Goal: Task Accomplishment & Management: Manage account settings

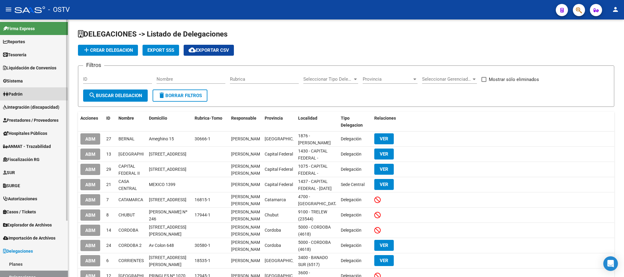
click at [28, 96] on link "Padrón" at bounding box center [34, 93] width 68 height 13
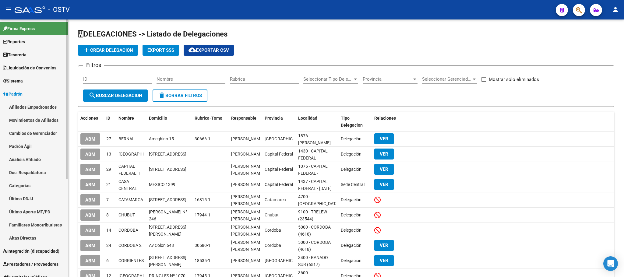
click at [30, 108] on link "Afiliados Empadronados" at bounding box center [34, 106] width 68 height 13
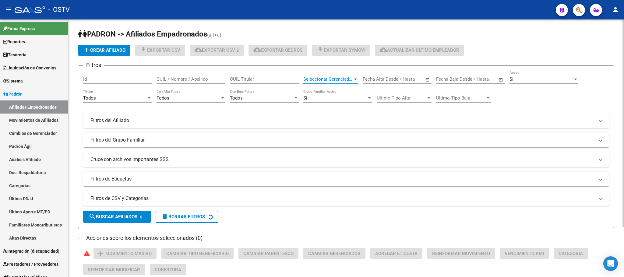
click at [339, 78] on span "Seleccionar Gerenciador" at bounding box center [327, 78] width 49 height 5
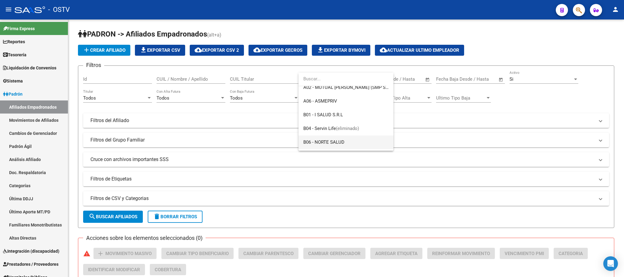
scroll to position [55, 0]
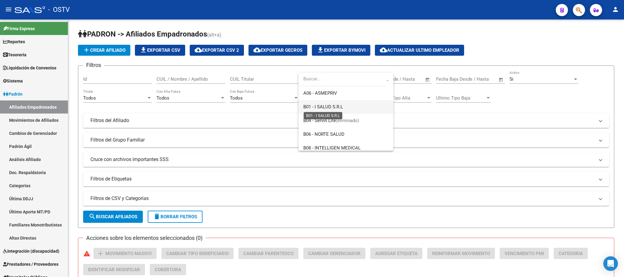
click at [330, 108] on span "B01 - I SALUD S.R.L" at bounding box center [323, 106] width 40 height 5
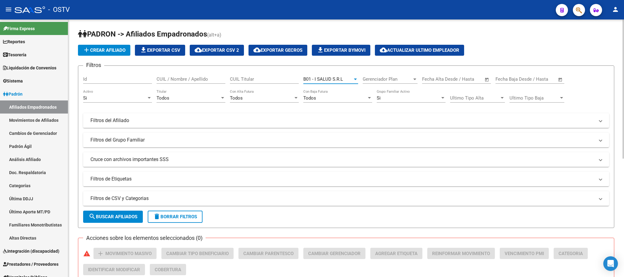
click at [182, 78] on input "CUIL / Nombre / Apellido" at bounding box center [190, 78] width 69 height 5
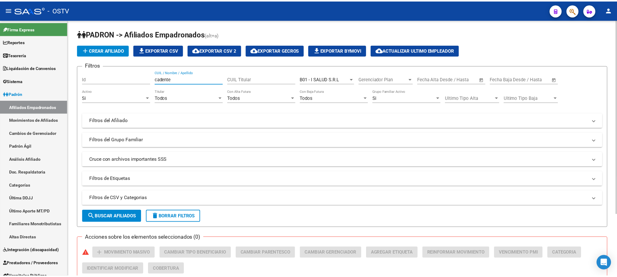
scroll to position [82, 0]
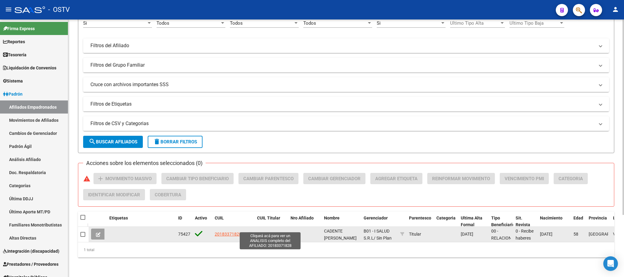
type input "cadente"
click at [271, 232] on span "20183371828" at bounding box center [270, 234] width 27 height 5
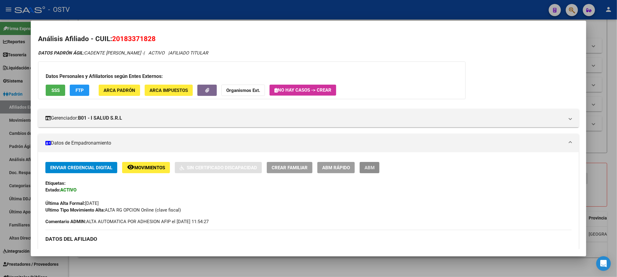
click at [366, 170] on span "ABM" at bounding box center [369, 167] width 10 height 5
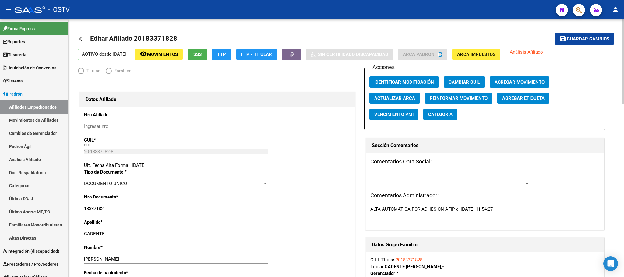
radio input "true"
type input "30-71425308-1"
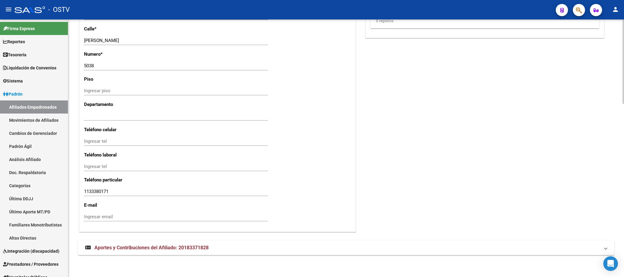
click at [191, 248] on span "Aportes y Contribuciones del Afiliado: 20183371828" at bounding box center [151, 248] width 114 height 6
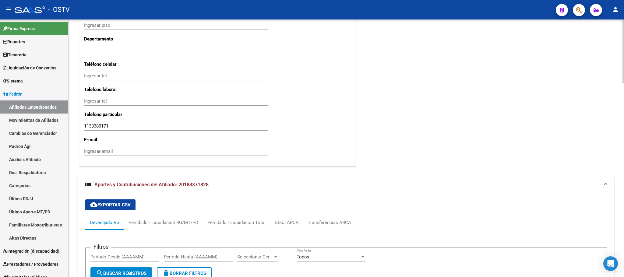
scroll to position [778, 0]
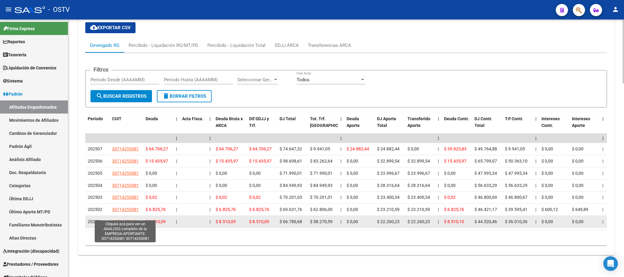
click at [121, 219] on span "30714253081" at bounding box center [125, 221] width 27 height 5
type textarea "30714253081"
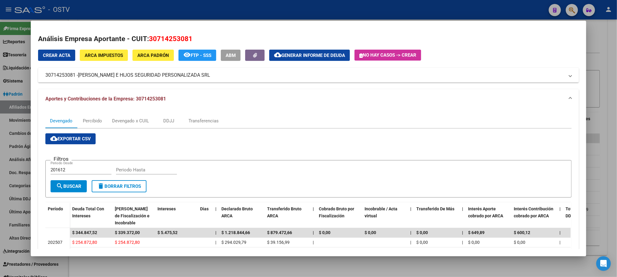
click at [134, 266] on div at bounding box center [308, 138] width 617 height 277
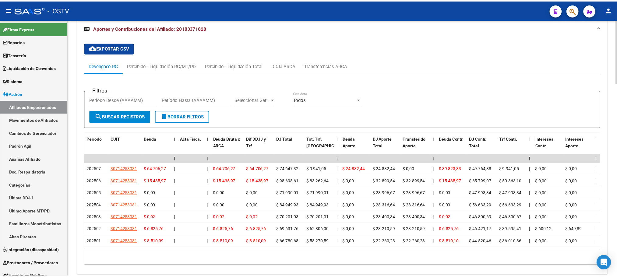
scroll to position [779, 0]
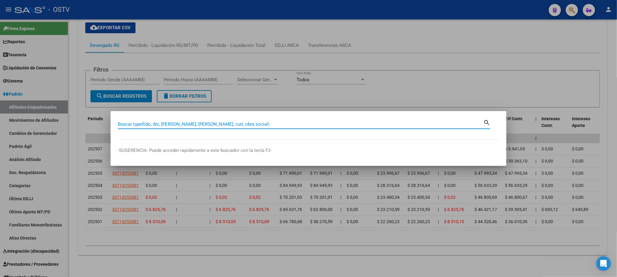
paste input "18337182"
type input "18337182"
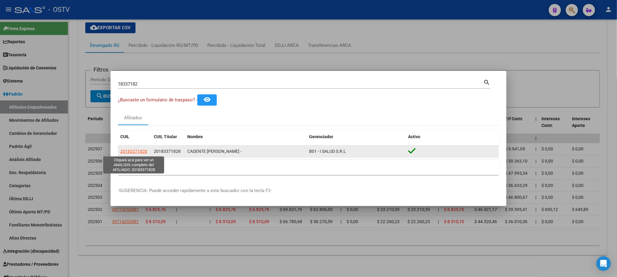
click at [134, 150] on span "20183371828" at bounding box center [133, 151] width 27 height 5
type textarea "20183371828"
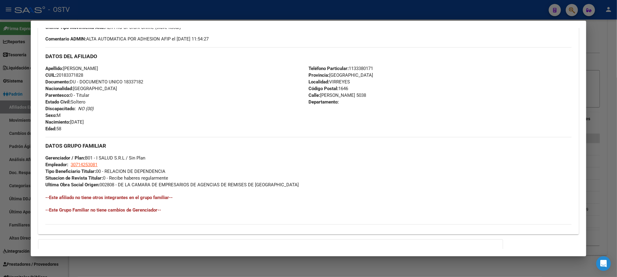
scroll to position [0, 0]
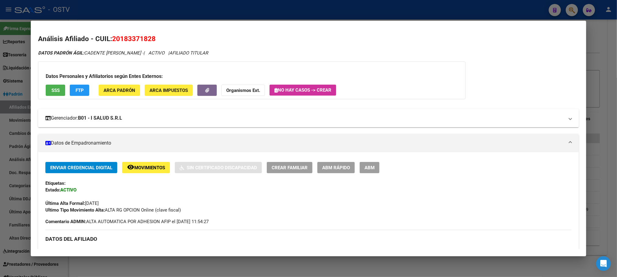
click at [180, 115] on mat-panel-title "Gerenciador: B01 - I SALUD S.R.L" at bounding box center [304, 117] width 518 height 7
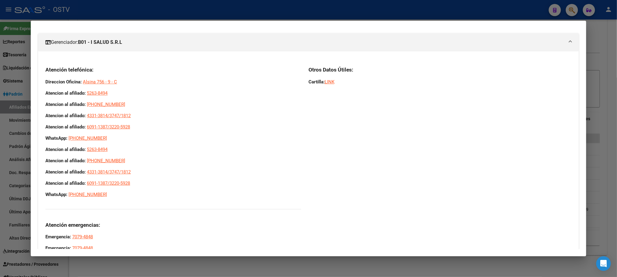
drag, startPoint x: 42, startPoint y: 144, endPoint x: 166, endPoint y: 246, distance: 161.5
click at [166, 247] on div "Atención telefónica: Direccion Oficina: Alsina 756 - 9 - C Atencion al afiliado…" at bounding box center [308, 161] width 540 height 200
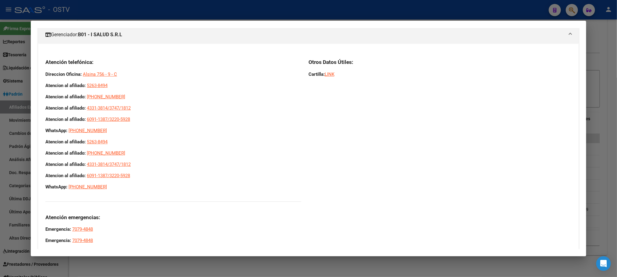
click at [168, 185] on p "WhatsApp: 11-3725-7800" at bounding box center [173, 186] width 256 height 7
click at [168, 184] on p "WhatsApp: 11-3725-7800" at bounding box center [173, 186] width 256 height 7
click at [160, 184] on p "WhatsApp: 11-3725-7800" at bounding box center [173, 186] width 256 height 7
drag, startPoint x: 42, startPoint y: 84, endPoint x: 137, endPoint y: 130, distance: 105.2
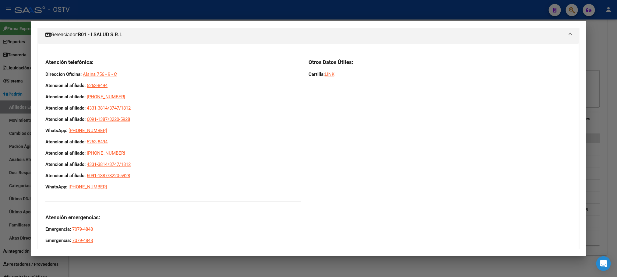
click at [137, 130] on div "Atención telefónica: Direccion Oficina: Alsina 756 - 9 - C Atencion al afiliado…" at bounding box center [173, 151] width 256 height 185
copy div "Atencion al afiliado: 5263-8494 Atencion al afiliado: 0800-220-8494 Atencion al…"
click at [72, 271] on div at bounding box center [308, 138] width 617 height 277
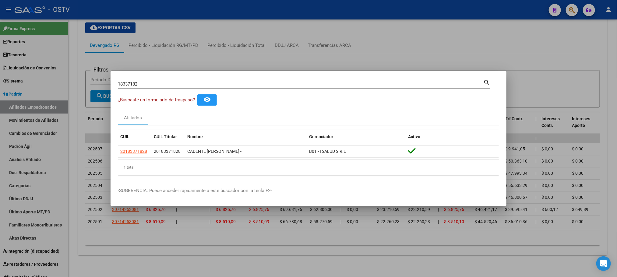
click at [75, 250] on div at bounding box center [308, 138] width 617 height 277
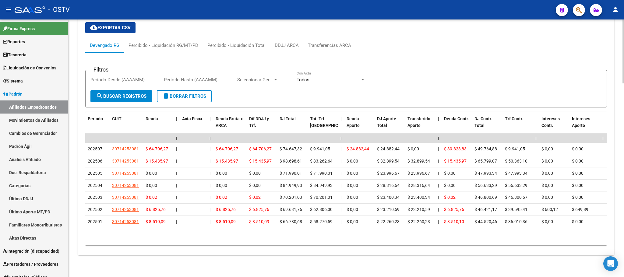
click at [78, 64] on div "cloud_download Exportar CSV Devengado RG Percibido - Liquidación RG/MT/PD Perci…" at bounding box center [346, 136] width 536 height 238
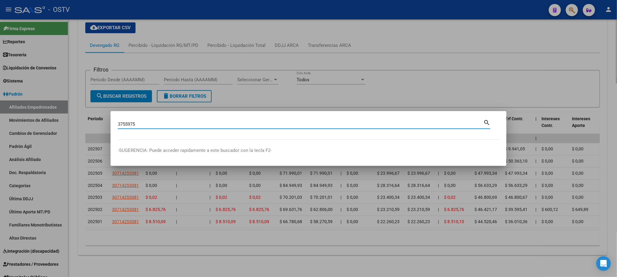
type input "3755975"
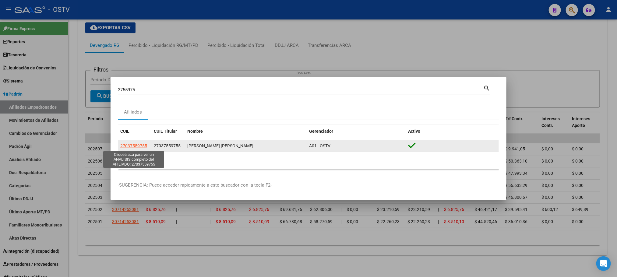
click at [135, 147] on span "27037559755" at bounding box center [133, 145] width 27 height 5
type textarea "27037559755"
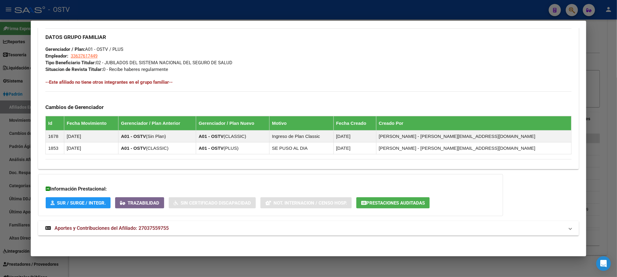
scroll to position [109, 0]
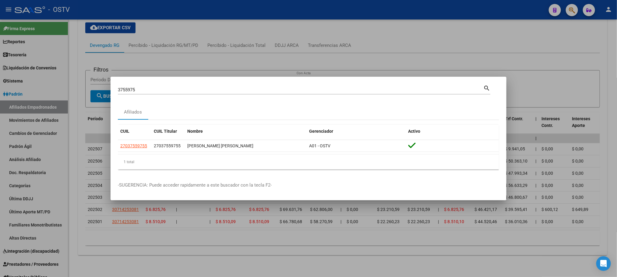
drag, startPoint x: 141, startPoint y: 90, endPoint x: 0, endPoint y: 91, distance: 140.9
click at [19, 91] on div "3755975 Buscar (apellido, dni, cuil, nro traspaso, cuit, obra social) search Af…" at bounding box center [308, 138] width 617 height 277
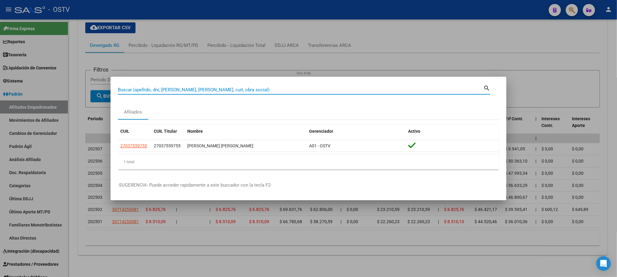
paste input "37534282"
type input "37534282"
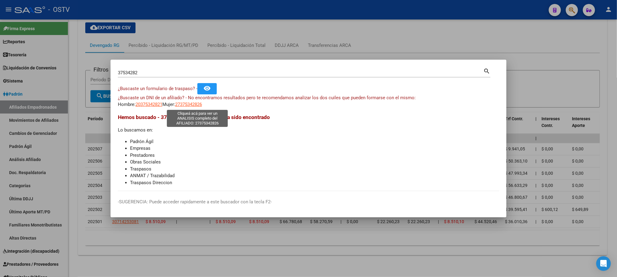
click at [191, 104] on span "27375342826" at bounding box center [188, 104] width 27 height 5
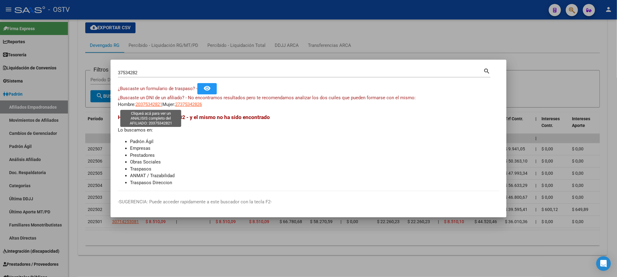
click at [143, 105] on span "20375342821" at bounding box center [148, 104] width 27 height 5
type textarea "20375342821"
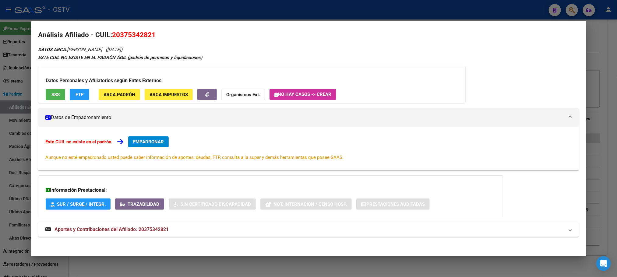
scroll to position [6, 0]
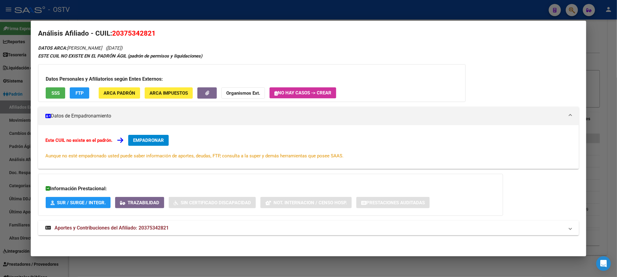
click at [128, 226] on span "Aportes y Contribuciones del Afiliado: 20375342821" at bounding box center [111, 228] width 114 height 6
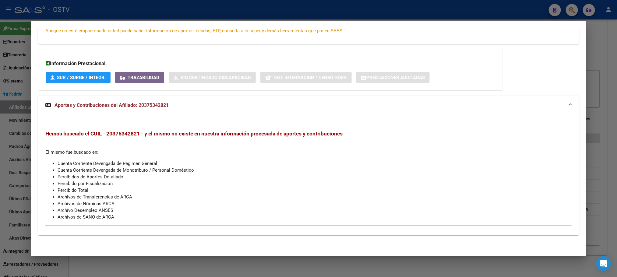
scroll to position [0, 0]
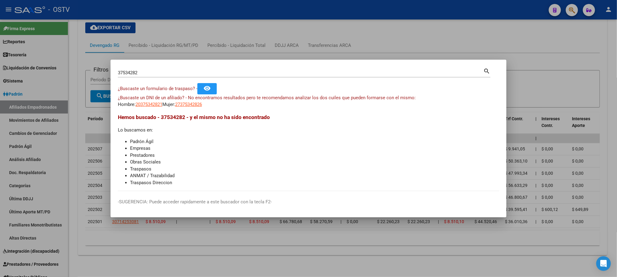
drag, startPoint x: 154, startPoint y: 75, endPoint x: 0, endPoint y: 73, distance: 154.3
click at [0, 74] on div "37534282 Buscar (apellido, dni, cuil, nro traspaso, cuit, obra social) search ¿…" at bounding box center [308, 138] width 617 height 277
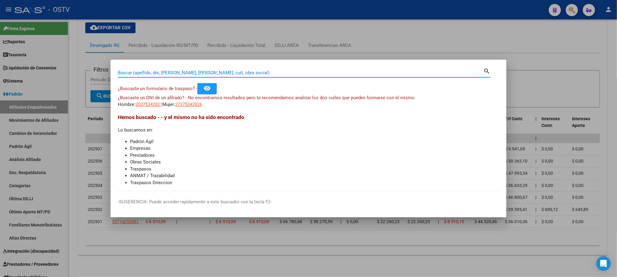
paste input "28139659"
type input "28139659"
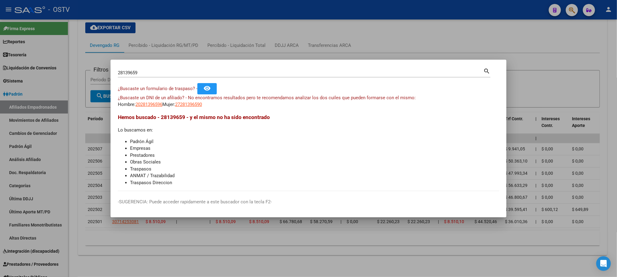
click at [195, 108] on app-link-go-to "27281396590" at bounding box center [188, 104] width 27 height 7
click at [199, 104] on span "27281396590" at bounding box center [188, 104] width 27 height 5
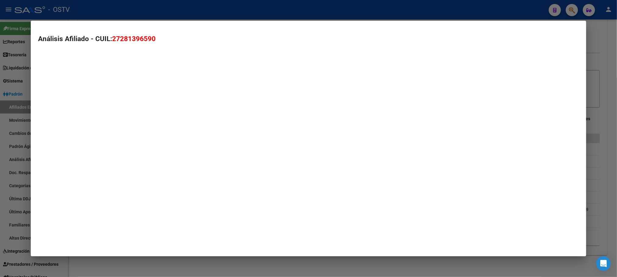
type textarea "27281396590"
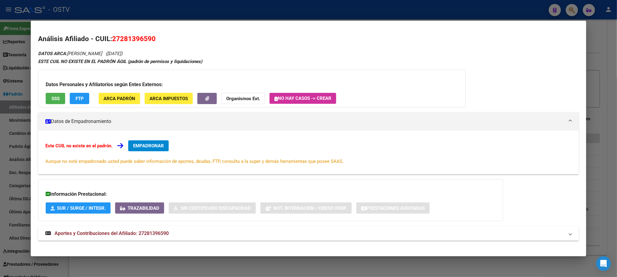
scroll to position [6, 0]
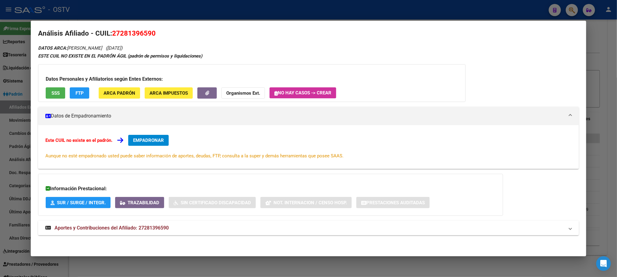
click at [153, 224] on strong "Aportes y Contribuciones del Afiliado: 27281396590" at bounding box center [106, 227] width 123 height 7
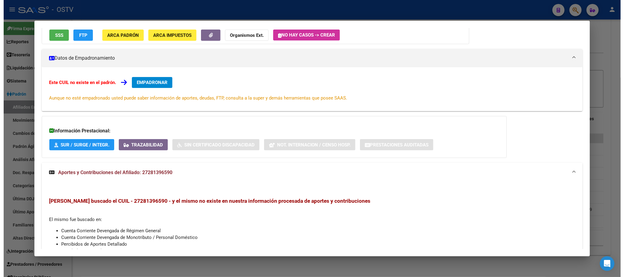
scroll to position [0, 0]
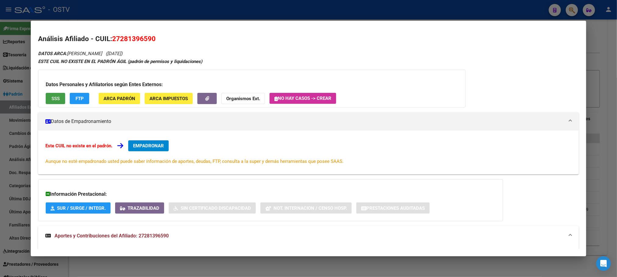
click at [53, 101] on span "SSS" at bounding box center [55, 98] width 8 height 5
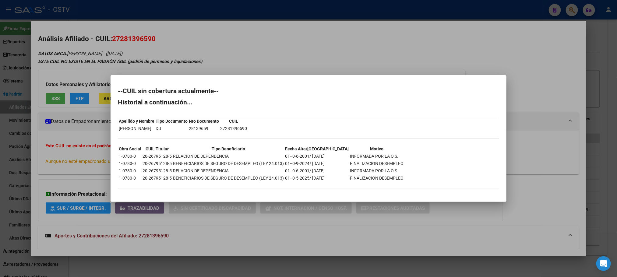
click at [78, 110] on div at bounding box center [308, 138] width 617 height 277
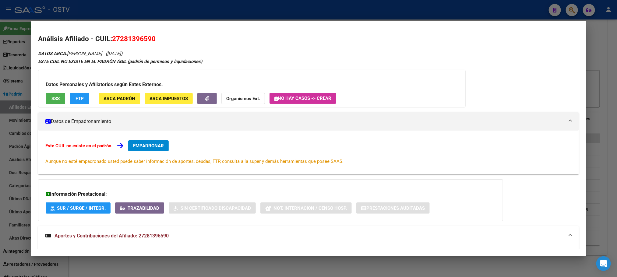
click at [76, 261] on div at bounding box center [308, 138] width 617 height 277
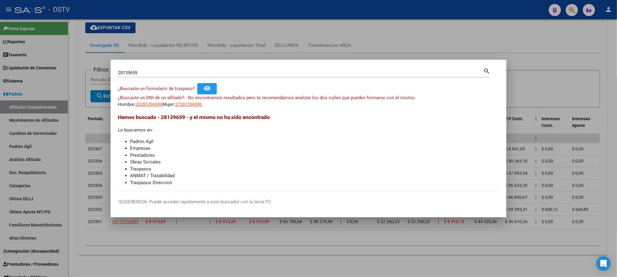
click at [74, 215] on div at bounding box center [308, 138] width 617 height 277
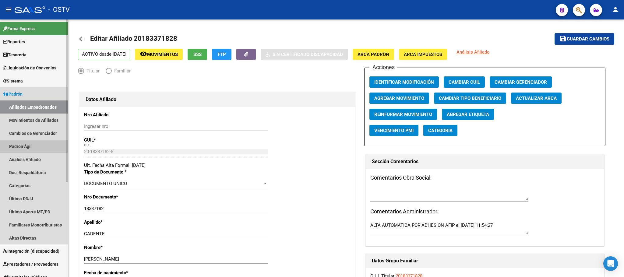
click at [21, 145] on link "Padrón Ágil" at bounding box center [34, 146] width 68 height 13
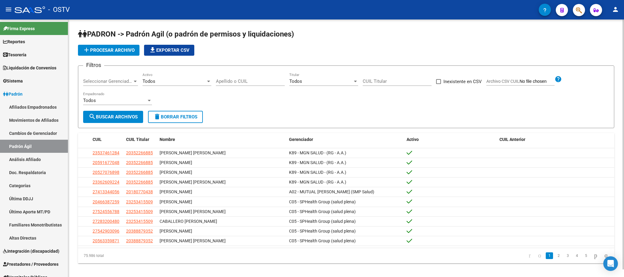
click at [109, 51] on span "add Procesar archivo" at bounding box center [109, 49] width 52 height 5
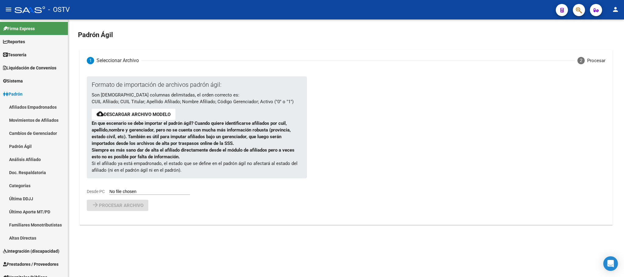
click at [133, 189] on input "Desde PC" at bounding box center [149, 192] width 81 height 6
type input "C:\fakepath\AgilD79 Sep2025.csv"
click at [127, 224] on button "arrow_forward Procesar archivo" at bounding box center [117, 220] width 61 height 11
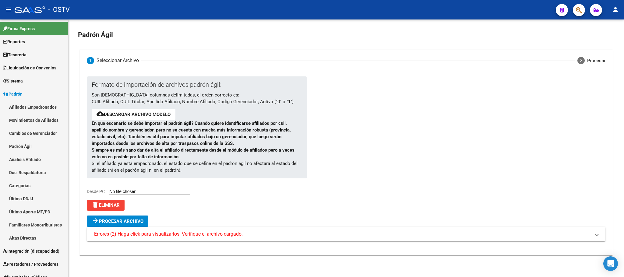
click at [175, 239] on mat-expansion-panel-header "Errores (2) Haga click para visualizarlos. Verifique el archivo cargado." at bounding box center [346, 234] width 518 height 15
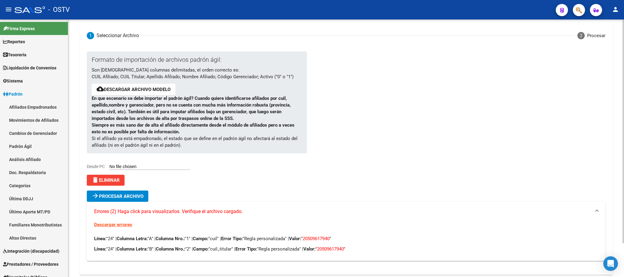
scroll to position [39, 0]
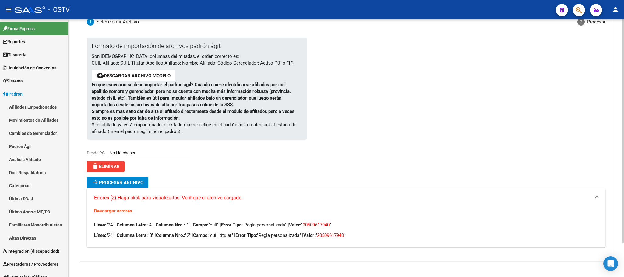
drag, startPoint x: 320, startPoint y: 223, endPoint x: 340, endPoint y: 225, distance: 19.3
click at [329, 225] on span "20509617940" at bounding box center [315, 224] width 27 height 5
copy span "50961794"
click at [104, 168] on span "delete Eliminar" at bounding box center [106, 166] width 28 height 5
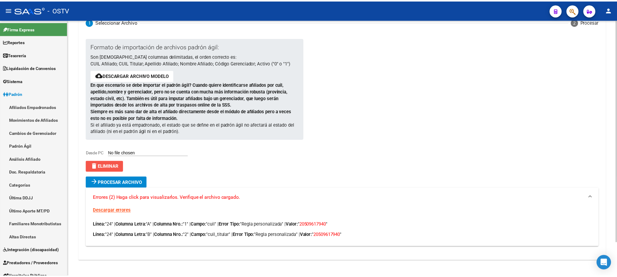
scroll to position [0, 0]
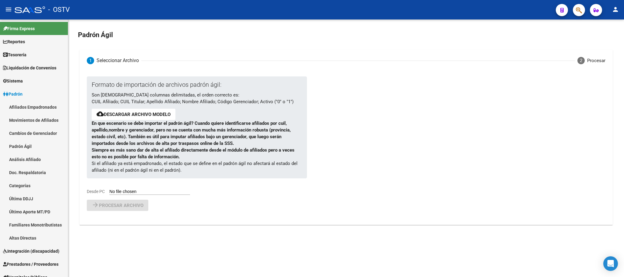
click at [142, 193] on input "Desde PC" at bounding box center [149, 192] width 81 height 6
type input "C:\fakepath\AgilD79 Sep2025.csv"
click at [132, 224] on button "arrow_forward Procesar archivo" at bounding box center [117, 220] width 61 height 11
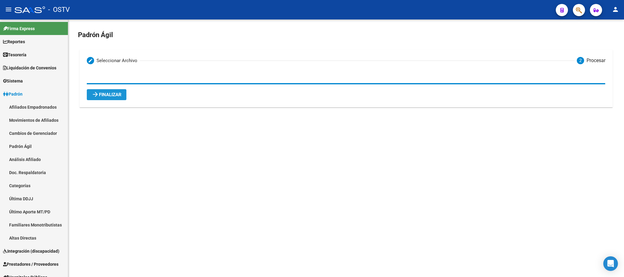
click at [111, 93] on span "arrow_forward Finalizar" at bounding box center [107, 94] width 30 height 5
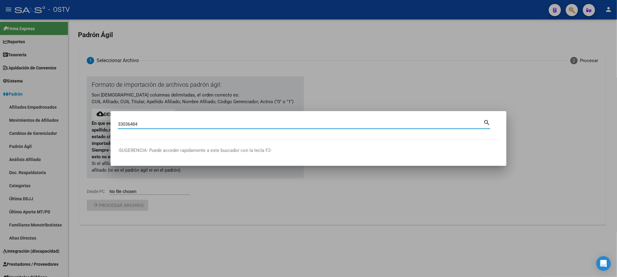
type input "33036484"
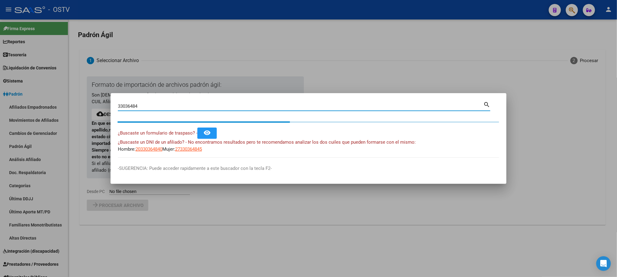
click at [89, 259] on body "menu - OSTV person Firma Express Reportes Tablero de Control Ingresos Percibido…" at bounding box center [308, 138] width 617 height 277
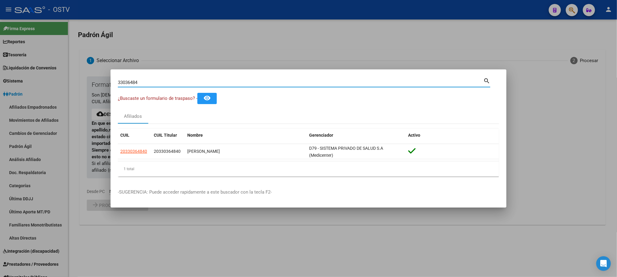
click at [400, 236] on div at bounding box center [308, 138] width 617 height 277
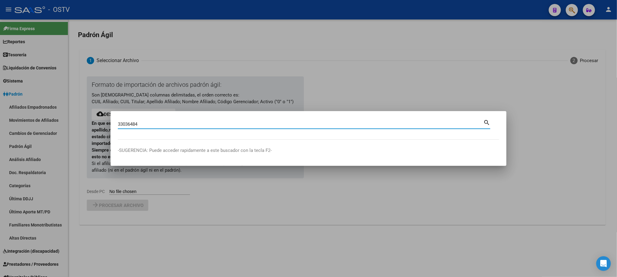
type input "33036484"
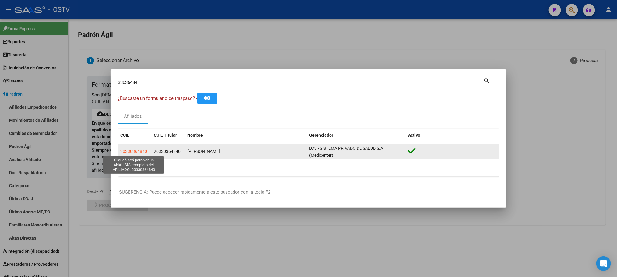
click at [139, 151] on span "20330364840" at bounding box center [133, 151] width 27 height 5
type textarea "20330364840"
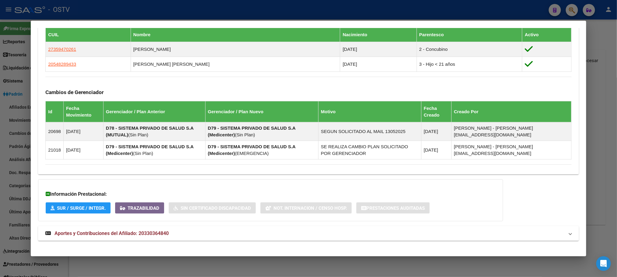
scroll to position [349, 0]
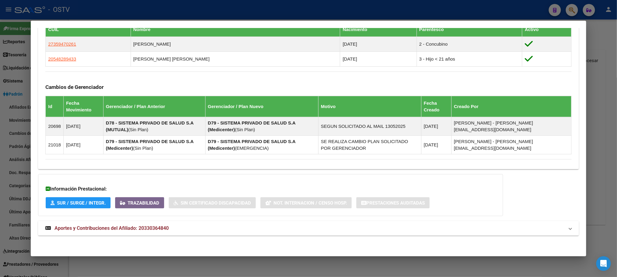
click at [149, 229] on span "Aportes y Contribuciones del Afiliado: 20330364840" at bounding box center [111, 228] width 114 height 6
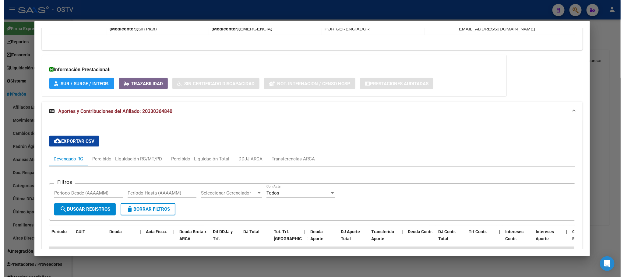
scroll to position [553, 0]
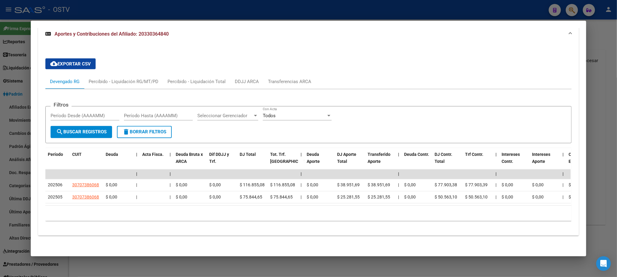
drag, startPoint x: 171, startPoint y: 264, endPoint x: 167, endPoint y: 264, distance: 3.4
click at [171, 264] on div at bounding box center [308, 138] width 617 height 277
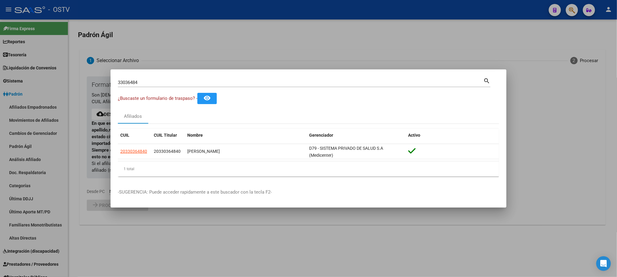
click at [71, 117] on div at bounding box center [308, 138] width 617 height 277
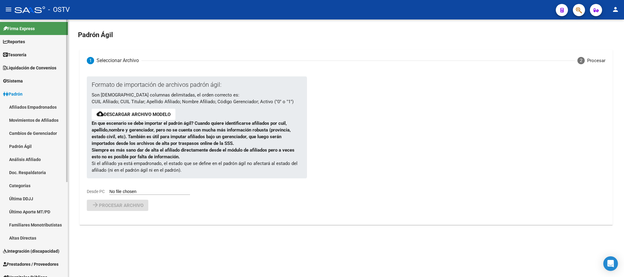
scroll to position [150, 0]
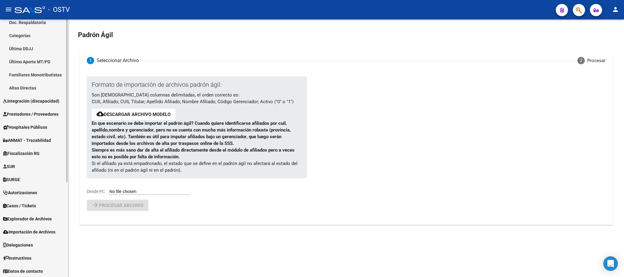
click at [26, 128] on span "Hospitales Públicos" at bounding box center [25, 127] width 44 height 7
click at [28, 114] on link "Notificaciones Internación" at bounding box center [34, 113] width 68 height 13
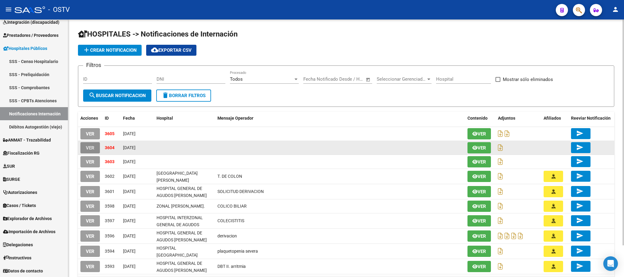
click at [89, 149] on span "VER" at bounding box center [90, 147] width 9 height 5
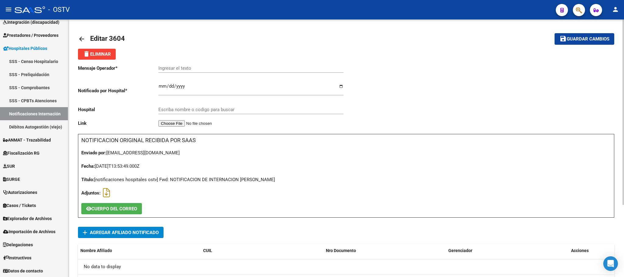
click at [129, 237] on span "add Agregar Afiliado Notificado" at bounding box center [121, 232] width 76 height 11
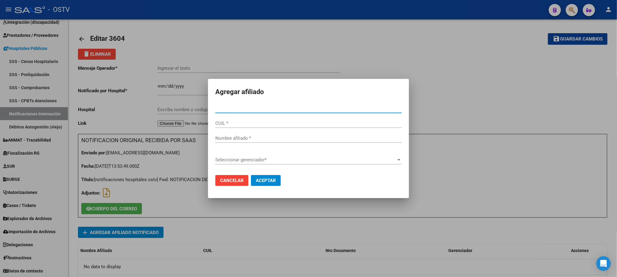
paste input "20322246030"
type input "32224603"
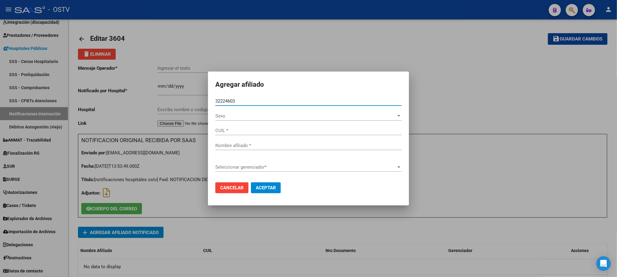
type input "20322246030"
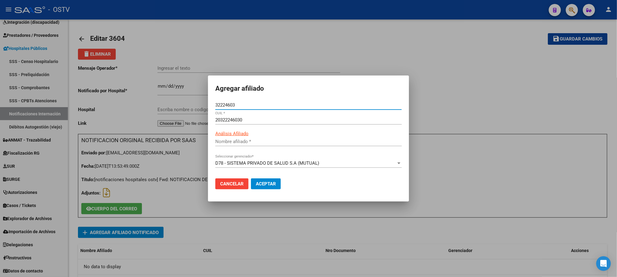
type input "YEDRO ANGEL ADOLFO"
type input "32224603"
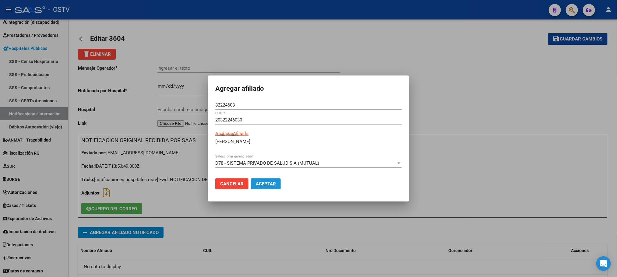
click at [261, 183] on span "Aceptar" at bounding box center [266, 183] width 20 height 5
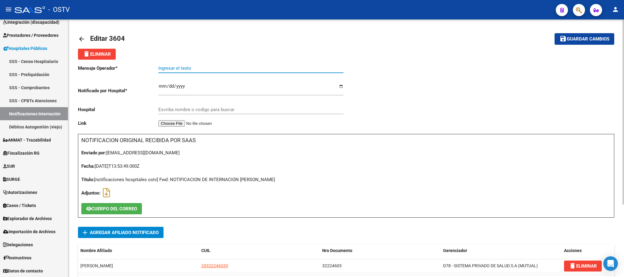
click at [183, 70] on input "Ingresar el texto" at bounding box center [250, 67] width 185 height 5
type input "CONVULSIONES"
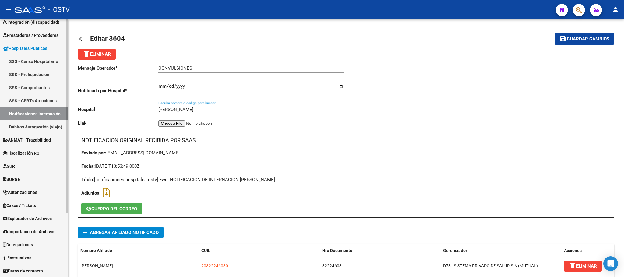
drag, startPoint x: 186, startPoint y: 111, endPoint x: 36, endPoint y: 114, distance: 149.7
click at [68, 112] on mat-sidenav-container "Firma Express Reportes Tablero de Control Ingresos Percibidos Análisis de todos…" at bounding box center [312, 147] width 624 height 257
drag, startPoint x: 178, startPoint y: 109, endPoint x: 25, endPoint y: 119, distance: 153.4
click at [100, 114] on div "Mensaje Operador * CONVULSIONES Ingresar el texto Notificado por Hospital * 202…" at bounding box center [212, 97] width 268 height 74
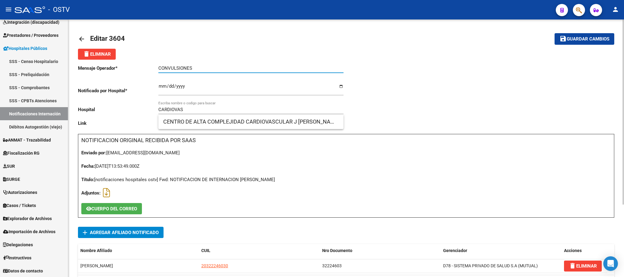
click at [211, 65] on input "CONVULSIONES" at bounding box center [250, 67] width 185 height 5
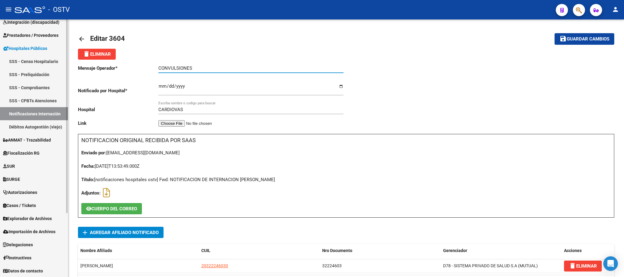
drag, startPoint x: 192, startPoint y: 110, endPoint x: 44, endPoint y: 110, distance: 147.9
click at [47, 110] on mat-sidenav-container "Firma Express Reportes Tablero de Control Ingresos Percibidos Análisis de todos…" at bounding box center [312, 147] width 624 height 257
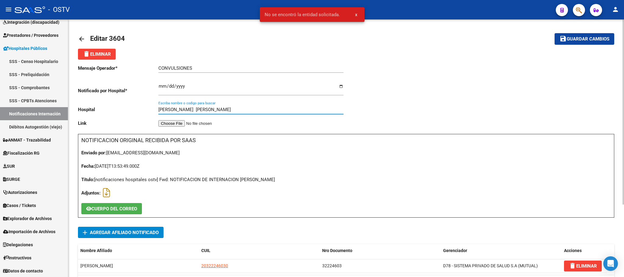
type input "MIGUEL BULJAN JOSE C. PAZ"
click at [568, 44] on button "save Guardar cambios" at bounding box center [584, 38] width 60 height 11
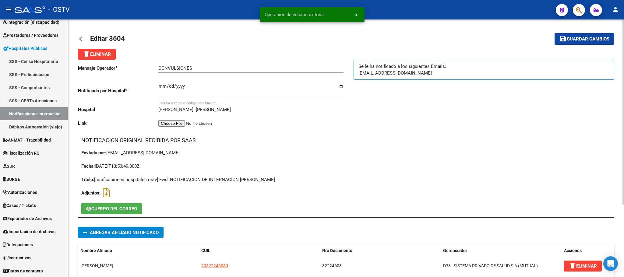
click at [81, 34] on link "arrow_back" at bounding box center [84, 39] width 12 height 14
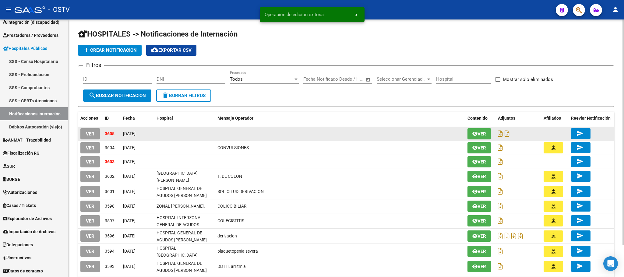
click at [81, 134] on button "VER" at bounding box center [89, 133] width 19 height 11
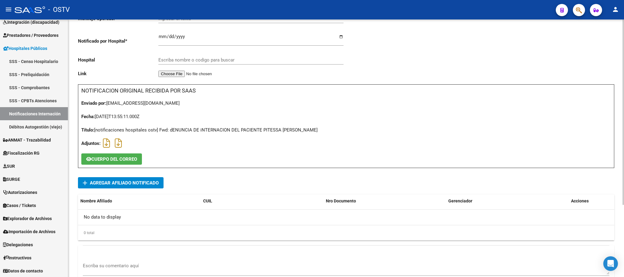
scroll to position [100, 0]
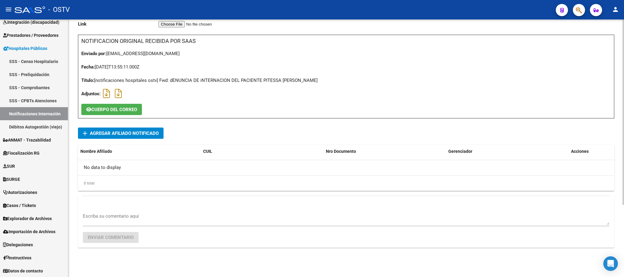
click at [125, 134] on span "Agregar Afiliado Notificado" at bounding box center [124, 133] width 69 height 5
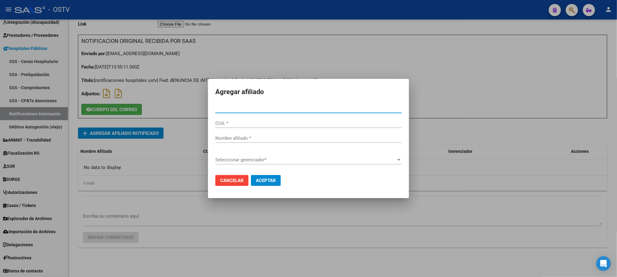
paste input "27466962282"
type input "46696228"
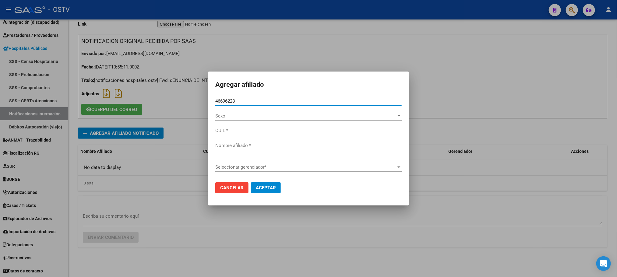
type input "27466962282"
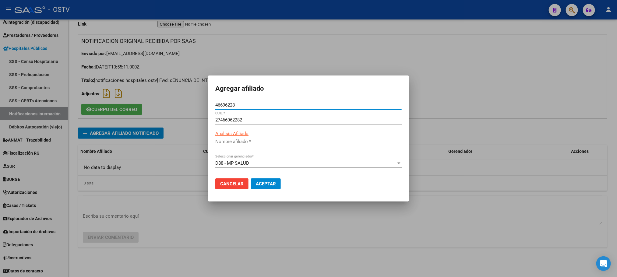
type input "PITESSA SASHA MARA"
type input "46696228"
click at [260, 187] on button "Aceptar" at bounding box center [266, 183] width 30 height 11
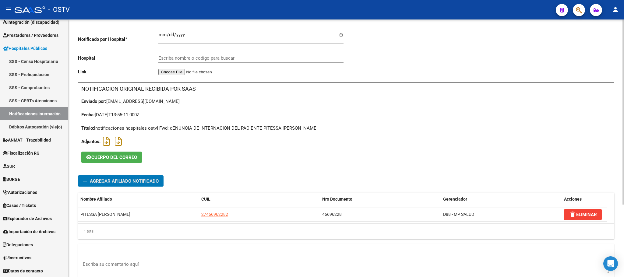
scroll to position [0, 0]
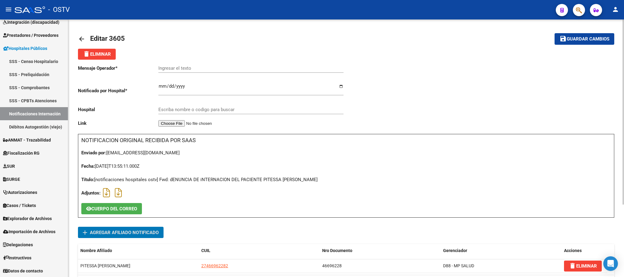
click at [183, 63] on div "Ingresar el texto" at bounding box center [250, 66] width 185 height 13
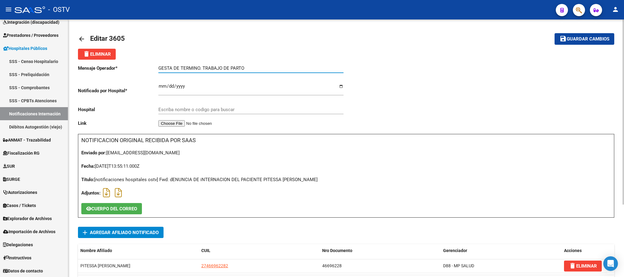
type input "GESTA DE TERMINO. TRABAJO DE PARTO"
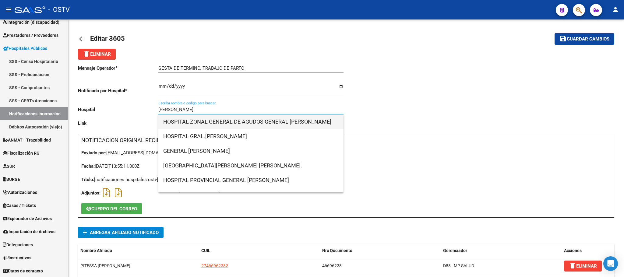
click at [283, 123] on span "HOSPITAL ZONAL GENERAL DE AGUDOS GENERAL MANUEL BELGRANO" at bounding box center [250, 121] width 175 height 15
type input "HOSPITAL ZONAL GENERAL DE AGUDOS GENERAL MANUEL BELGRANO"
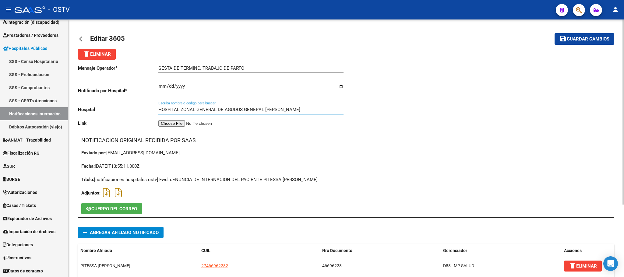
click at [580, 37] on span "Guardar cambios" at bounding box center [587, 39] width 43 height 5
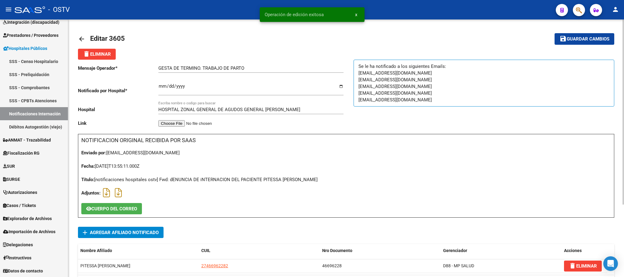
click at [82, 37] on mat-icon "arrow_back" at bounding box center [81, 38] width 7 height 7
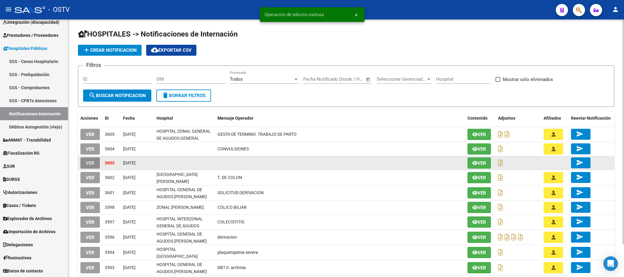
click at [96, 162] on button "VER" at bounding box center [89, 162] width 19 height 11
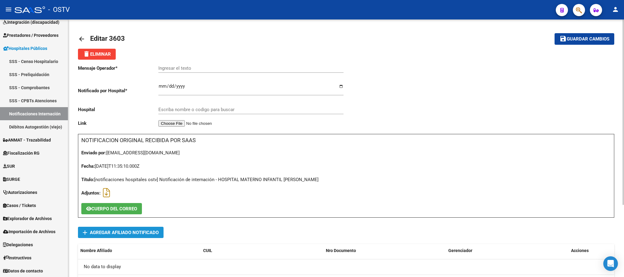
click at [114, 235] on span "Agregar Afiliado Notificado" at bounding box center [124, 232] width 69 height 5
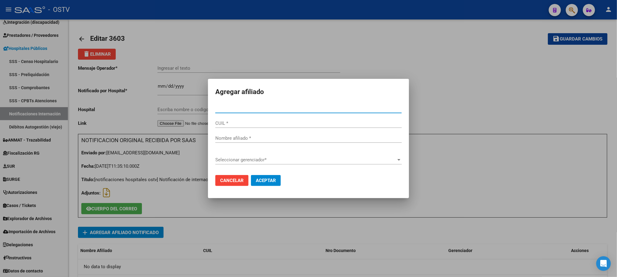
type input "47058175"
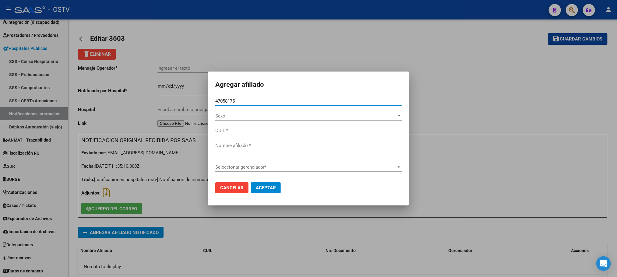
type input "27470581757"
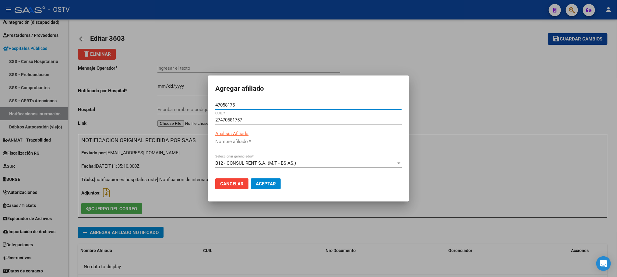
type input "ANTONIO EVELYN MORENA"
type input "47058175"
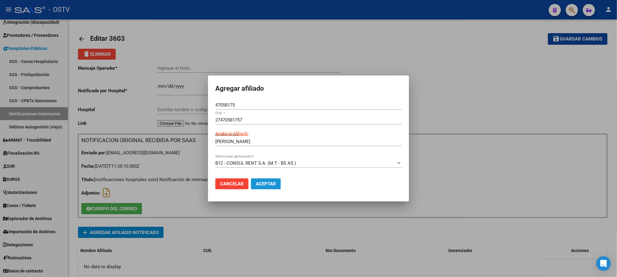
click at [273, 184] on span "Aceptar" at bounding box center [266, 183] width 20 height 5
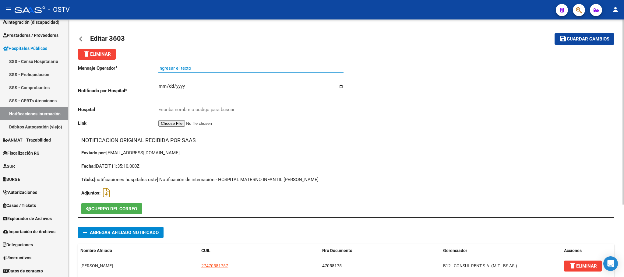
click at [178, 71] on input "Ingresar el texto" at bounding box center [250, 67] width 185 height 5
type input "TRABAJO DE PARTO"
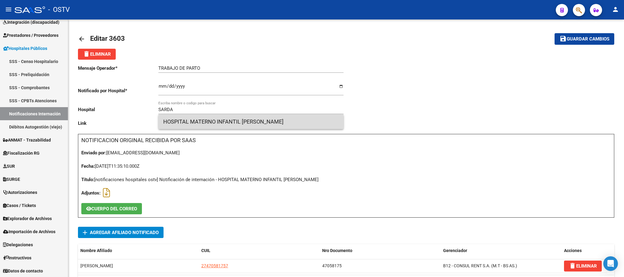
click at [239, 125] on span "HOSPITAL MATERNO INFANTIL RAMON SARDA" at bounding box center [250, 121] width 175 height 15
type input "HOSPITAL MATERNO INFANTIL RAMON SARDA"
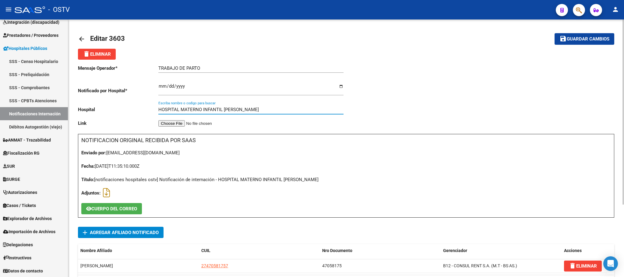
click at [574, 42] on button "save Guardar cambios" at bounding box center [584, 38] width 60 height 11
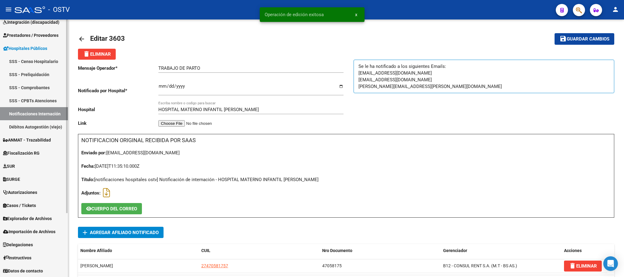
click at [22, 115] on link "Notificaciones Internación" at bounding box center [34, 113] width 68 height 13
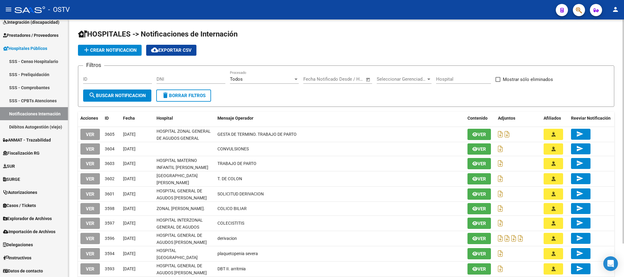
click at [72, 178] on div "HOSPITALES -> Notificaciones de Internación add Crear Notificacion cloud_downlo…" at bounding box center [345, 166] width 555 height 294
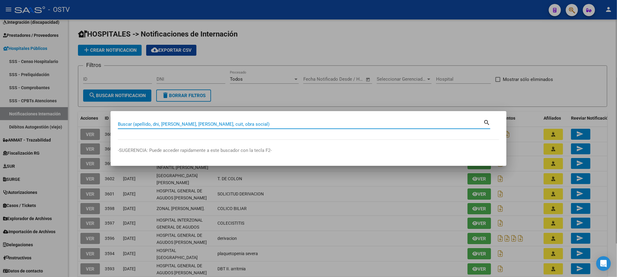
paste input "37534282"
type input "37534282"
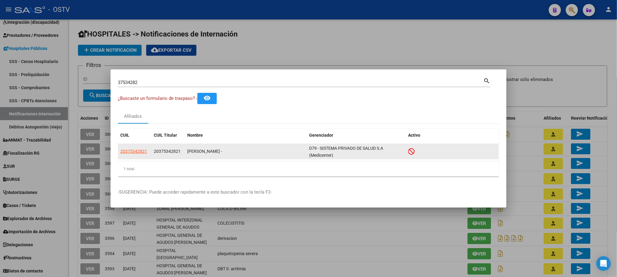
click at [134, 154] on app-link-go-to "20375342821" at bounding box center [133, 151] width 27 height 7
click at [138, 151] on span "20375342821" at bounding box center [133, 151] width 27 height 5
type textarea "20375342821"
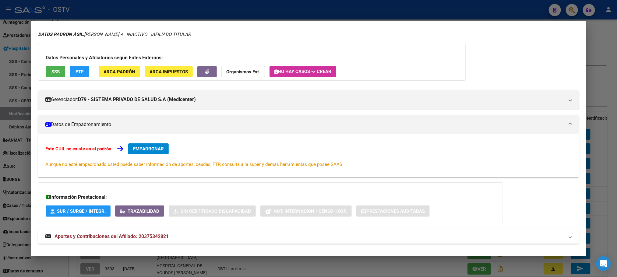
scroll to position [27, 0]
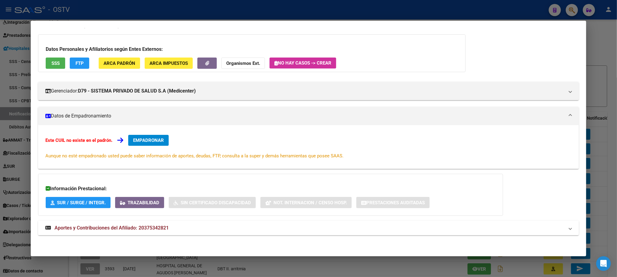
click at [139, 228] on span "Aportes y Contribuciones del Afiliado: 20375342821" at bounding box center [111, 228] width 114 height 6
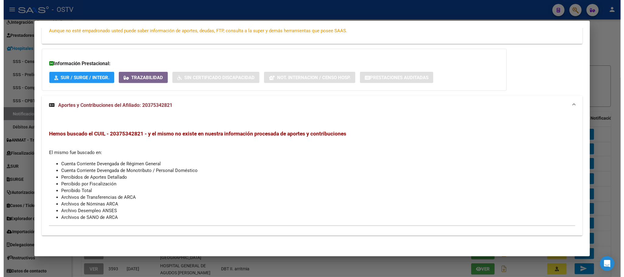
scroll to position [0, 0]
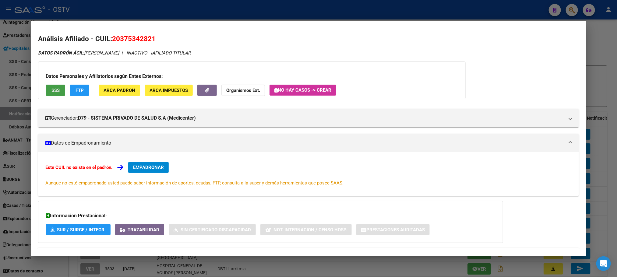
click at [52, 89] on span "SSS" at bounding box center [55, 90] width 8 height 5
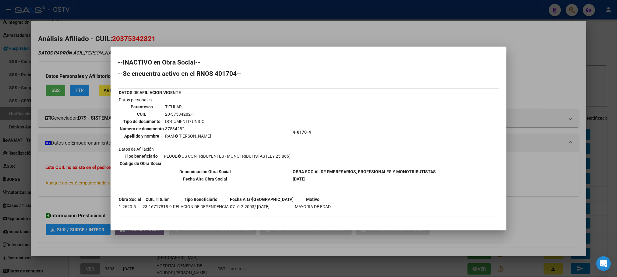
drag, startPoint x: 164, startPoint y: 128, endPoint x: 183, endPoint y: 129, distance: 18.3
click at [183, 129] on td "37534282" at bounding box center [188, 128] width 47 height 7
copy td "37534282"
click at [128, 254] on div at bounding box center [308, 138] width 617 height 277
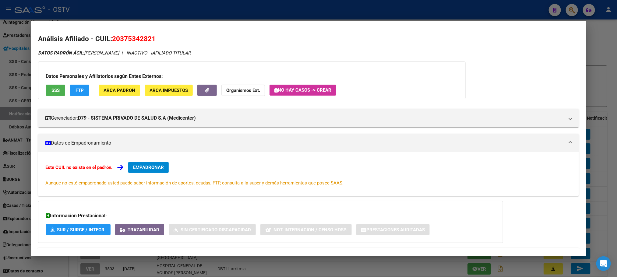
click at [77, 264] on div at bounding box center [308, 138] width 617 height 277
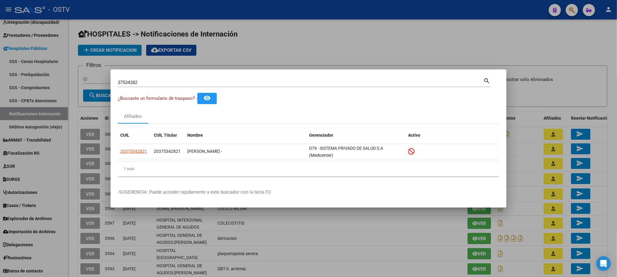
click at [72, 199] on div at bounding box center [308, 138] width 617 height 277
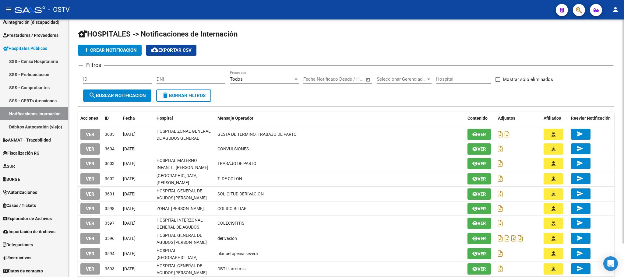
scroll to position [38, 0]
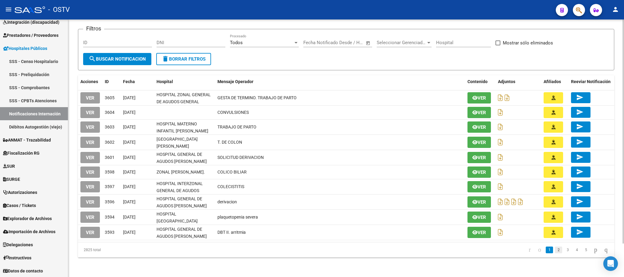
click at [554, 251] on link "2" at bounding box center [557, 249] width 7 height 7
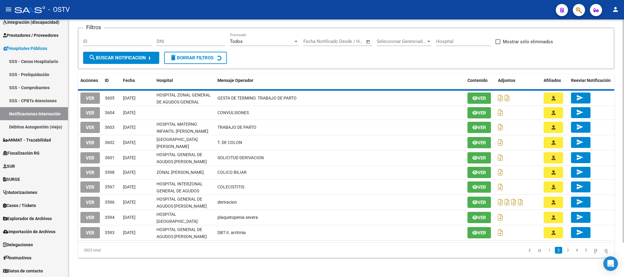
scroll to position [36, 0]
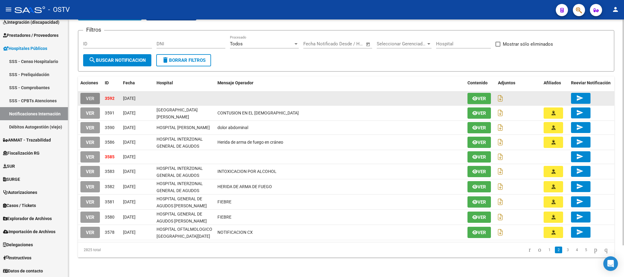
click at [86, 96] on span "VER" at bounding box center [90, 98] width 9 height 5
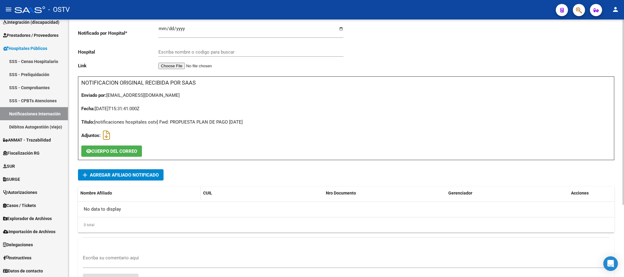
scroll to position [100, 0]
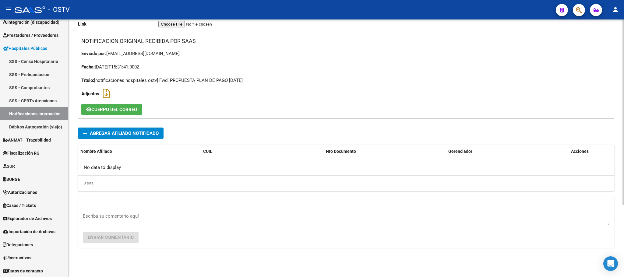
click at [157, 214] on textarea "Escriba su comentario aquí" at bounding box center [346, 219] width 526 height 12
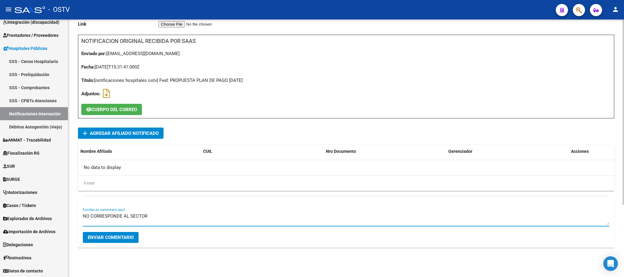
type textarea "NO CORRESPONDE AL SECTOR"
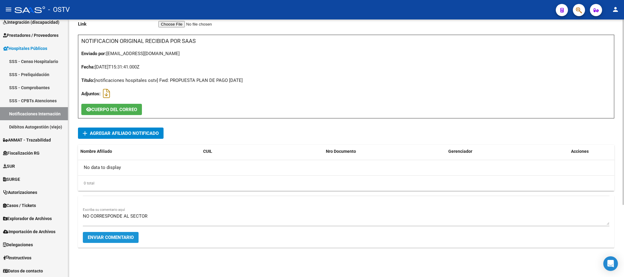
click at [105, 235] on span "Enviar comentario" at bounding box center [111, 237] width 46 height 5
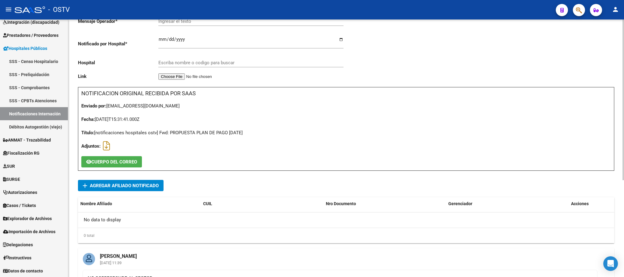
scroll to position [0, 0]
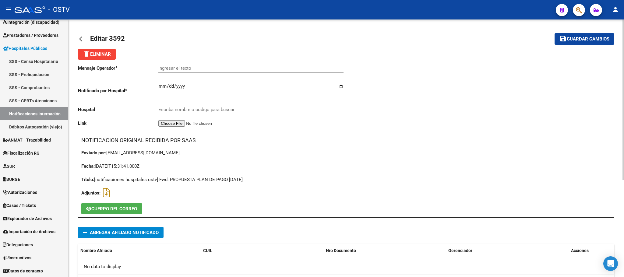
click at [93, 57] on span "delete Eliminar" at bounding box center [97, 53] width 28 height 5
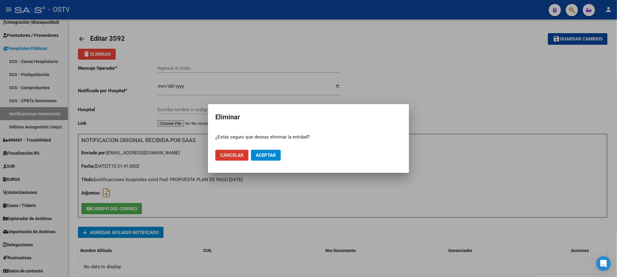
click at [257, 160] on button "Aceptar" at bounding box center [266, 155] width 30 height 11
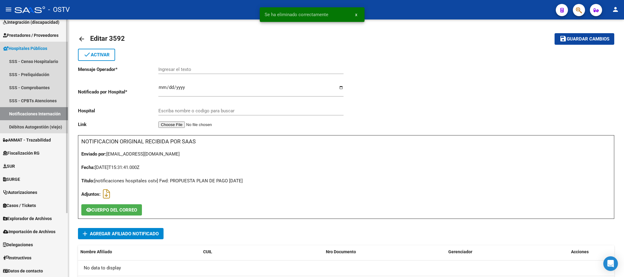
click at [34, 113] on link "Notificaciones Internación" at bounding box center [34, 113] width 68 height 13
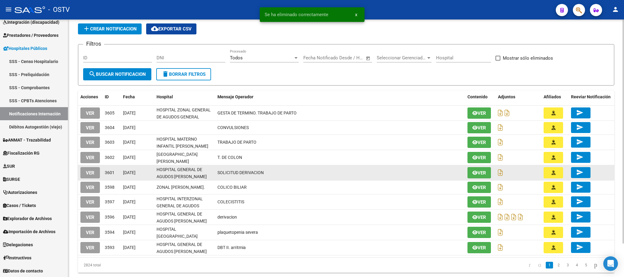
scroll to position [38, 0]
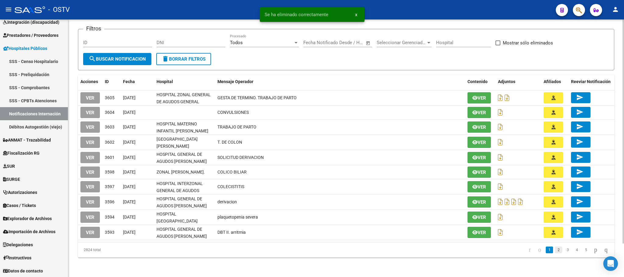
click at [554, 253] on link "2" at bounding box center [557, 249] width 7 height 7
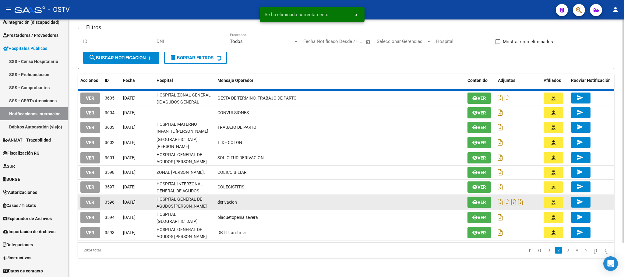
scroll to position [37, 0]
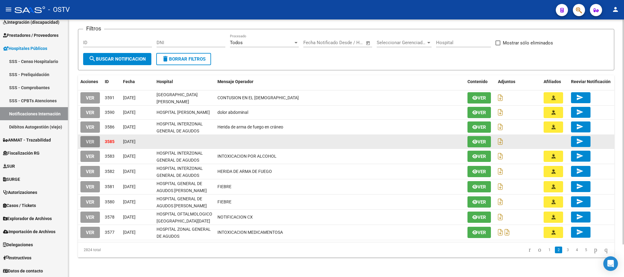
click at [90, 140] on span "VER" at bounding box center [90, 141] width 9 height 5
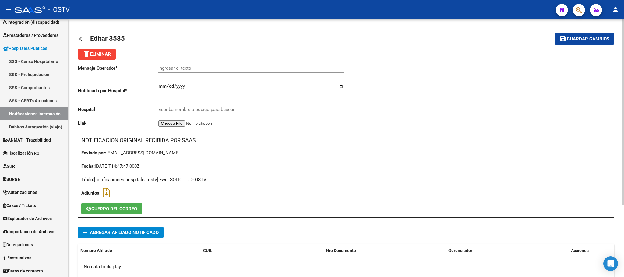
click at [121, 208] on span "CUERPO DEL CORREO" at bounding box center [114, 208] width 46 height 5
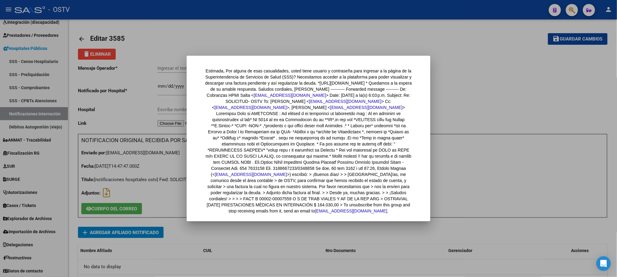
click at [162, 190] on div at bounding box center [308, 138] width 617 height 277
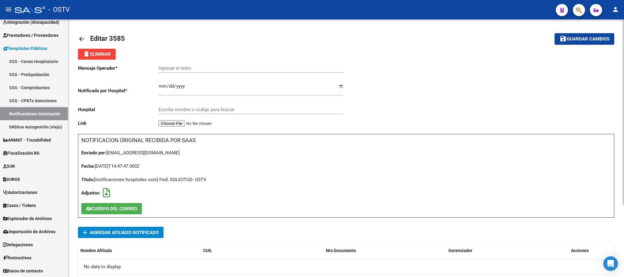
click at [107, 193] on icon at bounding box center [106, 193] width 7 height 0
click at [119, 210] on span "CUERPO DEL CORREO" at bounding box center [114, 208] width 46 height 5
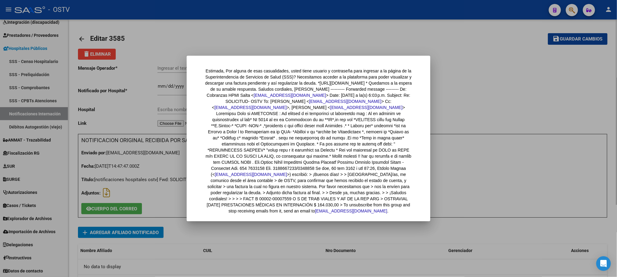
click at [125, 116] on div at bounding box center [308, 138] width 617 height 277
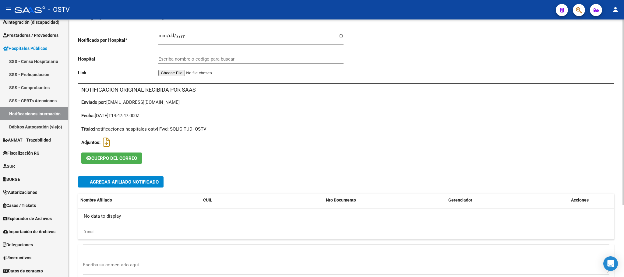
scroll to position [100, 0]
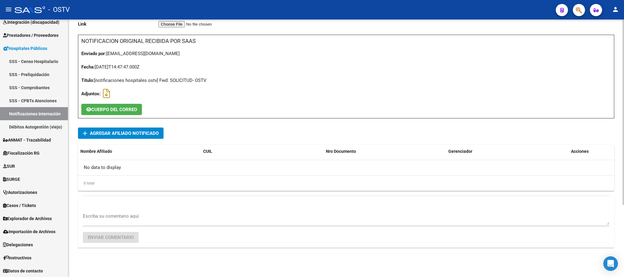
click at [151, 217] on textarea "Escriba su comentario aquí" at bounding box center [346, 219] width 526 height 12
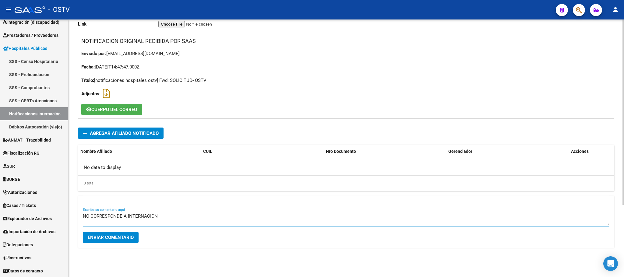
type textarea "NO CORRESPONDE A INTERNACION"
click at [110, 242] on button "Enviar comentario" at bounding box center [111, 237] width 56 height 11
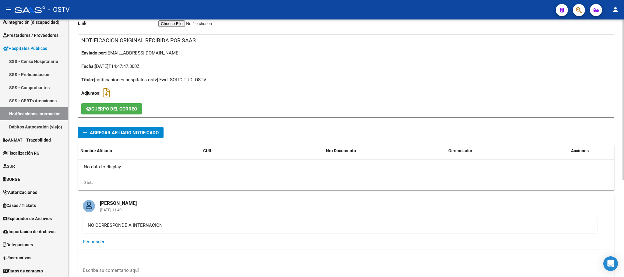
scroll to position [0, 0]
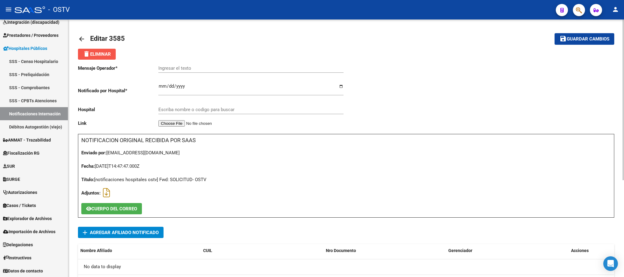
click at [103, 51] on span "delete Eliminar" at bounding box center [97, 53] width 28 height 5
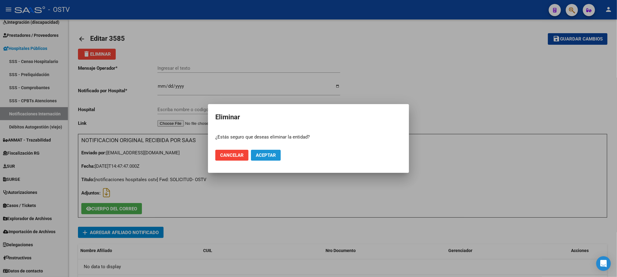
click at [269, 159] on button "Aceptar" at bounding box center [266, 155] width 30 height 11
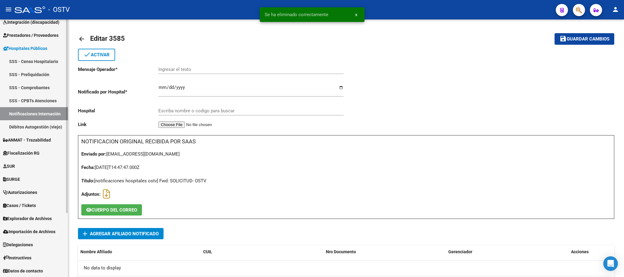
click at [19, 112] on link "Notificaciones Internación" at bounding box center [34, 113] width 68 height 13
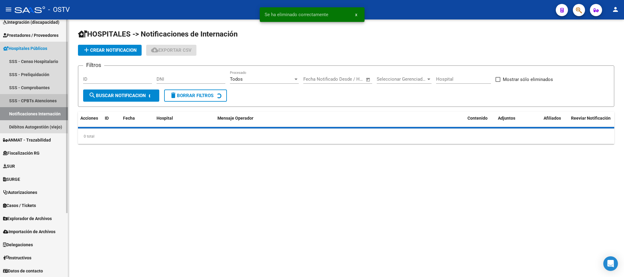
click at [28, 103] on link "SSS - CPBTs Atenciones" at bounding box center [34, 100] width 68 height 13
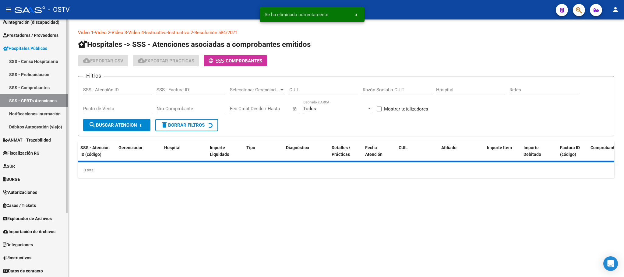
click at [27, 116] on link "Notificaciones Internación" at bounding box center [34, 113] width 68 height 13
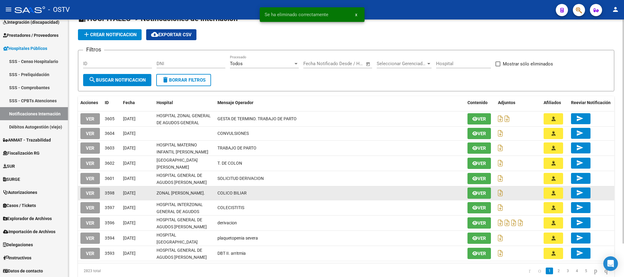
scroll to position [38, 0]
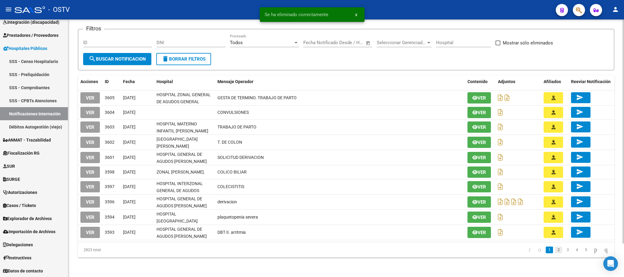
click at [554, 251] on link "2" at bounding box center [557, 249] width 7 height 7
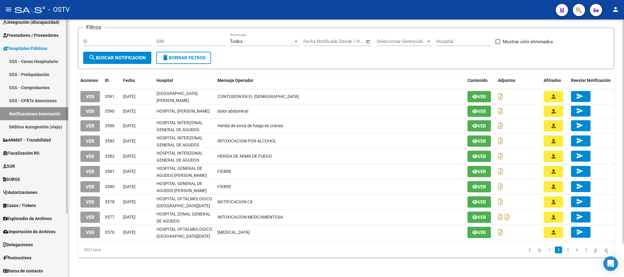
scroll to position [0, 0]
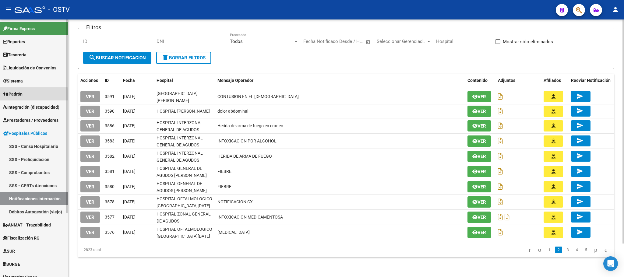
click at [18, 95] on span "Padrón" at bounding box center [12, 94] width 19 height 7
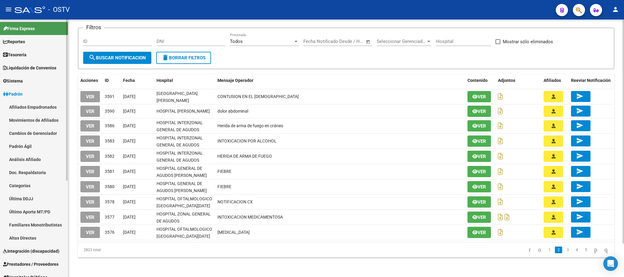
click at [27, 109] on link "Afiliados Empadronados" at bounding box center [34, 106] width 68 height 13
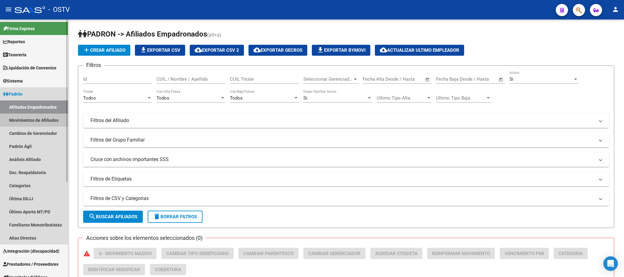
click at [39, 121] on link "Movimientos de Afiliados" at bounding box center [34, 120] width 68 height 13
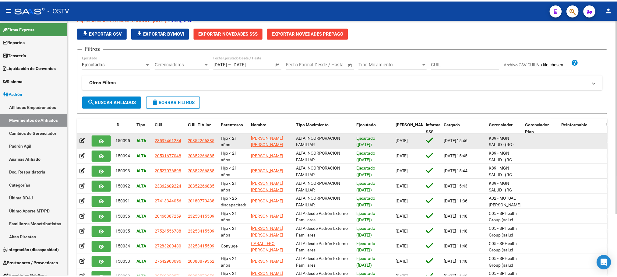
scroll to position [82, 0]
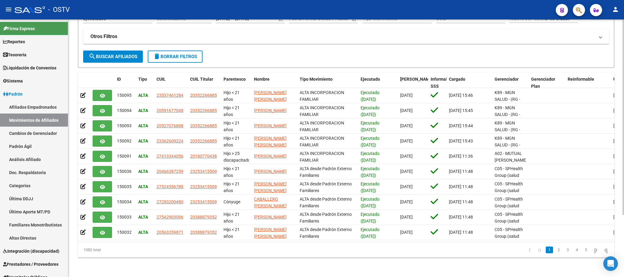
click at [165, 264] on div "PADRON -> Movimientos de Afiliados Especificaciones Técnicas PADRON - Agosto 20…" at bounding box center [345, 111] width 555 height 332
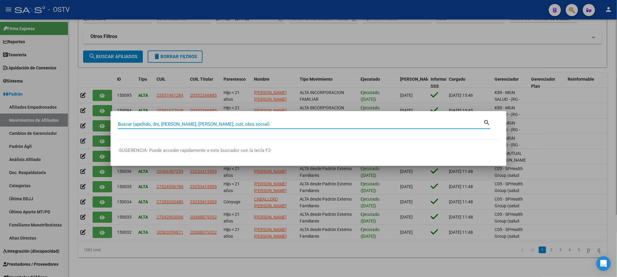
paste input "27692126"
type input "27692126"
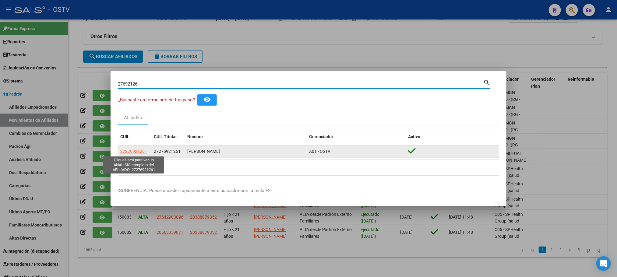
click at [137, 152] on span "27276921261" at bounding box center [133, 151] width 27 height 5
type textarea "27276921261"
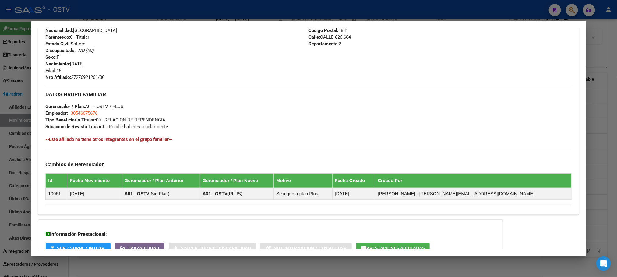
scroll to position [281, 0]
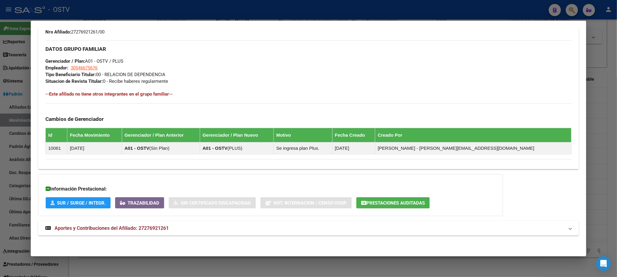
click at [128, 232] on mat-expansion-panel-header "Aportes y Contribuciones del Afiliado: 27276921261" at bounding box center [308, 228] width 540 height 15
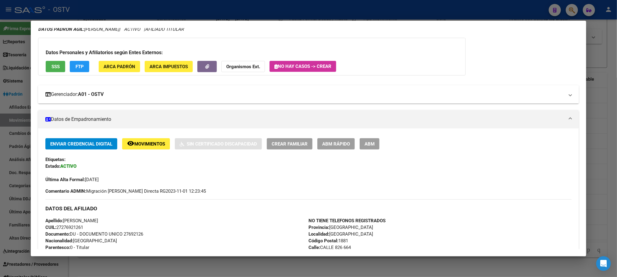
scroll to position [0, 0]
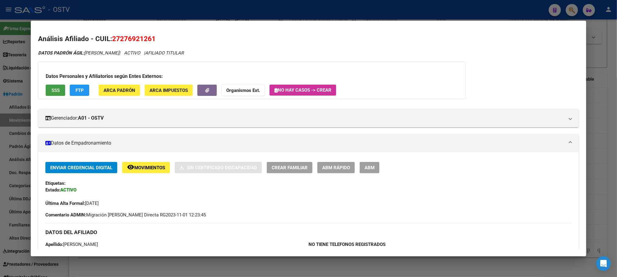
click at [54, 92] on span "SSS" at bounding box center [55, 90] width 8 height 5
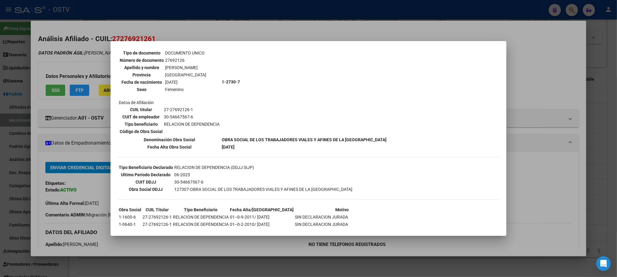
scroll to position [88, 0]
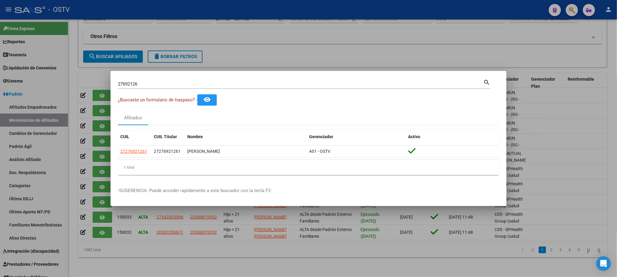
drag, startPoint x: 149, startPoint y: 86, endPoint x: 0, endPoint y: 72, distance: 149.7
click at [0, 72] on div "27692126 Buscar (apellido, dni, cuil, nro traspaso, cuit, obra social) search ¿…" at bounding box center [308, 138] width 617 height 277
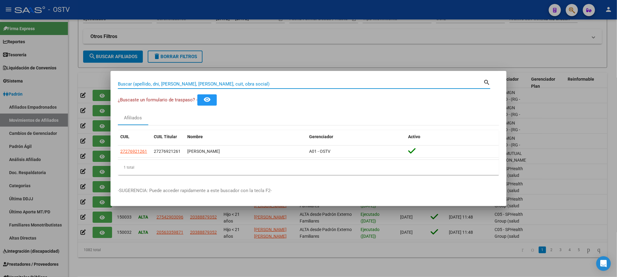
paste input "05296551"
type input "05296551"
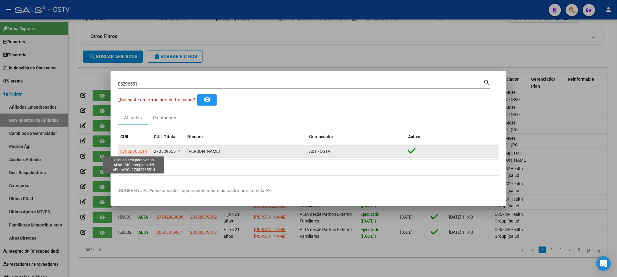
click at [139, 152] on span "27052965514" at bounding box center [133, 151] width 27 height 5
type textarea "27052965514"
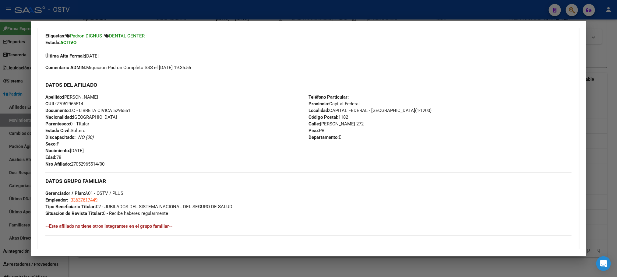
scroll to position [281, 0]
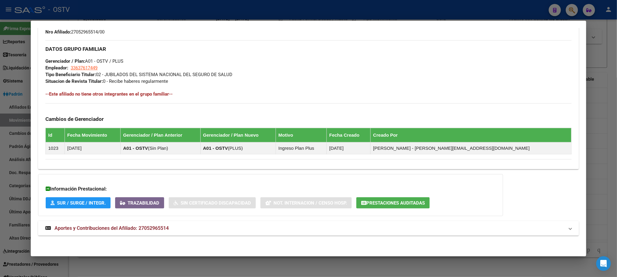
click at [165, 225] on mat-panel-title "Aportes y Contribuciones del Afiliado: 27052965514" at bounding box center [304, 228] width 518 height 7
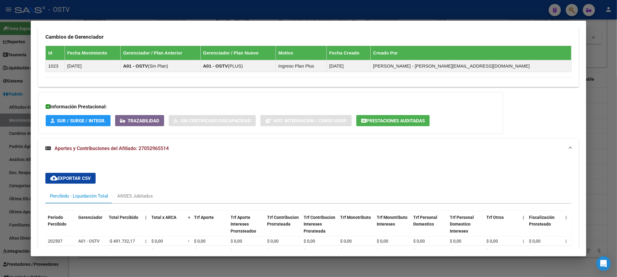
scroll to position [454, 0]
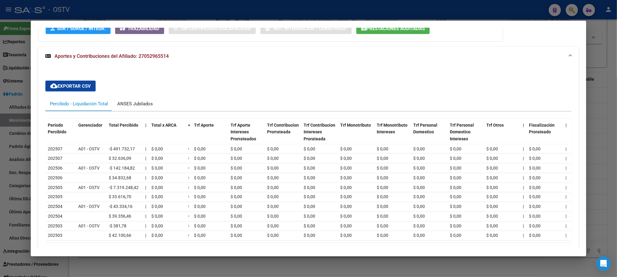
click at [132, 102] on div "ANSES Jubilados" at bounding box center [135, 103] width 36 height 7
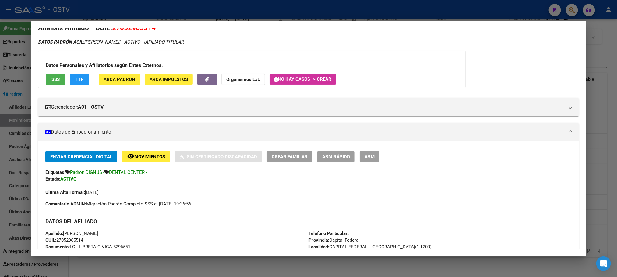
scroll to position [0, 0]
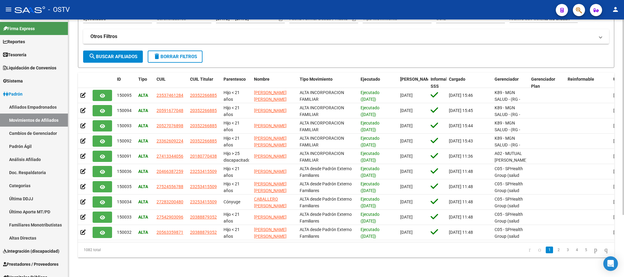
click at [75, 110] on div "PADRON -> Movimientos de Afiliados Especificaciones Técnicas PADRON - Agosto 20…" at bounding box center [345, 111] width 555 height 332
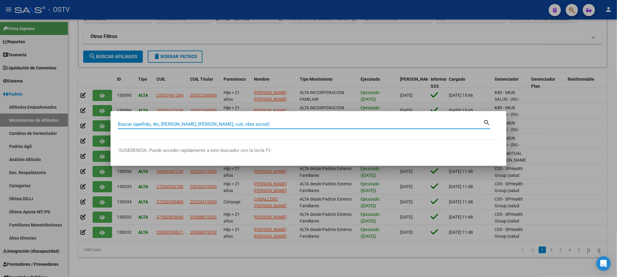
paste input "18337182"
type input "18337182"
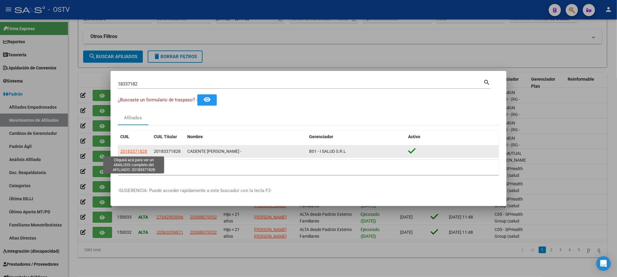
click at [132, 153] on span "20183371828" at bounding box center [133, 151] width 27 height 5
type textarea "20183371828"
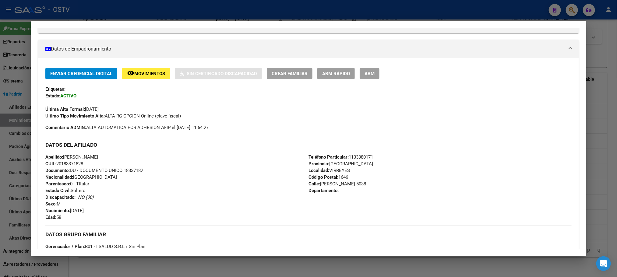
scroll to position [183, 0]
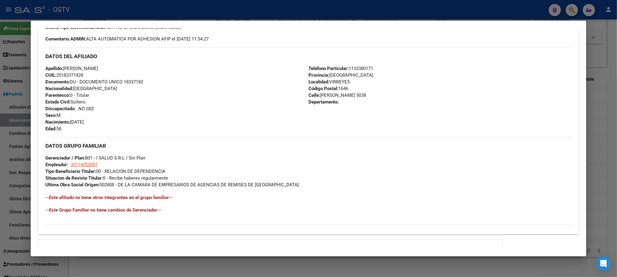
drag, startPoint x: 42, startPoint y: 69, endPoint x: 114, endPoint y: 95, distance: 76.2
click at [114, 95] on div "Apellido: LUIS ALBERTO CADENTE CUIL: 20183371828 Documento: DU - DOCUMENTO UNIC…" at bounding box center [176, 98] width 263 height 67
copy div "Apellido: LUIS ALBERTO CADENTE CUIL: 20183371828 Documento: DU - DOCUMENTO UNIC…"
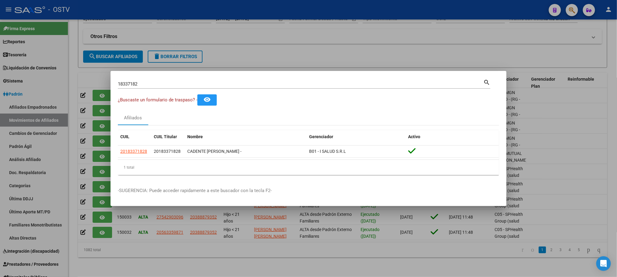
drag, startPoint x: 143, startPoint y: 82, endPoint x: 0, endPoint y: 79, distance: 142.8
click at [0, 79] on div "18337182 Buscar (apellido, dni, cuil, nro traspaso, cuit, obra social) search ¿…" at bounding box center [308, 138] width 617 height 277
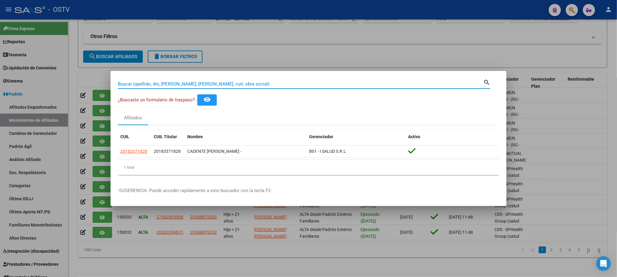
paste input "27692126"
type input "27692126"
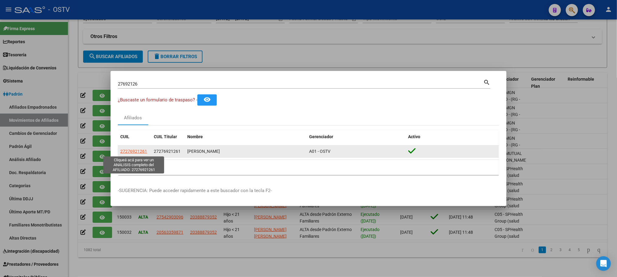
click at [143, 152] on span "27276921261" at bounding box center [133, 151] width 27 height 5
type textarea "27276921261"
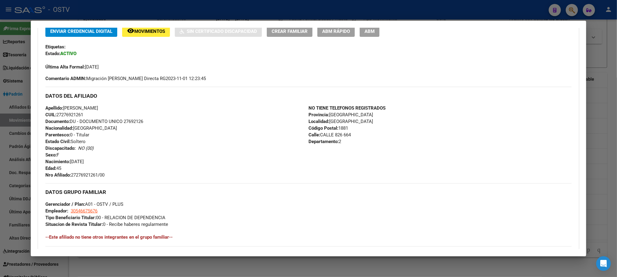
scroll to position [137, 0]
click at [367, 34] on button "ABM" at bounding box center [369, 30] width 20 height 11
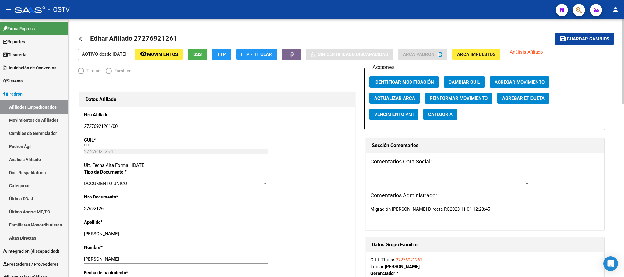
radio input "true"
type input "30-54667567-6"
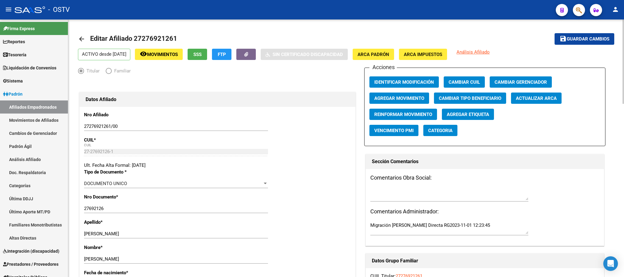
click at [203, 52] on button "SSS" at bounding box center [196, 54] width 19 height 11
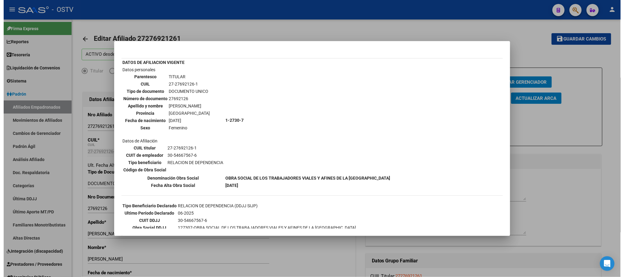
scroll to position [21, 0]
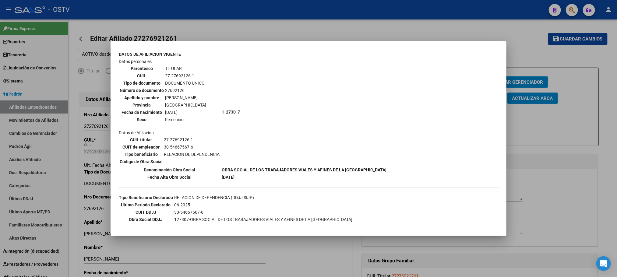
drag, startPoint x: 196, startPoint y: 74, endPoint x: 164, endPoint y: 74, distance: 32.0
click at [165, 74] on td "27-27692126-1" at bounding box center [186, 75] width 42 height 7
copy td "27-27692126-1"
click at [77, 200] on div at bounding box center [308, 138] width 617 height 277
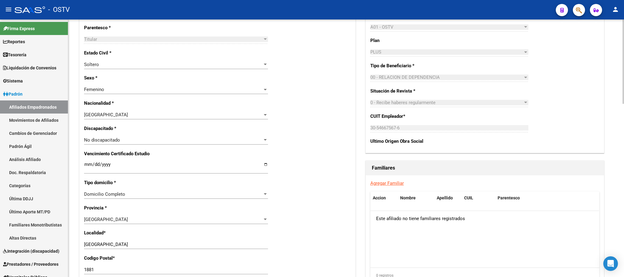
scroll to position [0, 0]
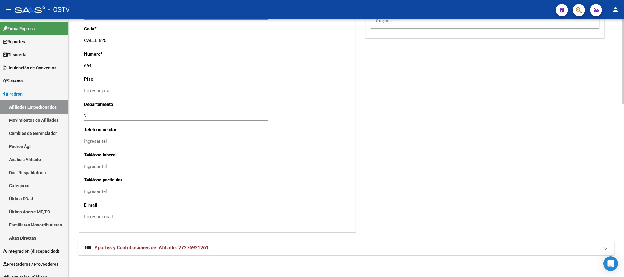
drag, startPoint x: 123, startPoint y: 252, endPoint x: 124, endPoint y: 242, distance: 10.4
click at [124, 252] on mat-expansion-panel-header "Aportes y Contribuciones del Afiliado: 27276921261" at bounding box center [346, 247] width 536 height 15
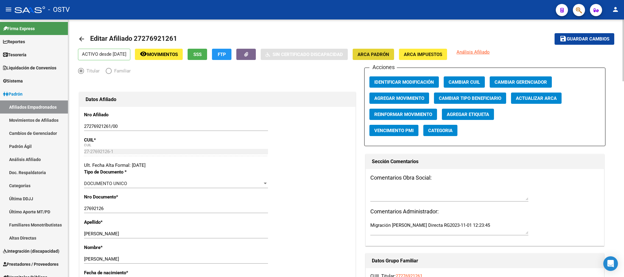
click at [381, 58] on button "ARCA Padrón" at bounding box center [372, 54] width 41 height 11
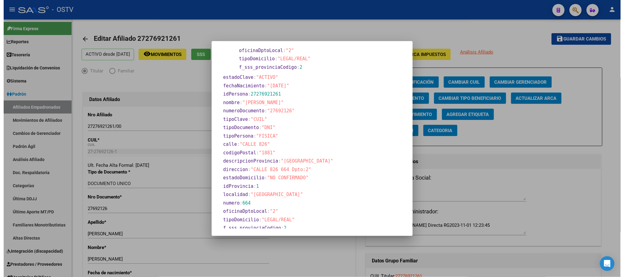
scroll to position [110, 0]
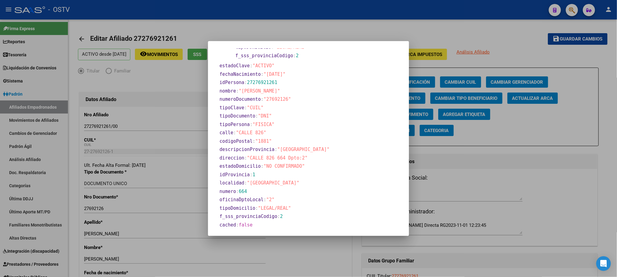
click at [273, 246] on div at bounding box center [308, 138] width 617 height 277
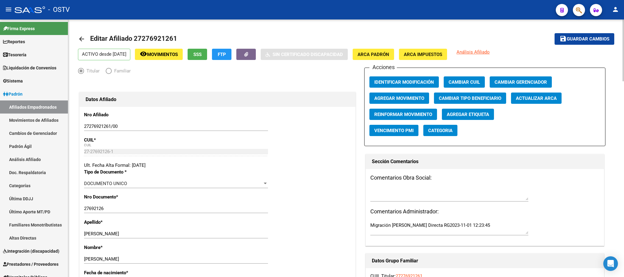
click at [432, 52] on span "ARCA Impuestos" at bounding box center [423, 54] width 38 height 5
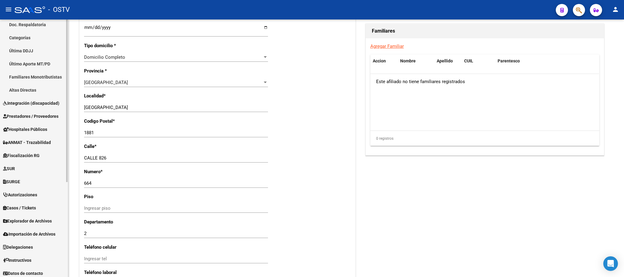
scroll to position [150, 0]
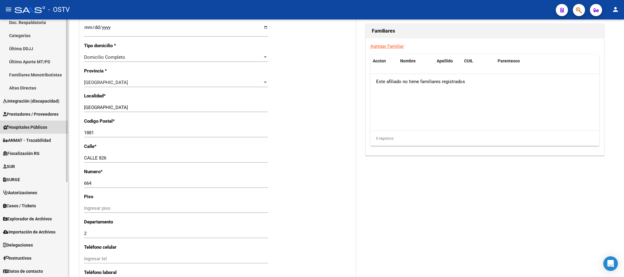
click at [27, 124] on span "Hospitales Públicos" at bounding box center [25, 127] width 44 height 7
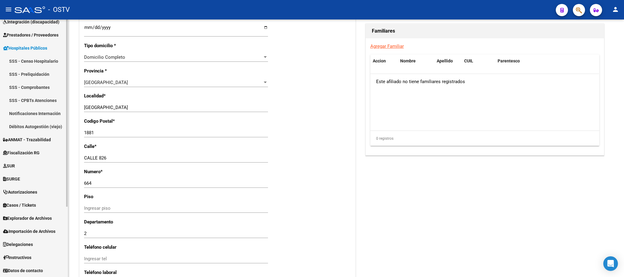
scroll to position [85, 0]
click at [28, 117] on link "Notificaciones Internación" at bounding box center [34, 113] width 68 height 13
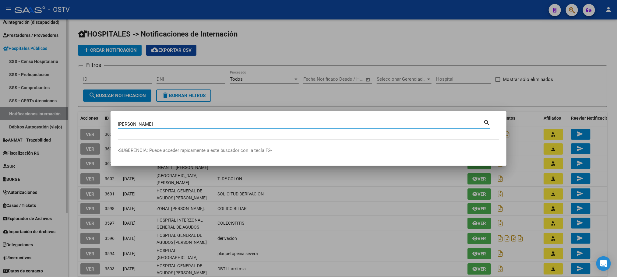
type input "monti"
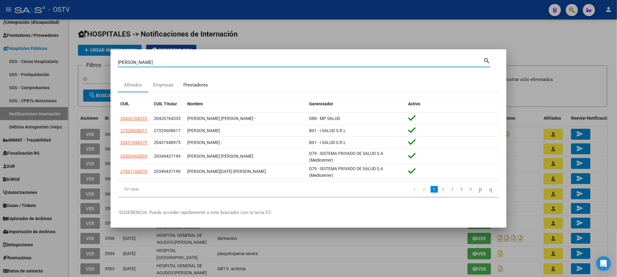
click at [204, 84] on div "Prestadores" at bounding box center [195, 85] width 25 height 7
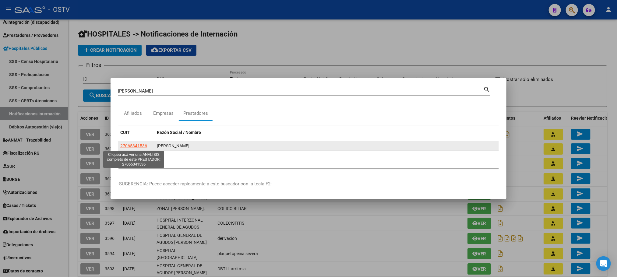
click at [136, 143] on app-link-go-to "27065341536" at bounding box center [133, 145] width 27 height 7
click at [136, 145] on span "27065341536" at bounding box center [133, 145] width 27 height 5
type textarea "27065341536"
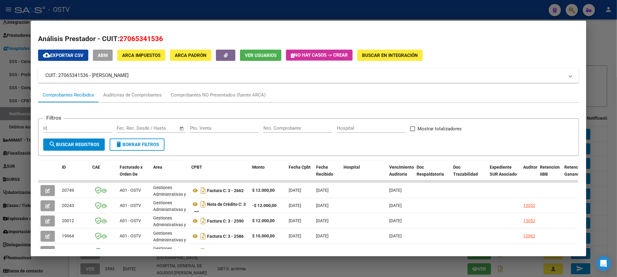
click at [102, 59] on button "ABM" at bounding box center [103, 55] width 20 height 11
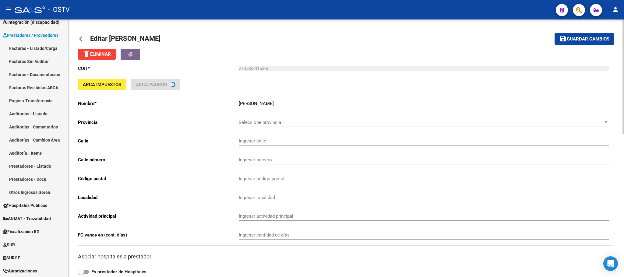
type input "LA PLATA AV."
type input "536"
type input "1235"
type input "CABA"
type input "181200"
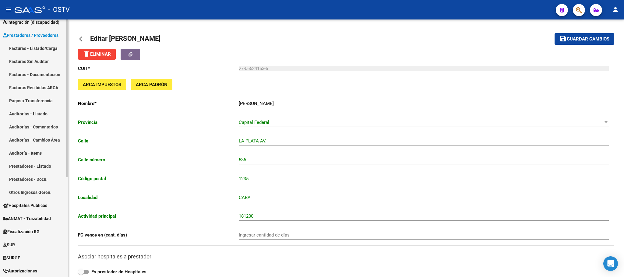
click at [35, 100] on link "Pagos x Transferencia" at bounding box center [34, 100] width 68 height 13
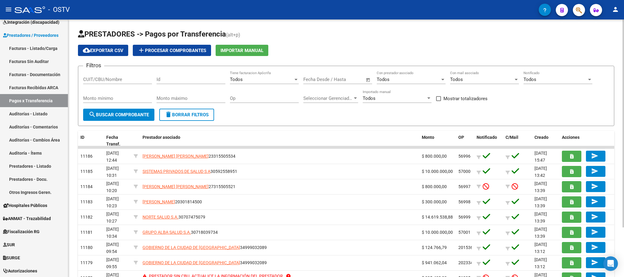
click at [133, 82] on input "CUIT/CBU/Nombre" at bounding box center [117, 79] width 69 height 5
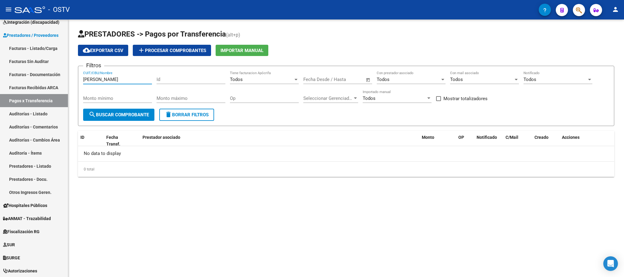
click at [133, 82] on input "monti" at bounding box center [117, 79] width 69 height 5
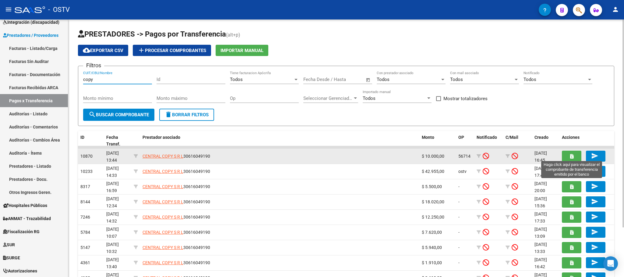
type input "copy"
click at [571, 154] on icon "button" at bounding box center [571, 156] width 3 height 5
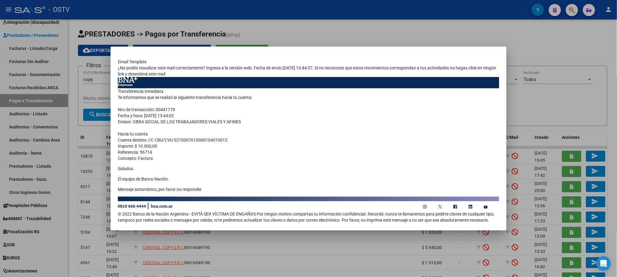
click at [73, 256] on div at bounding box center [308, 138] width 617 height 277
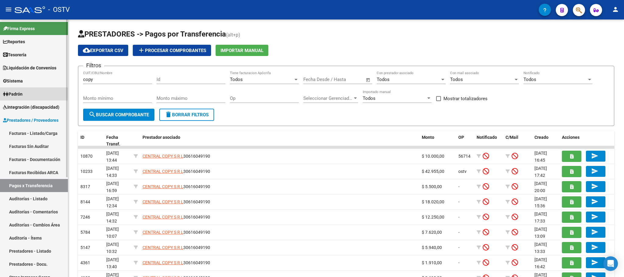
click at [21, 93] on span "Padrón" at bounding box center [12, 94] width 19 height 7
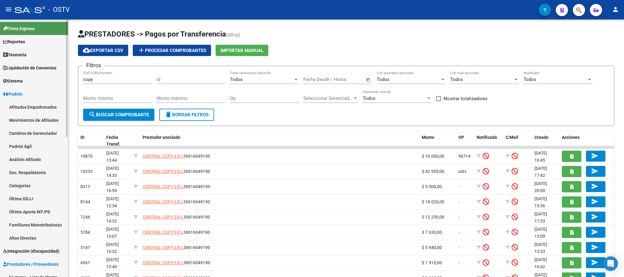
click at [24, 104] on link "Afiliados Empadronados" at bounding box center [34, 106] width 68 height 13
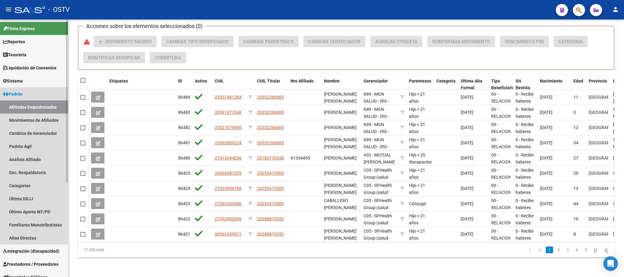
click at [33, 107] on link "Afiliados Empadronados" at bounding box center [34, 106] width 68 height 13
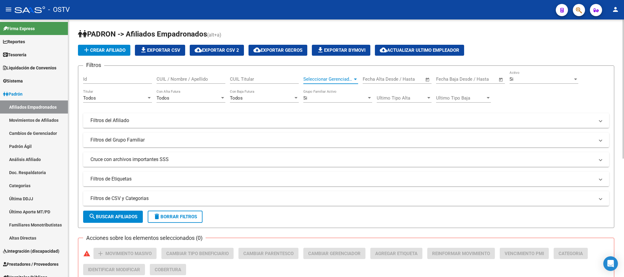
click at [334, 81] on span "Seleccionar Gerenciador" at bounding box center [327, 78] width 49 height 5
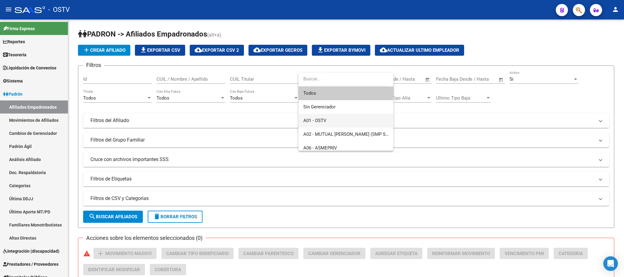
click at [328, 118] on span "A01 - OSTV" at bounding box center [345, 121] width 85 height 14
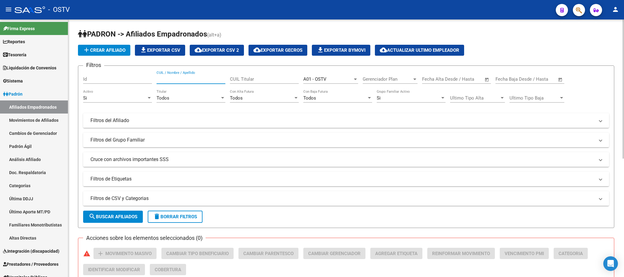
click at [208, 82] on input "CUIL / Nombre / Apellido" at bounding box center [190, 78] width 69 height 5
type input "gonzalez"
click at [186, 115] on mat-expansion-panel-header "Filtros del Afiliado" at bounding box center [346, 120] width 526 height 15
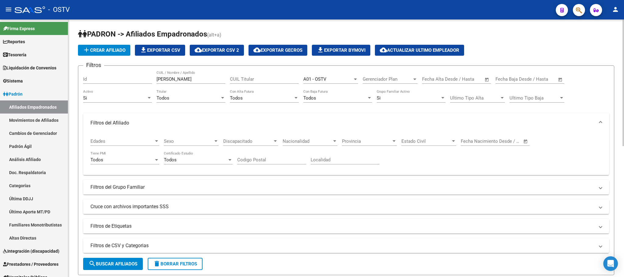
click at [196, 142] on span "Sexo" at bounding box center [188, 140] width 49 height 5
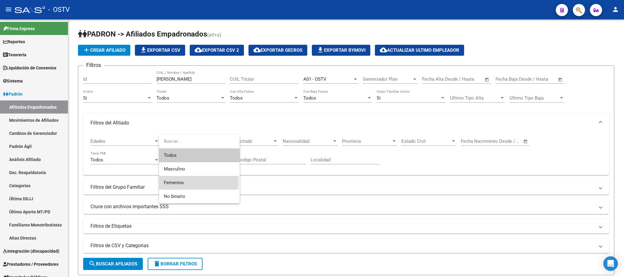
click at [187, 183] on span "Femenino" at bounding box center [199, 183] width 71 height 14
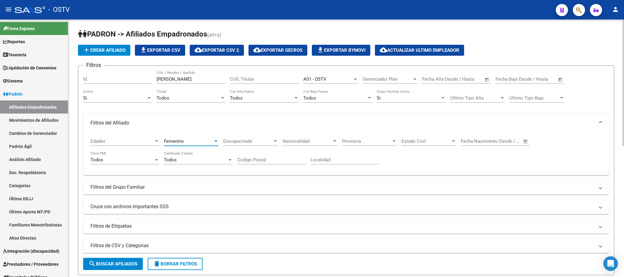
click at [376, 78] on span "Gerenciador Plan" at bounding box center [386, 78] width 49 height 5
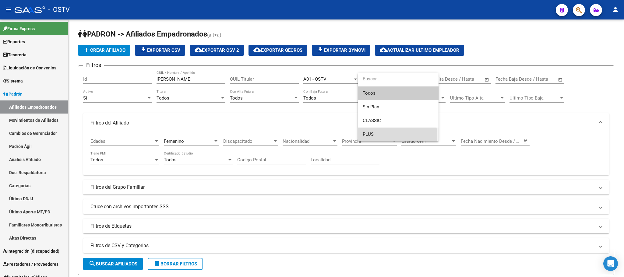
click at [374, 135] on span "PLUS" at bounding box center [397, 135] width 71 height 14
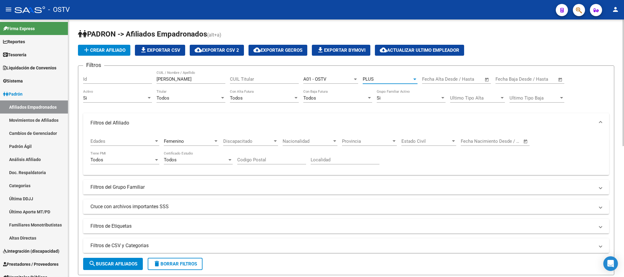
click at [128, 263] on span "search Buscar Afiliados" at bounding box center [113, 263] width 49 height 5
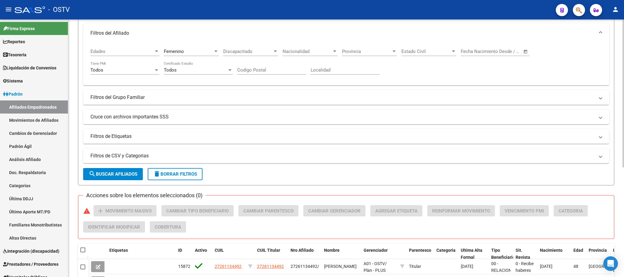
scroll to position [190, 0]
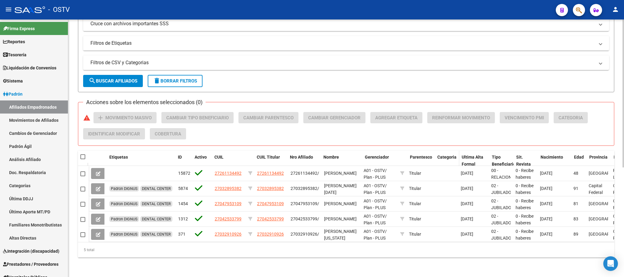
drag, startPoint x: 358, startPoint y: 149, endPoint x: 471, endPoint y: 149, distance: 113.2
click at [471, 151] on div "Etiquetas ID Activo CUIL CUIL Titular Nro Afiliado Nombre Gerenciador Parentesc…" at bounding box center [435, 161] width 692 height 20
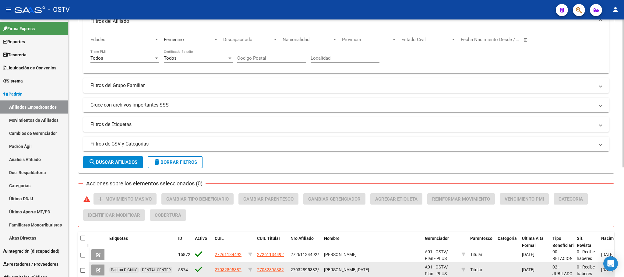
scroll to position [0, 0]
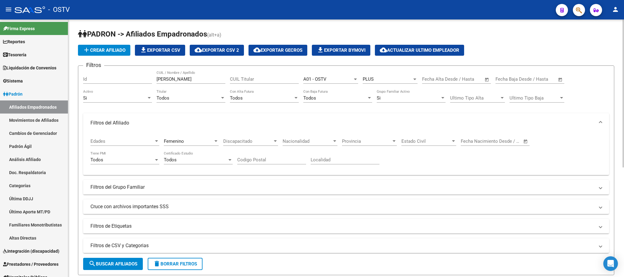
click at [376, 76] on div "PLUS Gerenciador Plan" at bounding box center [389, 77] width 55 height 13
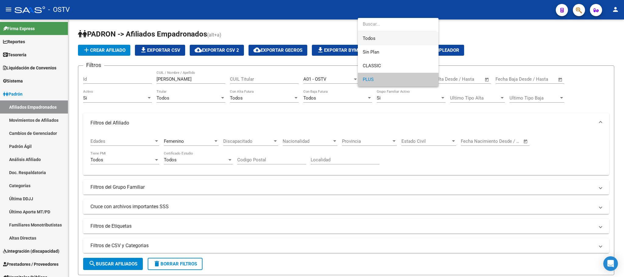
click at [376, 40] on span "Todos" at bounding box center [397, 39] width 71 height 14
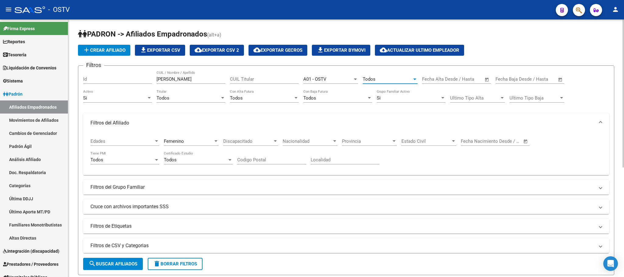
click at [124, 263] on span "search Buscar Afiliados" at bounding box center [113, 263] width 49 height 5
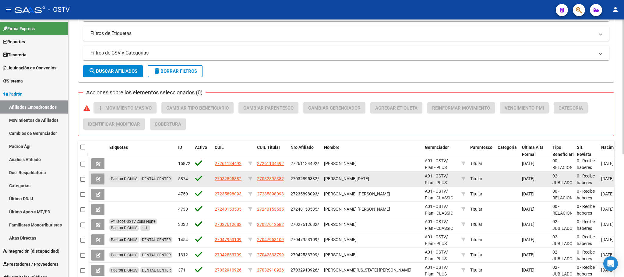
scroll to position [236, 0]
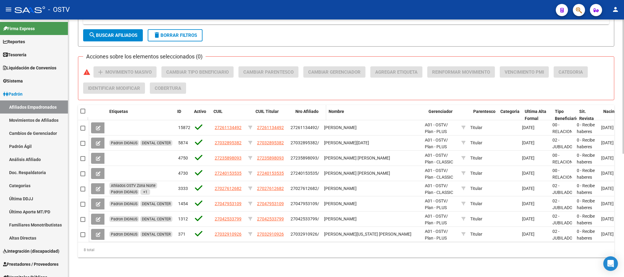
drag, startPoint x: 287, startPoint y: 106, endPoint x: 299, endPoint y: 105, distance: 12.8
click at [299, 105] on div "Etiquetas ID Activo CUIL CUIL Titular Nro Afiliado Nombre Gerenciador Parentesc…" at bounding box center [465, 115] width 753 height 20
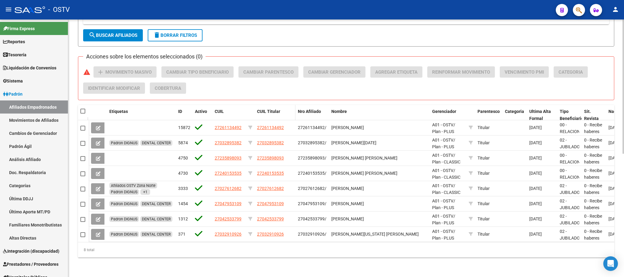
drag, startPoint x: 252, startPoint y: 108, endPoint x: 264, endPoint y: 108, distance: 11.9
click at [264, 108] on div "Etiquetas ID Activo CUIL CUIL Titular Nro Afiliado Nombre Gerenciador Parentesc…" at bounding box center [469, 115] width 760 height 20
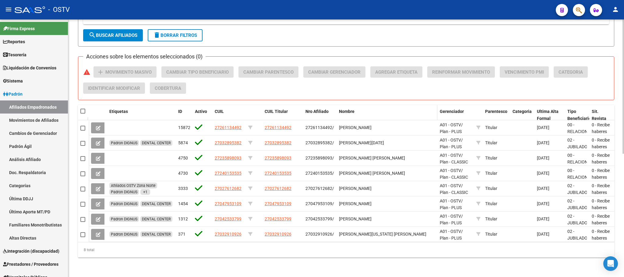
drag, startPoint x: 334, startPoint y: 110, endPoint x: 350, endPoint y: 107, distance: 15.5
click at [350, 107] on div "Etiquetas ID Activo CUIL CUIL Titular Nro Afiliado Nombre Gerenciador Parentesc…" at bounding box center [473, 115] width 768 height 20
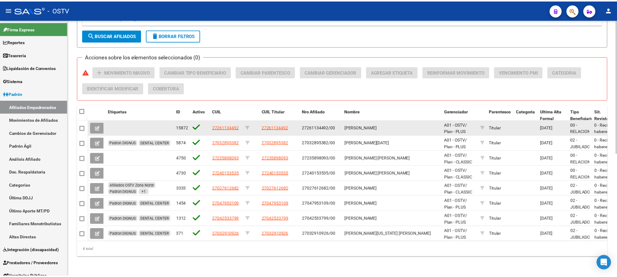
scroll to position [0, 0]
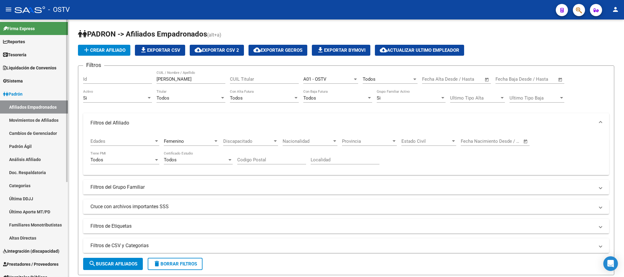
click at [46, 124] on link "Movimientos de Afiliados" at bounding box center [34, 120] width 68 height 13
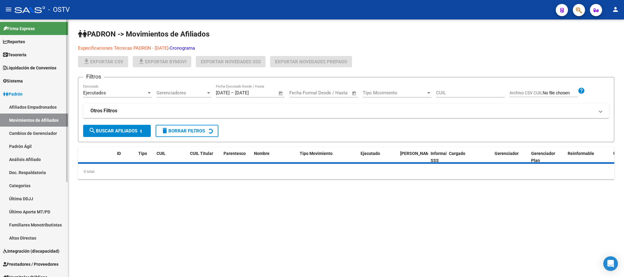
click at [34, 134] on link "Cambios de Gerenciador" at bounding box center [34, 133] width 68 height 13
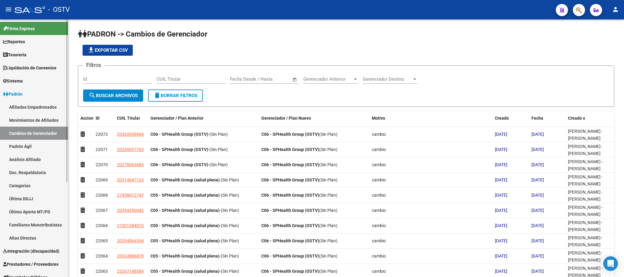
click at [21, 149] on link "Padrón Ágil" at bounding box center [34, 146] width 68 height 13
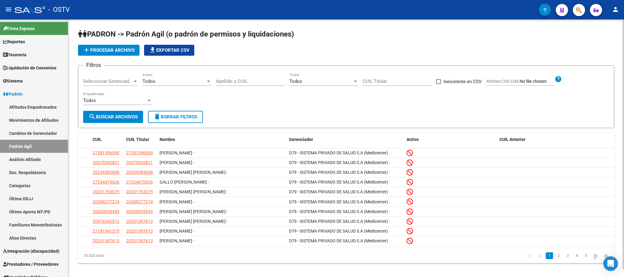
click at [72, 151] on div "PADRON -> Padrón Agil (o padrón de permisos y liquidaciones) add Procesar archi…" at bounding box center [345, 150] width 555 height 263
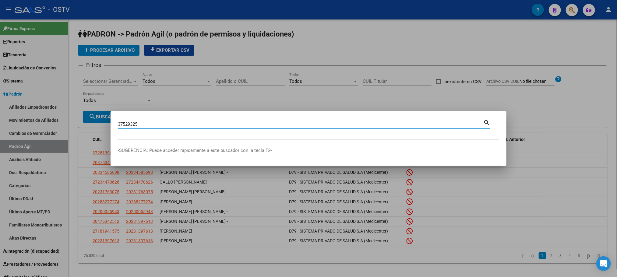
type input "37529325"
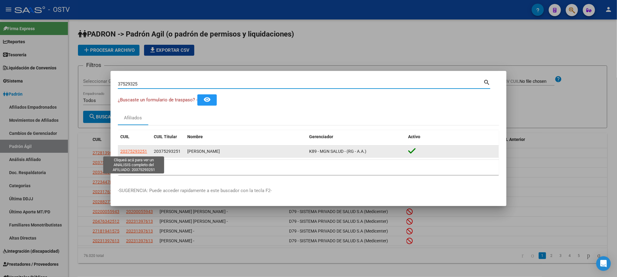
click at [135, 151] on span "20375293251" at bounding box center [133, 151] width 27 height 5
type textarea "20375293251"
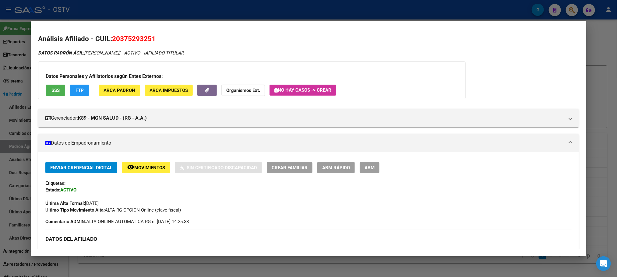
click at [365, 167] on span "ABM" at bounding box center [369, 167] width 10 height 5
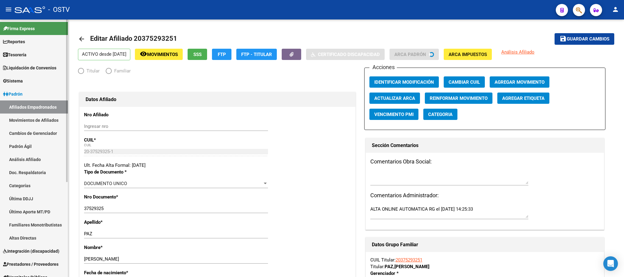
radio input "true"
type input "30-71696209-8"
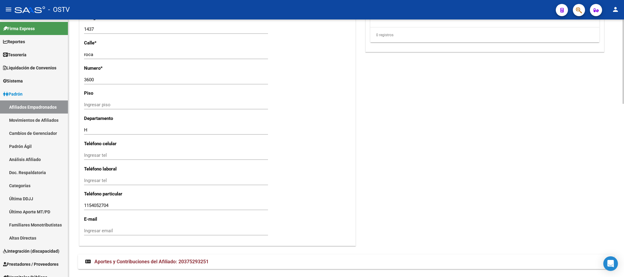
scroll to position [529, 0]
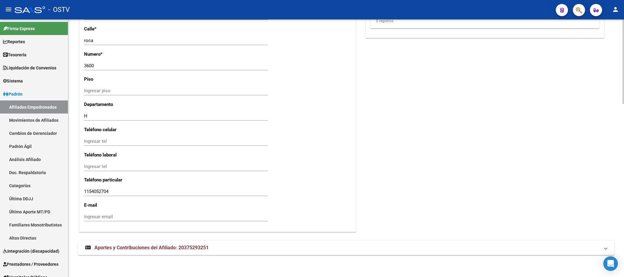
click at [148, 255] on mat-expansion-panel-header "Aportes y Contribuciones del Afiliado: 20375293251" at bounding box center [346, 247] width 536 height 15
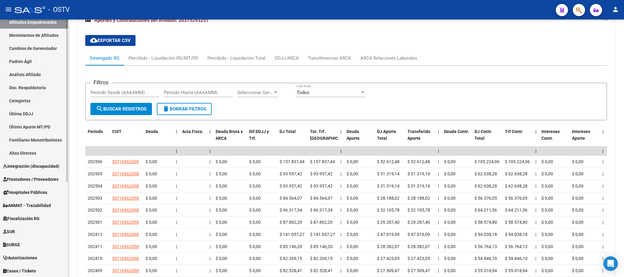
scroll to position [91, 0]
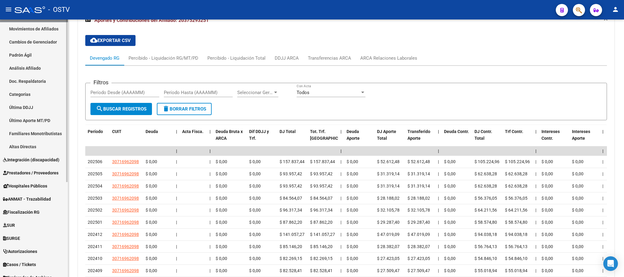
click at [31, 175] on span "Prestadores / Proveedores" at bounding box center [30, 172] width 55 height 7
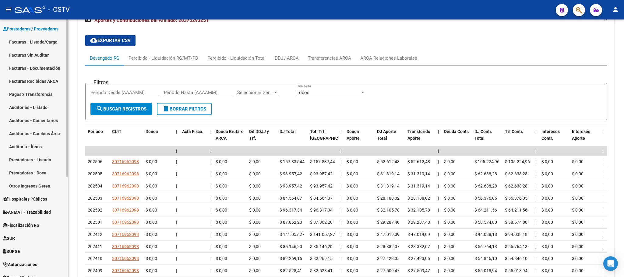
click at [35, 41] on link "Facturas - Listado/Carga" at bounding box center [34, 41] width 68 height 13
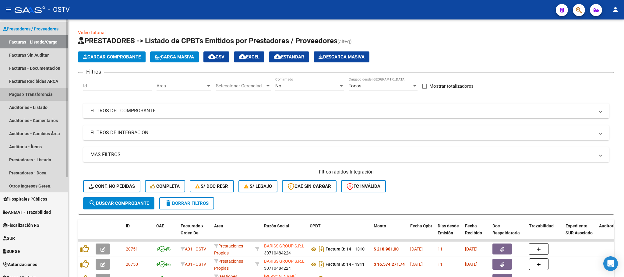
click at [31, 93] on link "Pagos x Transferencia" at bounding box center [34, 94] width 68 height 13
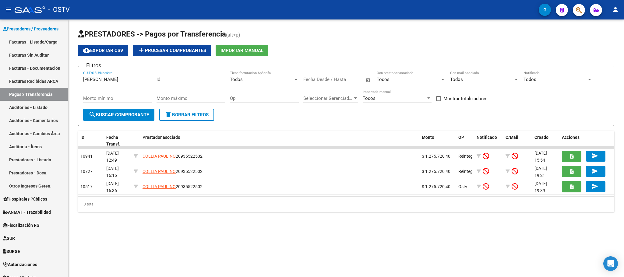
drag, startPoint x: 110, startPoint y: 82, endPoint x: 115, endPoint y: 75, distance: 8.8
click at [112, 79] on input "collia" at bounding box center [117, 79] width 69 height 5
type input "collia"
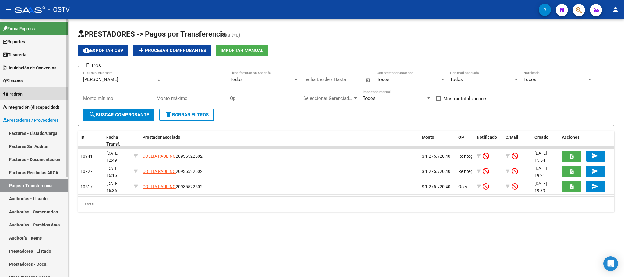
click at [19, 94] on span "Padrón" at bounding box center [12, 94] width 19 height 7
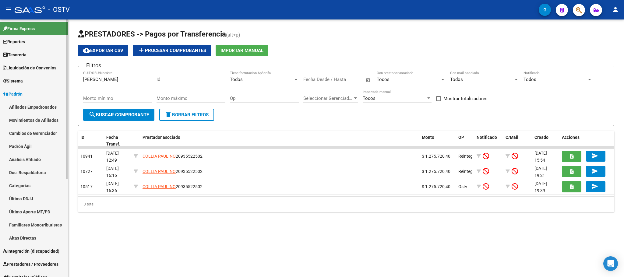
click at [32, 108] on link "Afiliados Empadronados" at bounding box center [34, 106] width 68 height 13
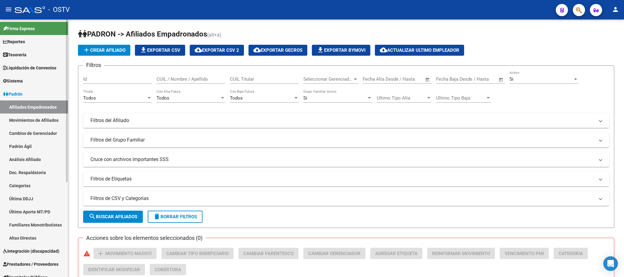
click at [23, 237] on link "Altas Directas" at bounding box center [34, 237] width 68 height 13
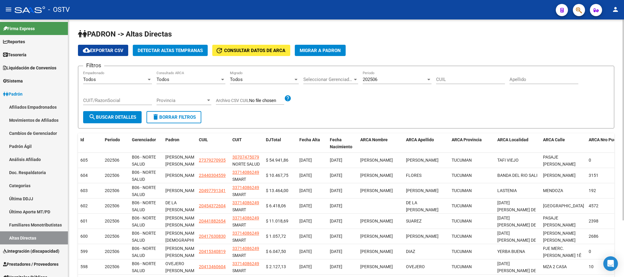
click at [187, 51] on span "Detectar Altas Tempranas" at bounding box center [170, 50] width 65 height 5
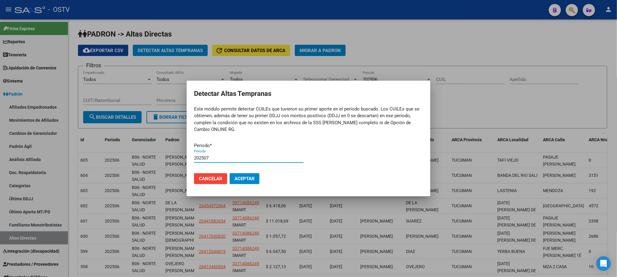
type input "202507"
click at [247, 180] on span "Aceptar" at bounding box center [244, 178] width 20 height 5
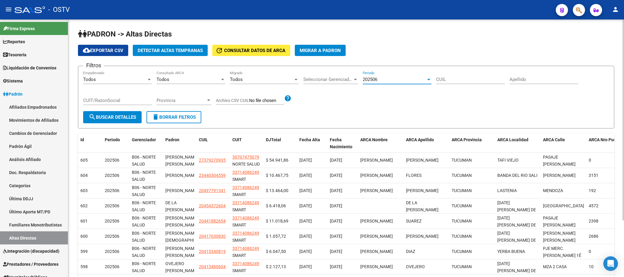
click at [375, 80] on span "202506" at bounding box center [369, 79] width 15 height 5
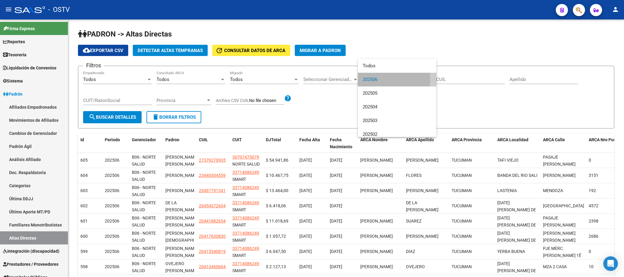
click at [383, 79] on span "202506" at bounding box center [396, 80] width 69 height 14
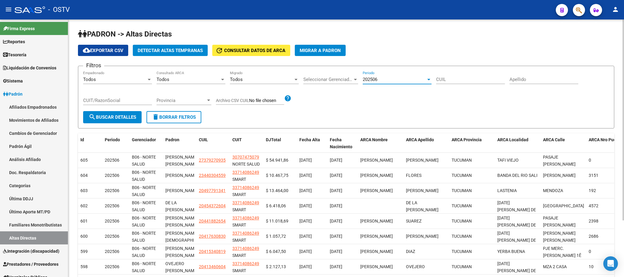
scroll to position [72, 0]
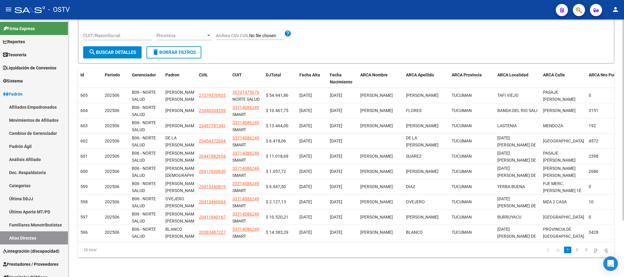
click at [573, 249] on link "2" at bounding box center [576, 249] width 7 height 7
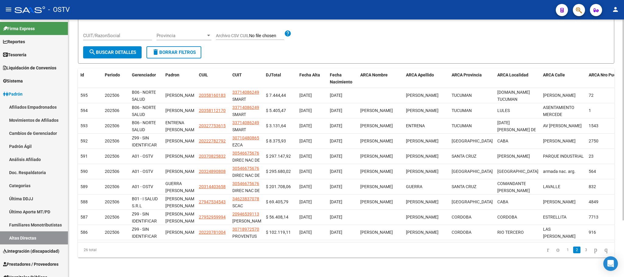
click at [582, 250] on link "3" at bounding box center [585, 249] width 7 height 7
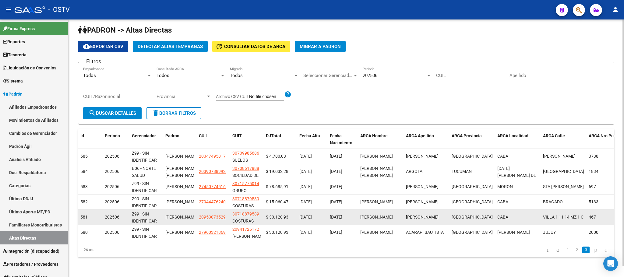
scroll to position [11, 0]
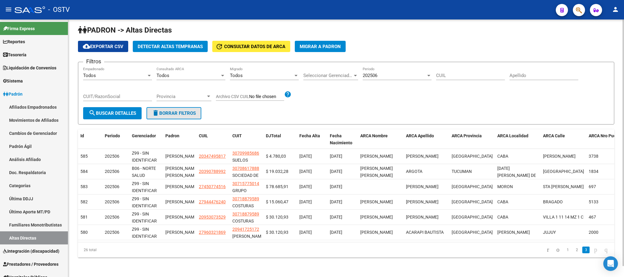
click at [171, 107] on button "delete Borrar Filtros" at bounding box center [173, 113] width 55 height 12
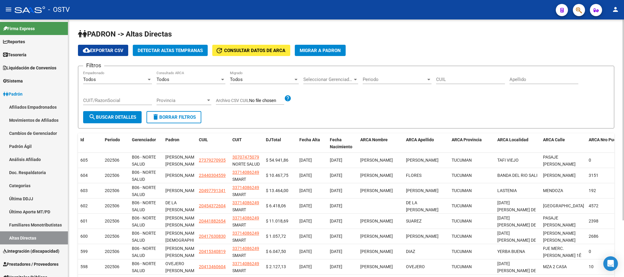
click at [74, 90] on div "PADRON -> Altas Directas cloud_download Exportar CSV Detectar Altas Tempranas u…" at bounding box center [345, 180] width 555 height 322
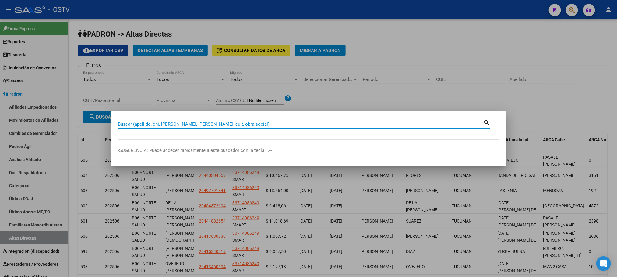
click at [22, 108] on div at bounding box center [308, 138] width 617 height 277
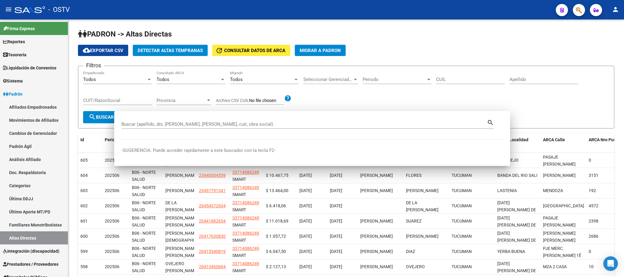
click at [22, 108] on link "Afiliados Empadronados" at bounding box center [34, 106] width 68 height 13
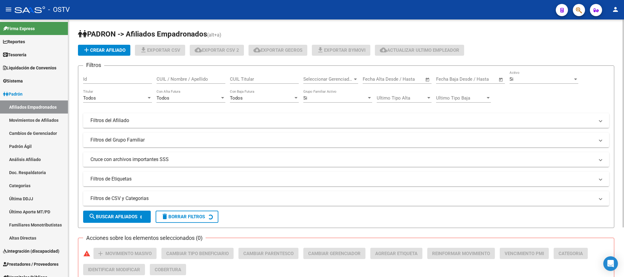
click at [351, 76] on div "Seleccionar Gerenciador Seleccionar Gerenciador" at bounding box center [330, 77] width 55 height 13
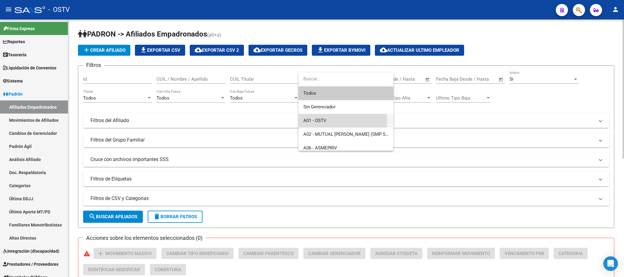
drag, startPoint x: 333, startPoint y: 121, endPoint x: 315, endPoint y: 118, distance: 18.4
click at [333, 121] on span "A01 - OSTV" at bounding box center [345, 121] width 85 height 14
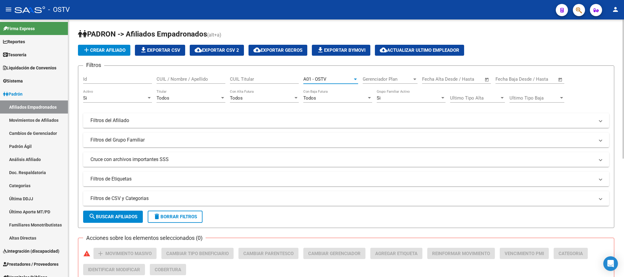
click at [204, 78] on input "CUIL / Nombre / Apellido" at bounding box center [190, 78] width 69 height 5
type input "calderon"
click at [462, 121] on mat-panel-title "Filtros del Afiliado" at bounding box center [342, 120] width 504 height 7
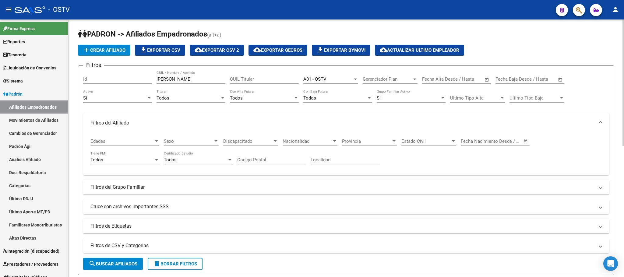
click at [366, 142] on span "Provincia" at bounding box center [366, 140] width 49 height 5
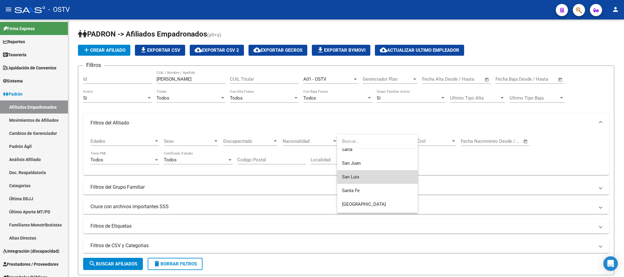
click at [383, 176] on span "San Luis" at bounding box center [377, 177] width 71 height 14
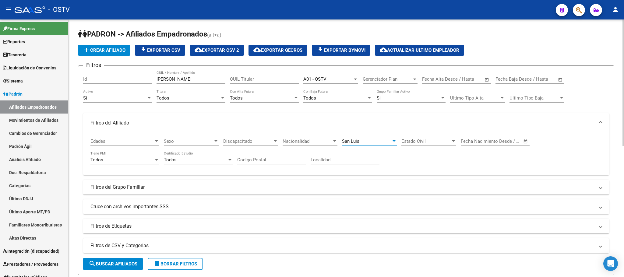
click at [125, 264] on span "search Buscar Afiliados" at bounding box center [113, 263] width 49 height 5
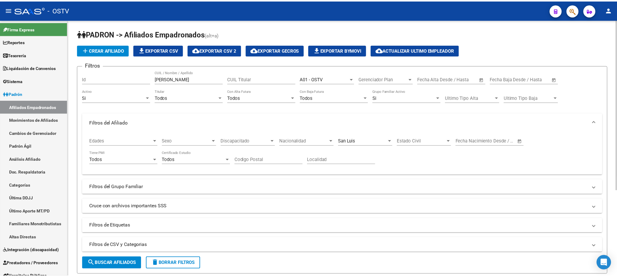
scroll to position [130, 0]
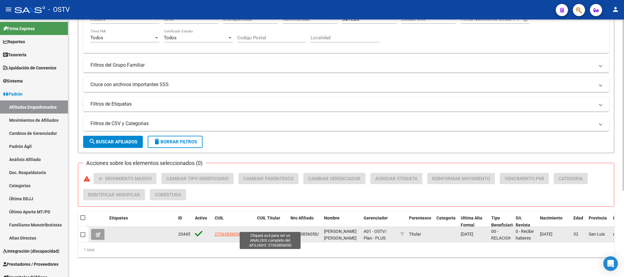
click at [271, 232] on span "27363856050" at bounding box center [270, 234] width 27 height 5
type textarea "27363856050"
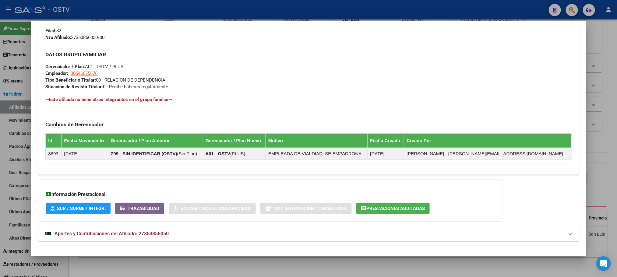
scroll to position [281, 0]
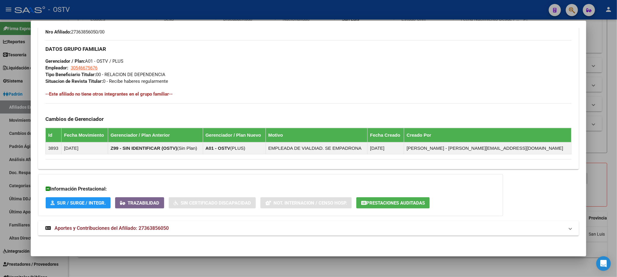
click at [143, 227] on span "Aportes y Contribuciones del Afiliado: 27363856050" at bounding box center [111, 228] width 114 height 6
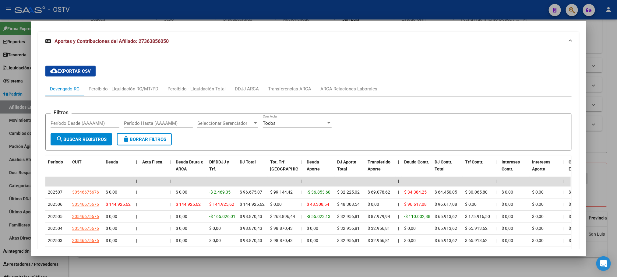
scroll to position [525, 0]
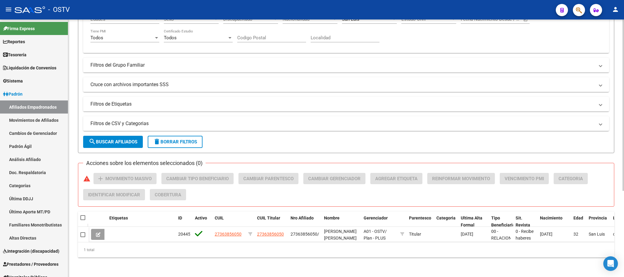
click at [70, 131] on div "PADRON -> Afiliados Empadronados (alt+a) add Crear Afiliado file_download Expor…" at bounding box center [345, 86] width 555 height 379
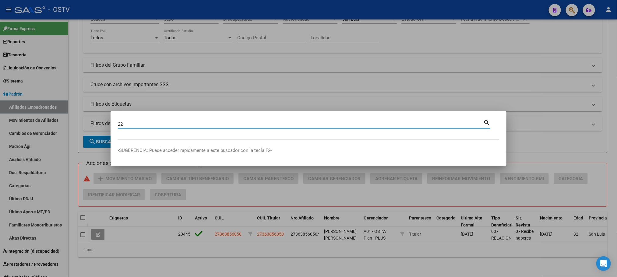
type input "2"
type input "22416777"
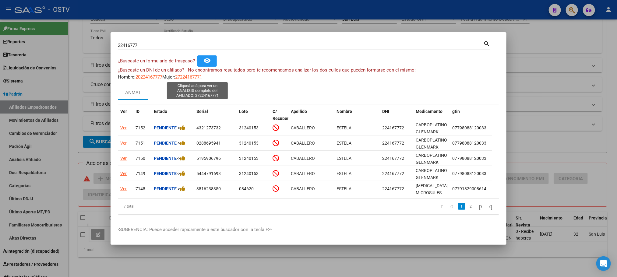
click at [194, 77] on span "27224167771" at bounding box center [188, 76] width 27 height 5
type textarea "27224167771"
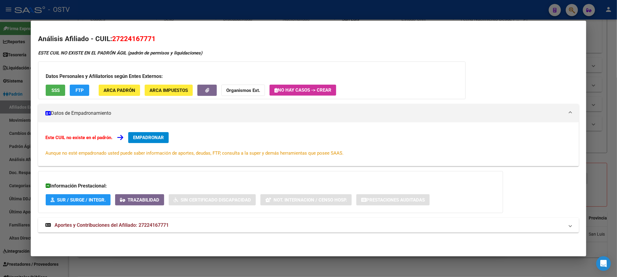
click at [138, 228] on span "Aportes y Contribuciones del Afiliado: 27224167771" at bounding box center [111, 225] width 114 height 6
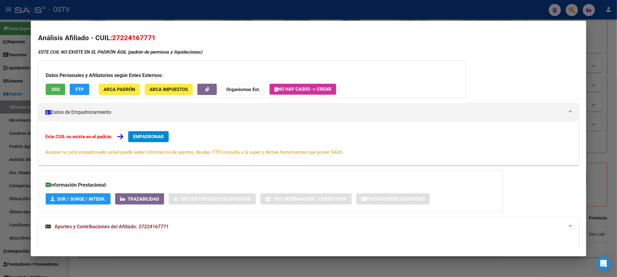
scroll to position [0, 0]
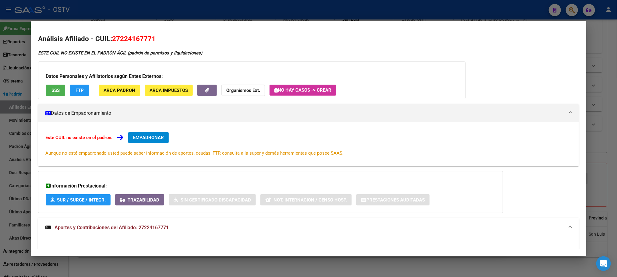
click at [54, 91] on span "SSS" at bounding box center [55, 90] width 8 height 5
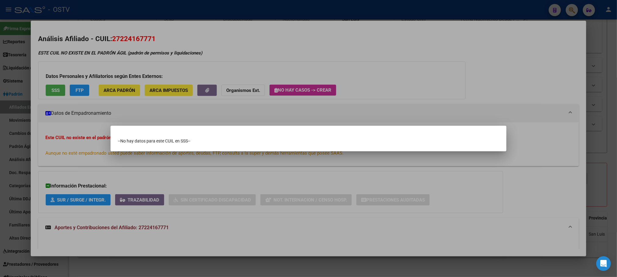
click at [61, 61] on div at bounding box center [308, 138] width 617 height 277
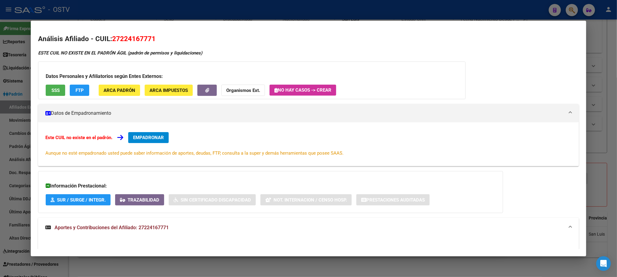
click at [74, 266] on div at bounding box center [308, 138] width 617 height 277
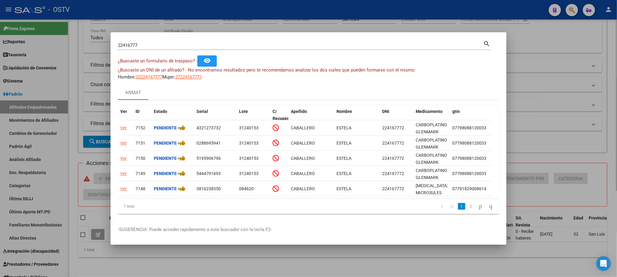
click at [123, 189] on div "Ver" at bounding box center [123, 188] width 6 height 7
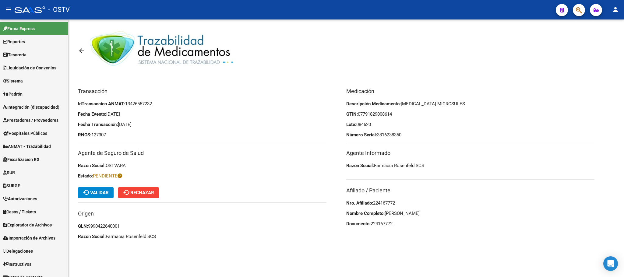
drag, startPoint x: 374, startPoint y: 203, endPoint x: 397, endPoint y: 205, distance: 23.5
click at [397, 205] on p "Nro. Afiliado: 224167772" at bounding box center [470, 203] width 248 height 7
copy span "224167772"
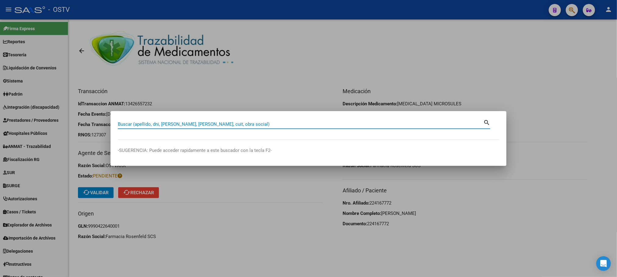
paste input "224167772"
type input "224167772"
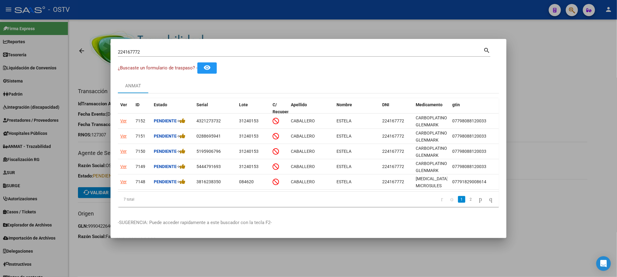
click at [135, 257] on div at bounding box center [308, 138] width 617 height 277
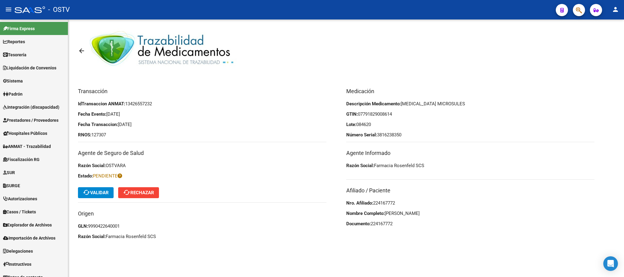
click at [82, 51] on mat-icon "arrow_back" at bounding box center [81, 50] width 7 height 7
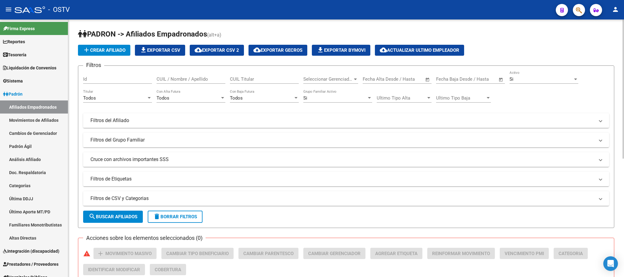
click at [71, 116] on div "PADRON -> Afiliados Empadronados (alt+a) add Crear Afiliado file_download Expor…" at bounding box center [345, 253] width 555 height 469
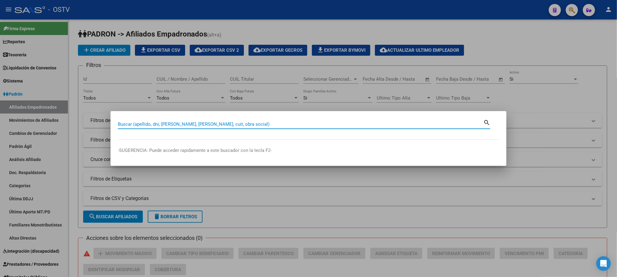
click at [207, 82] on div at bounding box center [308, 138] width 617 height 277
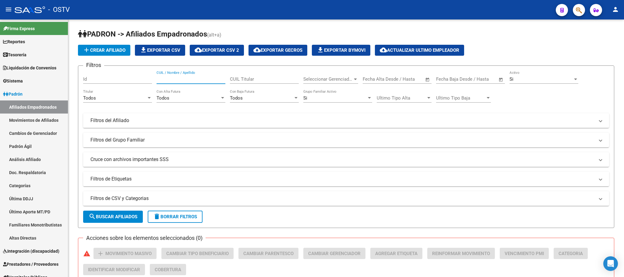
click at [207, 82] on input "CUIL / Nombre / Apellido" at bounding box center [190, 78] width 69 height 5
type input "caballero"
click at [301, 124] on mat-panel-title "Filtros del Afiliado" at bounding box center [342, 120] width 504 height 7
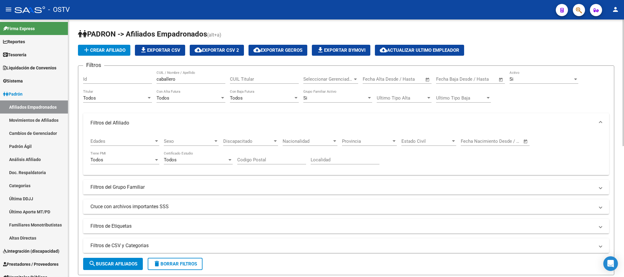
click at [196, 143] on span "Sexo" at bounding box center [188, 140] width 49 height 5
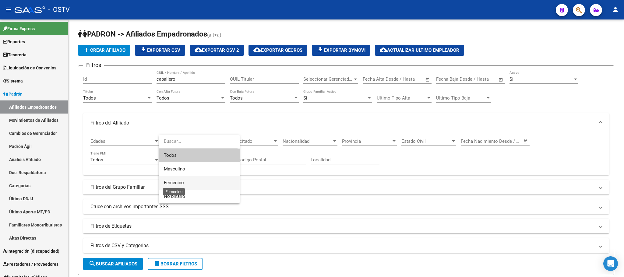
click at [179, 184] on span "Femenino" at bounding box center [174, 182] width 20 height 5
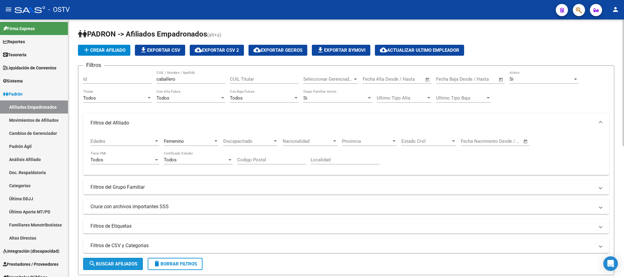
click at [127, 266] on span "search Buscar Afiliados" at bounding box center [113, 263] width 49 height 5
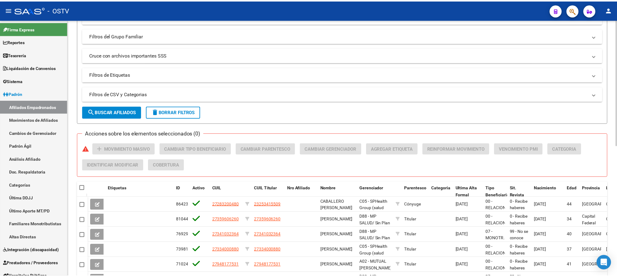
scroll to position [267, 0]
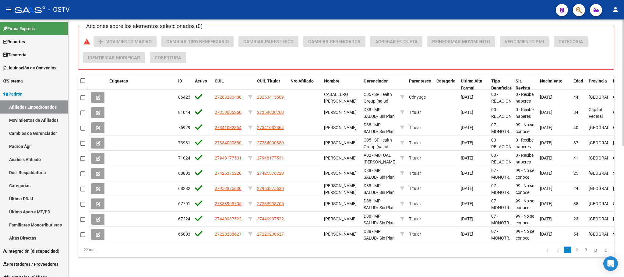
click at [623, 195] on div at bounding box center [623, 213] width 2 height 127
drag, startPoint x: 358, startPoint y: 72, endPoint x: 518, endPoint y: 73, distance: 160.1
click at [518, 75] on div "Etiquetas ID Activo CUIL CUIL Titular Nro Afiliado Nombre Gerenciador Parentesc…" at bounding box center [435, 88] width 692 height 27
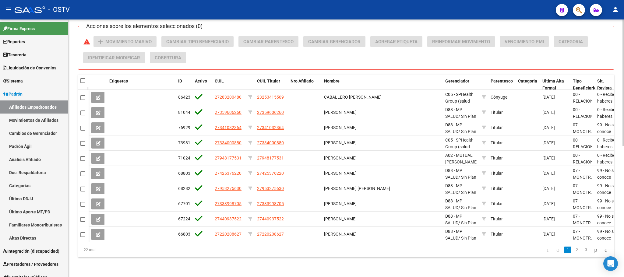
click at [303, 263] on div "PADRON -> Afiliados Empadronados (alt+a) add Crear Afiliado file_download Expor…" at bounding box center [345, 19] width 555 height 516
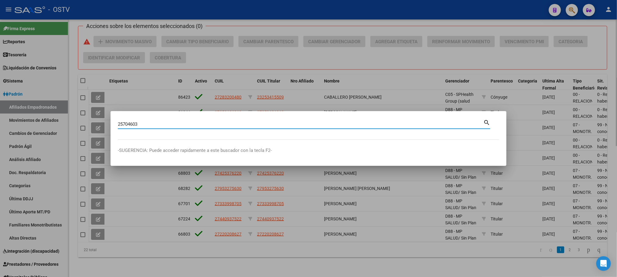
type input "25704603"
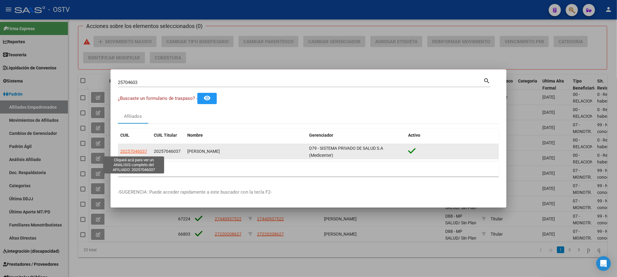
click at [142, 152] on span "20257046037" at bounding box center [133, 151] width 27 height 5
type textarea "20257046037"
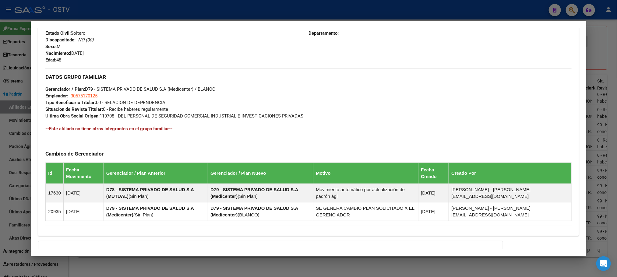
scroll to position [313, 0]
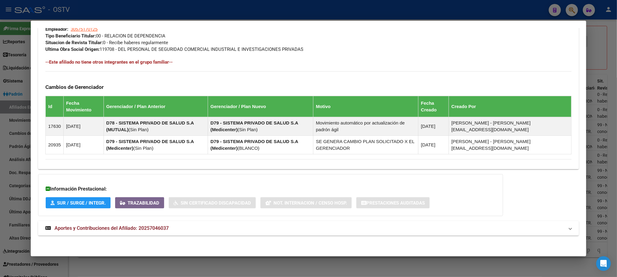
click at [151, 227] on span "Aportes y Contribuciones del Afiliado: 20257046037" at bounding box center [111, 228] width 114 height 6
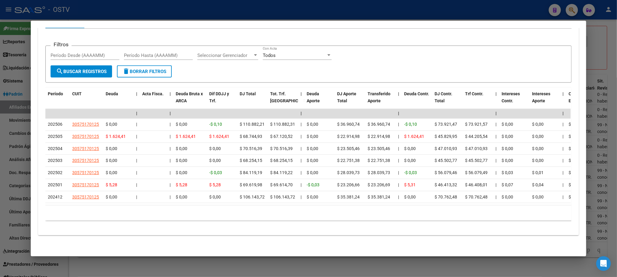
scroll to position [577, 0]
click at [177, 271] on div at bounding box center [308, 138] width 617 height 277
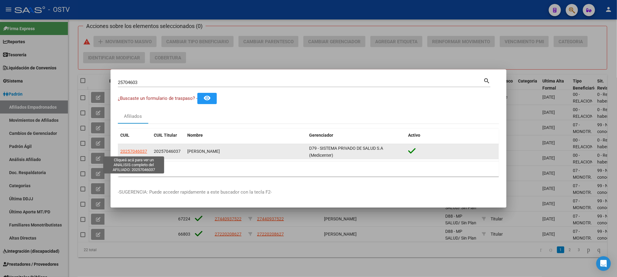
click at [133, 149] on span "20257046037" at bounding box center [133, 151] width 27 height 5
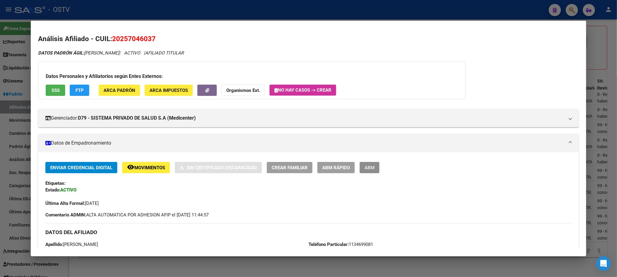
click at [366, 164] on button "ABM" at bounding box center [369, 167] width 20 height 11
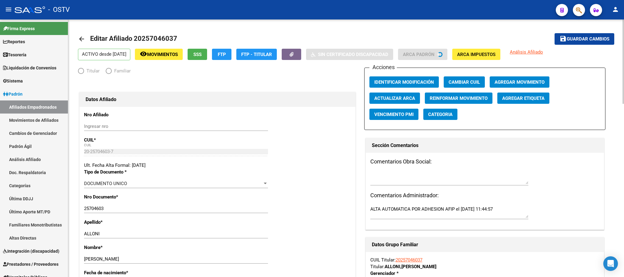
radio input "true"
type input "30-57517012-5"
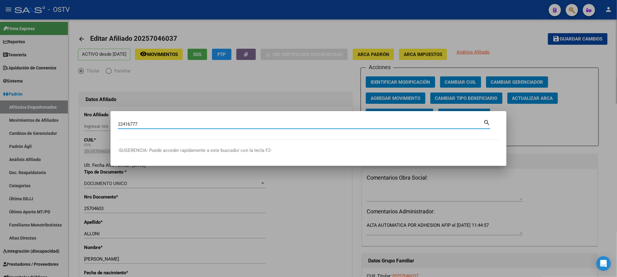
type input "22416777"
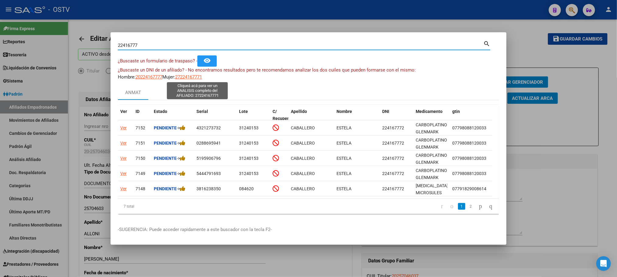
click at [199, 76] on span "27224167771" at bounding box center [188, 76] width 27 height 5
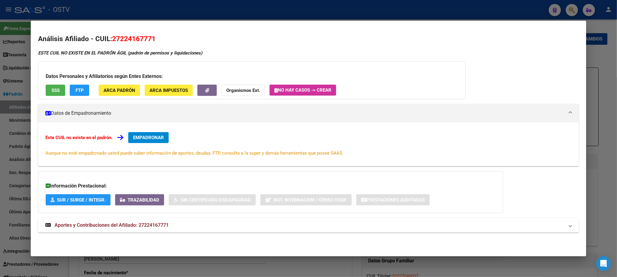
click at [113, 224] on span "Aportes y Contribuciones del Afiliado: 27224167771" at bounding box center [111, 225] width 114 height 6
click at [144, 16] on div at bounding box center [308, 138] width 617 height 277
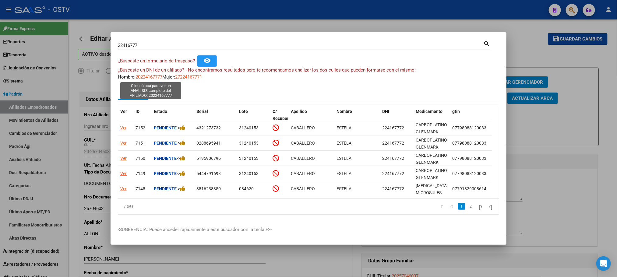
click at [148, 78] on span "20224167777" at bounding box center [148, 76] width 27 height 5
type textarea "20224167777"
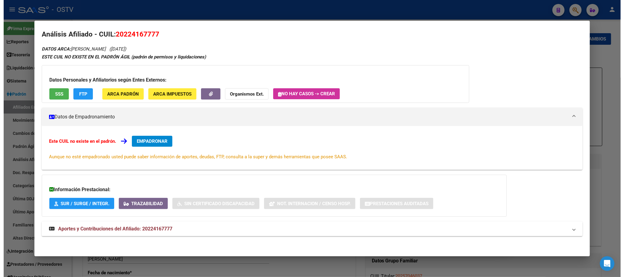
scroll to position [6, 0]
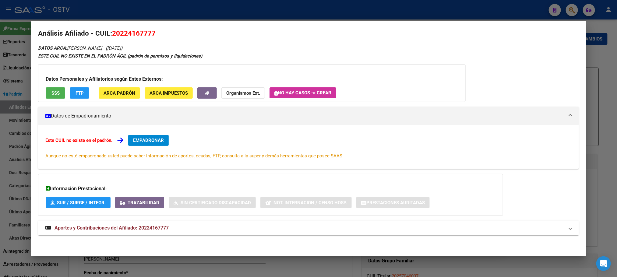
click at [79, 271] on div at bounding box center [308, 138] width 617 height 277
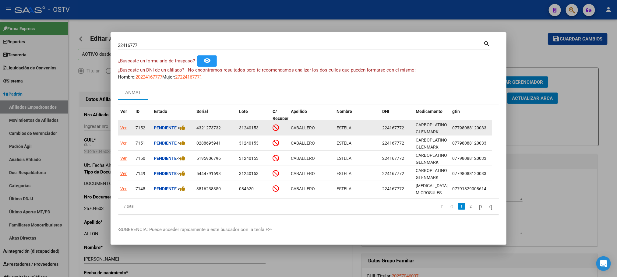
drag, startPoint x: 382, startPoint y: 128, endPoint x: 403, endPoint y: 130, distance: 21.1
click at [403, 130] on span "224167772" at bounding box center [393, 127] width 22 height 5
copy span "224167772"
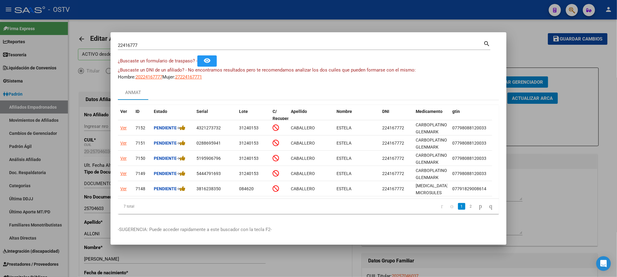
click at [321, 262] on div at bounding box center [308, 138] width 617 height 277
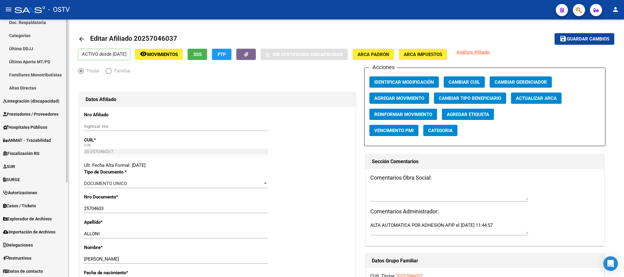
scroll to position [0, 0]
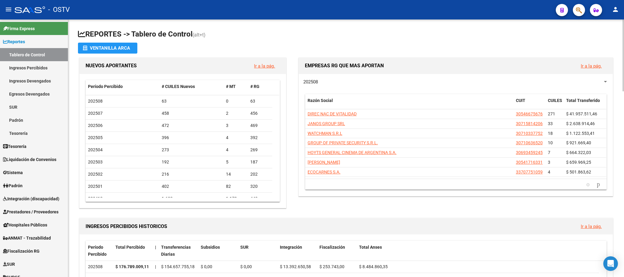
click at [79, 221] on div "INGRESOS PERCIBIDOS HISTORICOS Ir a la pág." at bounding box center [345, 226] width 533 height 16
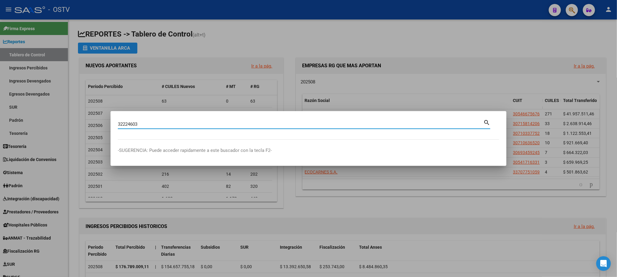
type input "32224603"
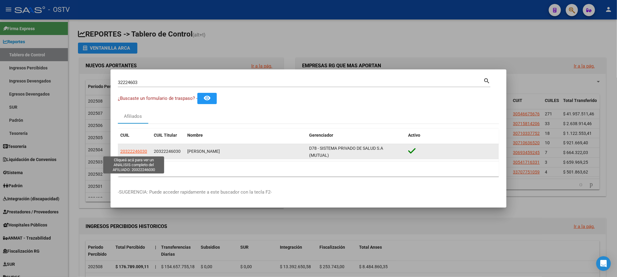
click at [135, 152] on span "20322246030" at bounding box center [133, 151] width 27 height 5
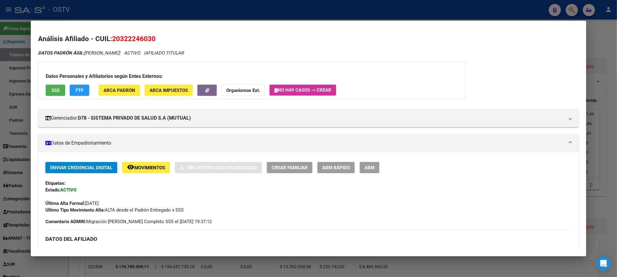
click at [362, 171] on button "ABM" at bounding box center [369, 167] width 20 height 11
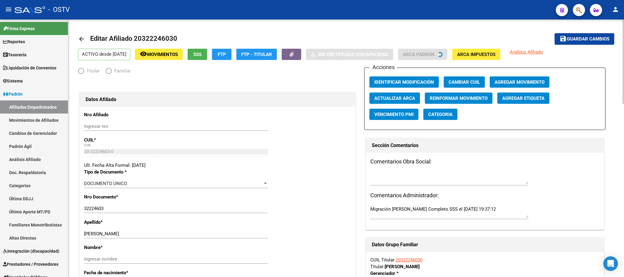
radio input "true"
type input "20-32224603-0"
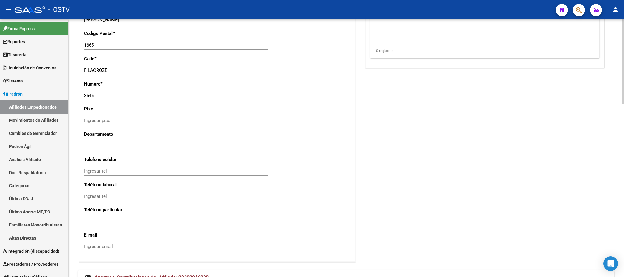
scroll to position [529, 0]
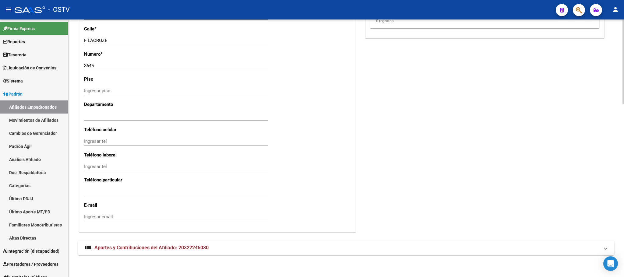
click at [197, 254] on mat-expansion-panel-header "Aportes y Contribuciones del Afiliado: 20322246030" at bounding box center [346, 247] width 536 height 15
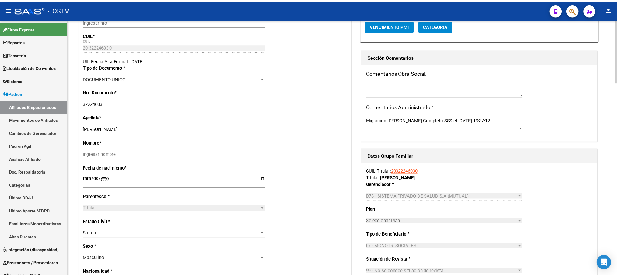
scroll to position [0, 0]
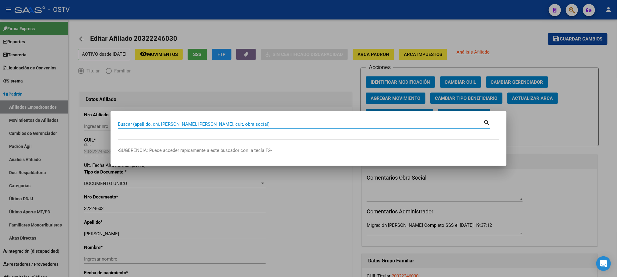
paste input "46696228"
type input "46696228"
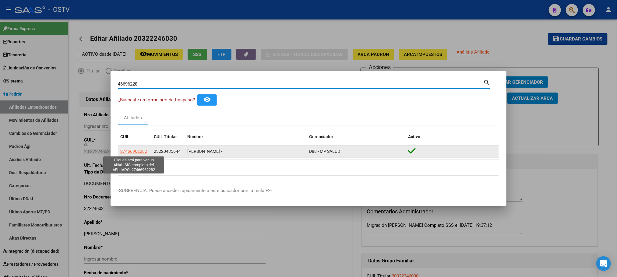
click at [127, 153] on span "27466962282" at bounding box center [133, 151] width 27 height 5
type textarea "27466962282"
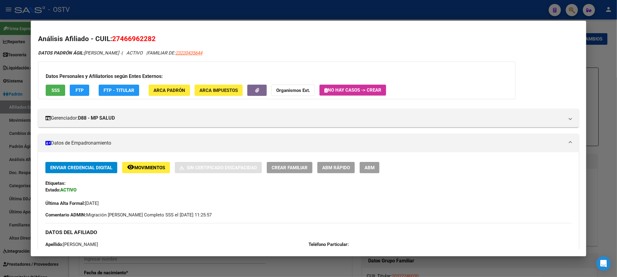
click at [54, 92] on span "SSS" at bounding box center [55, 90] width 8 height 5
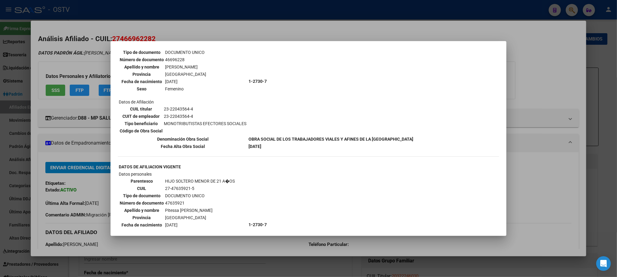
scroll to position [123, 0]
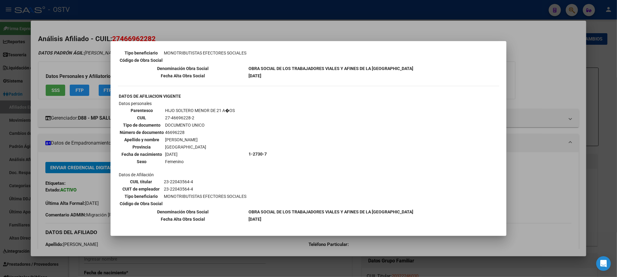
click at [529, 210] on div at bounding box center [308, 138] width 617 height 277
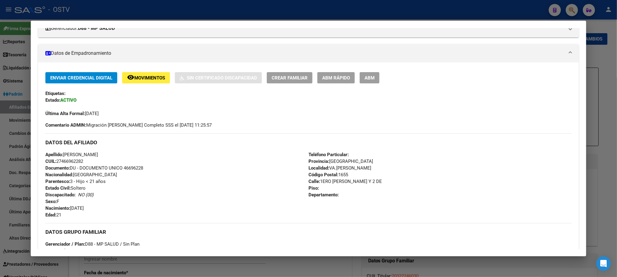
scroll to position [183, 0]
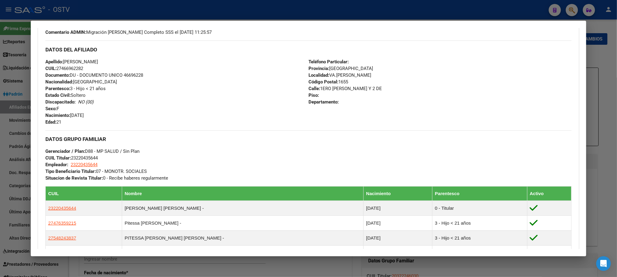
click at [310, 267] on div at bounding box center [308, 138] width 617 height 277
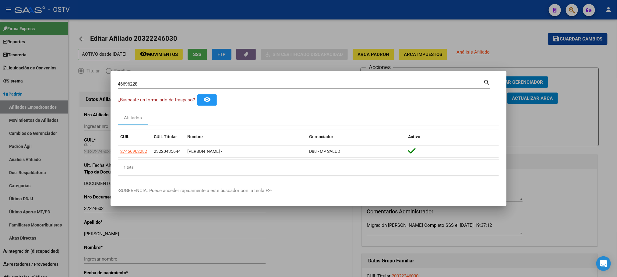
drag, startPoint x: 144, startPoint y: 84, endPoint x: 0, endPoint y: 84, distance: 143.6
click at [10, 84] on div "46696228 Buscar (apellido, dni, cuil, nro traspaso, cuit, obra social) search ¿…" at bounding box center [308, 138] width 617 height 277
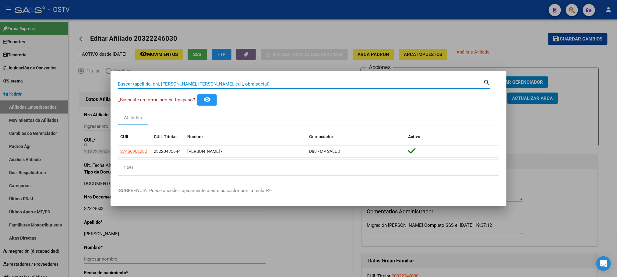
paste input "47058175"
type input "47058175"
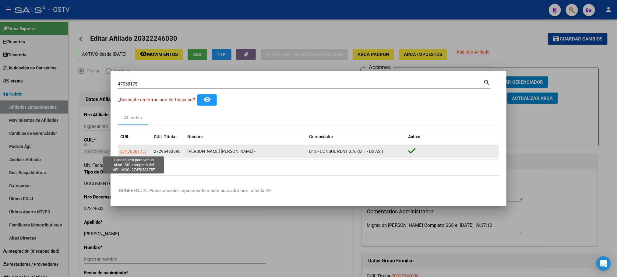
click at [128, 150] on span "27470581757" at bounding box center [133, 151] width 27 height 5
type textarea "27470581757"
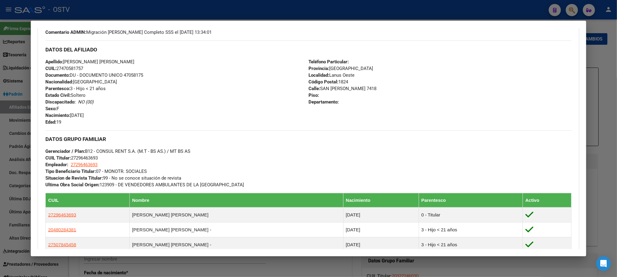
scroll to position [353, 0]
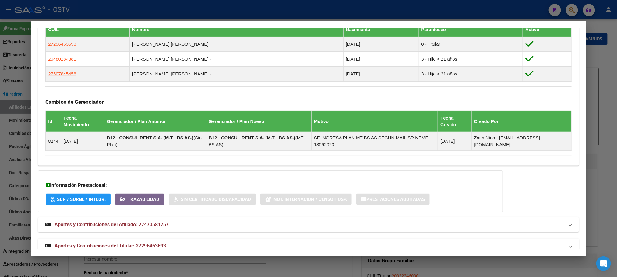
click at [156, 243] on span "Aportes y Contribuciones del Titular: 27296463693" at bounding box center [109, 246] width 111 height 6
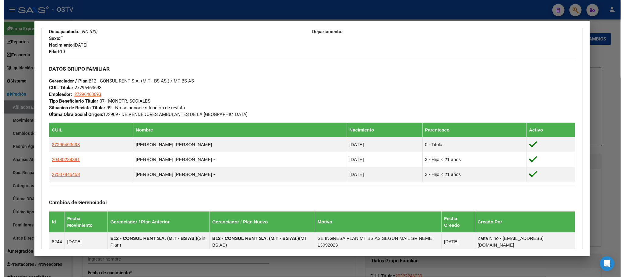
scroll to position [125, 0]
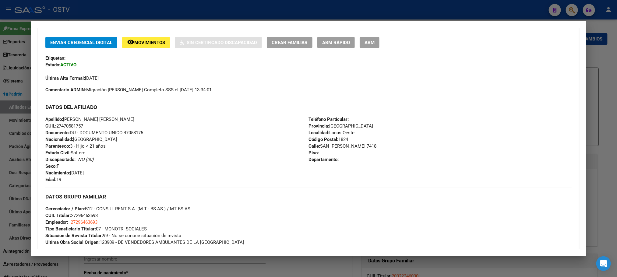
drag, startPoint x: 144, startPoint y: 133, endPoint x: 122, endPoint y: 134, distance: 22.0
click at [122, 134] on div "Apellido: ANTONIO EVELYN MORENA CUIL: 27470581757 Documento: DU - DOCUMENTO UNI…" at bounding box center [176, 149] width 263 height 67
copy span "47058175"
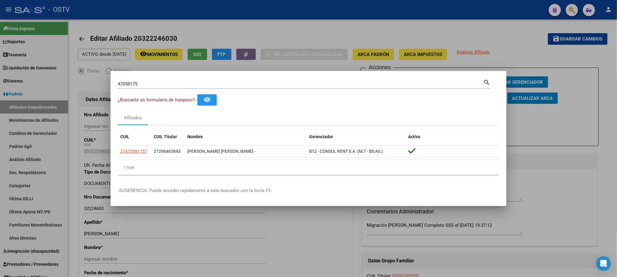
click at [79, 131] on div at bounding box center [308, 138] width 617 height 277
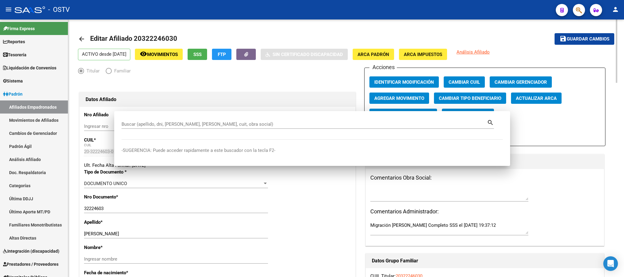
scroll to position [631, 0]
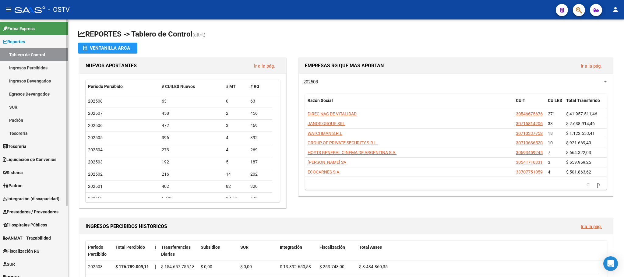
click at [27, 52] on link "Tablero de Control" at bounding box center [34, 54] width 68 height 13
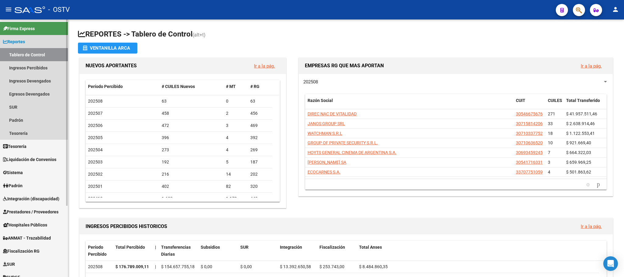
click at [25, 41] on span "Reportes" at bounding box center [14, 41] width 22 height 7
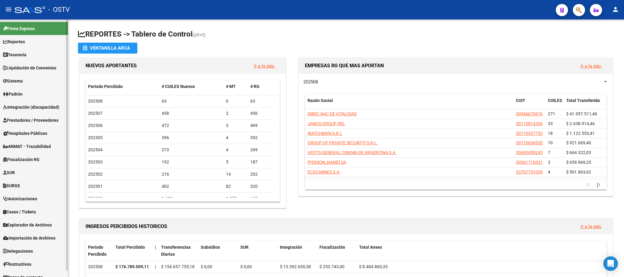
click at [19, 82] on span "Sistema" at bounding box center [13, 81] width 20 height 7
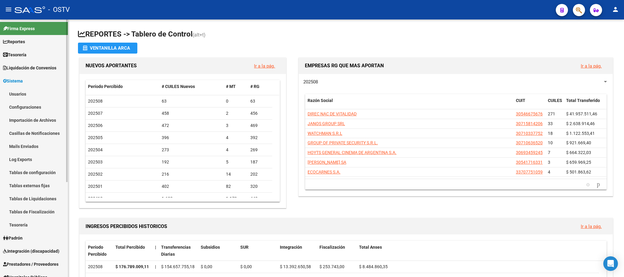
click at [25, 186] on link "Tablas externas fijas" at bounding box center [34, 185] width 68 height 13
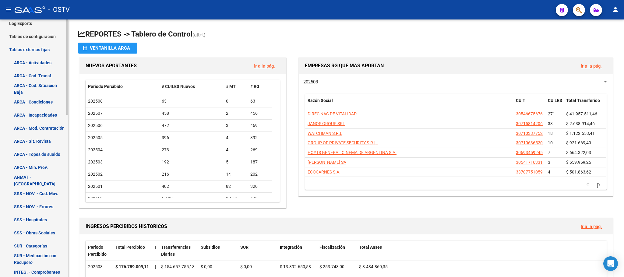
scroll to position [137, 0]
click at [39, 218] on link "SSS - Hospitales" at bounding box center [34, 218] width 68 height 13
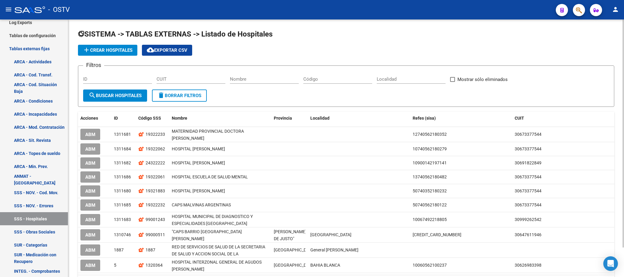
click at [389, 80] on input "Localidad" at bounding box center [410, 78] width 69 height 5
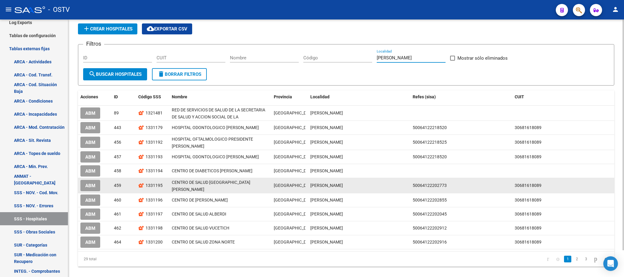
scroll to position [30, 0]
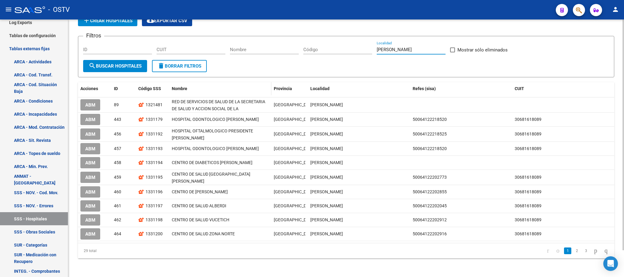
type input "JOSE C. PAZ"
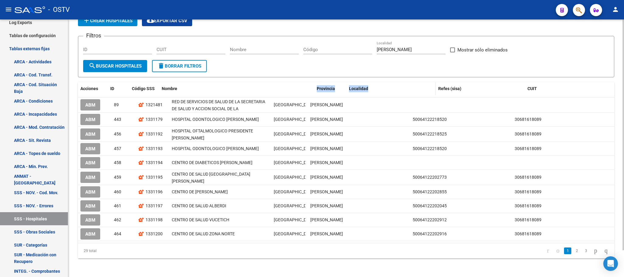
drag, startPoint x: 270, startPoint y: 86, endPoint x: 383, endPoint y: 87, distance: 113.8
click at [383, 87] on div "Acciones ID Código SSS Nombre Provincia Localidad Refes (sisa) CUIT" at bounding box center [346, 88] width 536 height 13
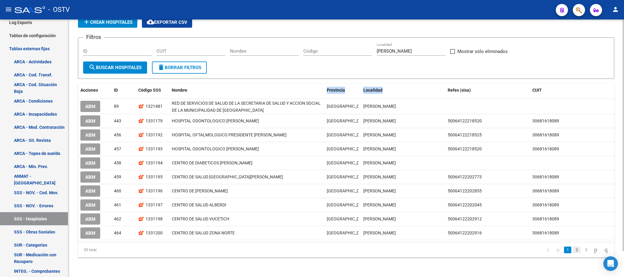
click at [573, 250] on link "2" at bounding box center [576, 249] width 7 height 7
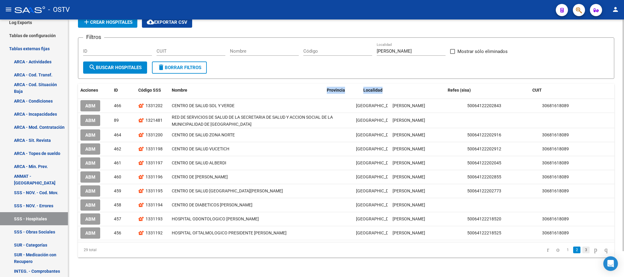
click at [582, 250] on link "3" at bounding box center [585, 249] width 7 height 7
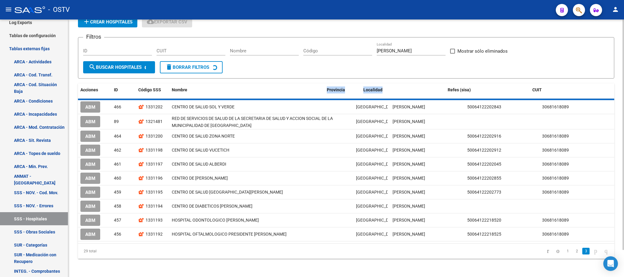
scroll to position [13, 0]
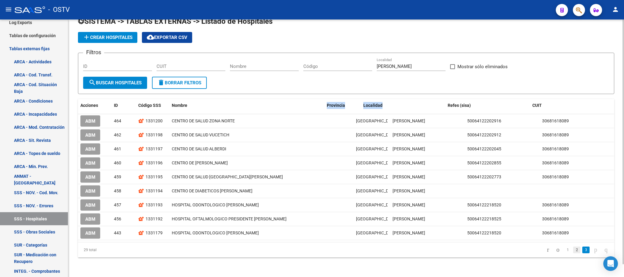
click at [573, 250] on link "2" at bounding box center [576, 249] width 7 height 7
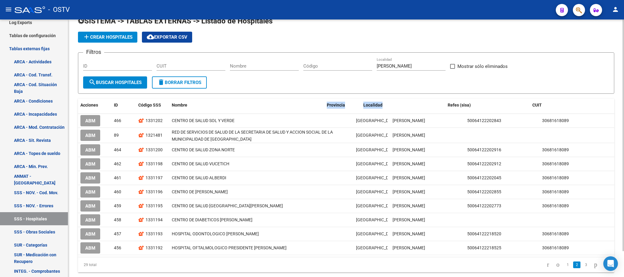
click at [192, 83] on span "delete Borrar Filtros" at bounding box center [179, 82] width 44 height 5
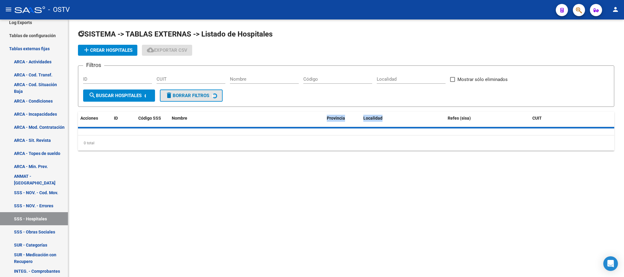
scroll to position [0, 0]
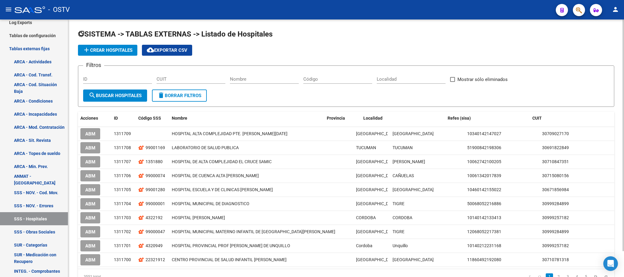
click at [241, 78] on input "Nombre" at bounding box center [264, 78] width 69 height 5
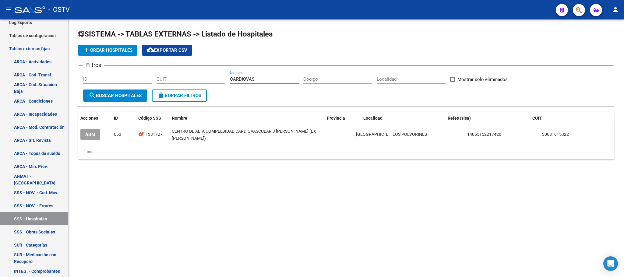
drag, startPoint x: 255, startPoint y: 79, endPoint x: 198, endPoint y: 79, distance: 56.6
click at [204, 79] on div "Filtros ID CUIT CARDIOVAS Nombre Código Localidad Mostrar sólo eliminados" at bounding box center [346, 80] width 526 height 19
type input "P"
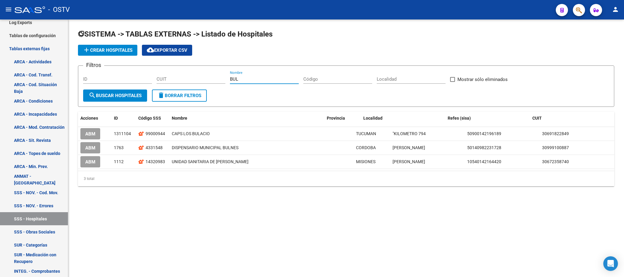
drag, startPoint x: 243, startPoint y: 79, endPoint x: 171, endPoint y: 93, distance: 73.5
click at [171, 93] on form "Filtros ID CUIT BUL Nombre Código Localidad Mostrar sólo eliminados search Busc…" at bounding box center [346, 85] width 536 height 41
click at [128, 96] on span "search Buscar Hospitales" at bounding box center [115, 95] width 53 height 5
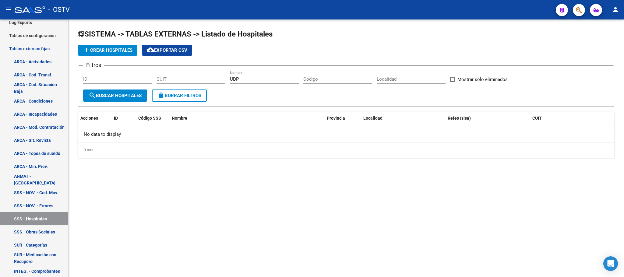
drag, startPoint x: 260, startPoint y: 82, endPoint x: 180, endPoint y: 85, distance: 79.5
click at [180, 85] on div "Filtros ID CUIT UDP Nombre Código Localidad Mostrar sólo eliminados" at bounding box center [346, 80] width 526 height 19
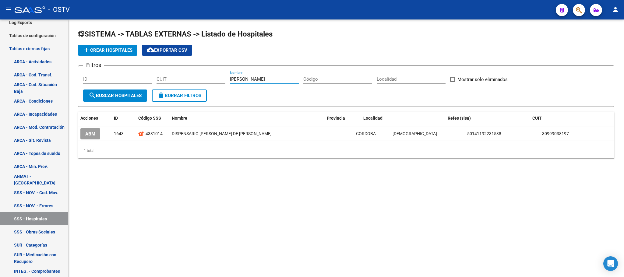
type input "JOSE C."
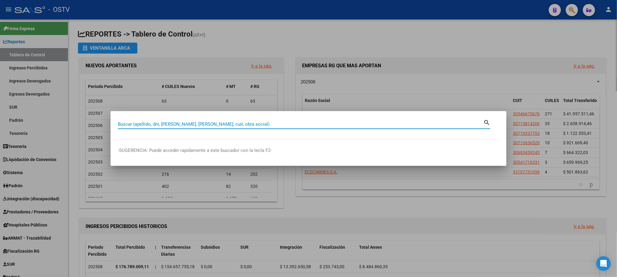
paste input "224167772"
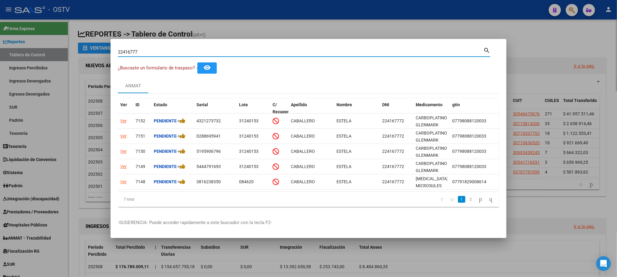
type input "22416777"
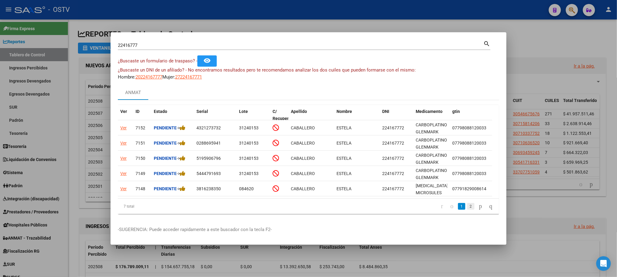
click at [467, 210] on link "2" at bounding box center [470, 206] width 7 height 7
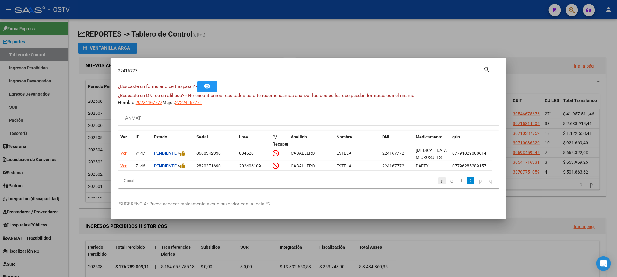
click at [440, 183] on icon "go to first page" at bounding box center [442, 180] width 4 height 7
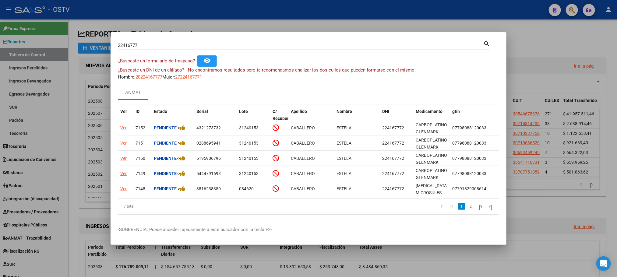
click at [76, 212] on div at bounding box center [308, 138] width 617 height 277
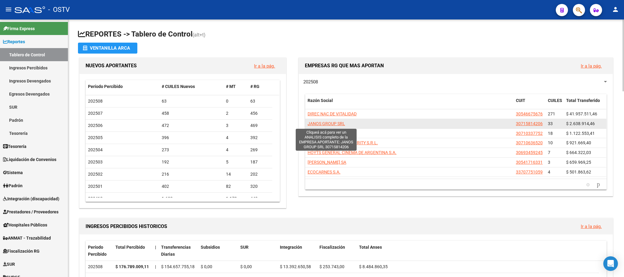
click at [332, 124] on span "JANOS GROUP SRL" at bounding box center [325, 123] width 37 height 5
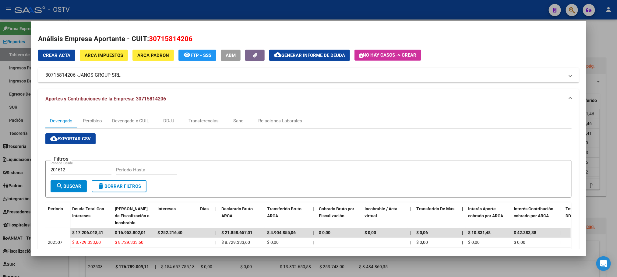
click at [334, 53] on span "Generar informe de deuda" at bounding box center [313, 55] width 64 height 5
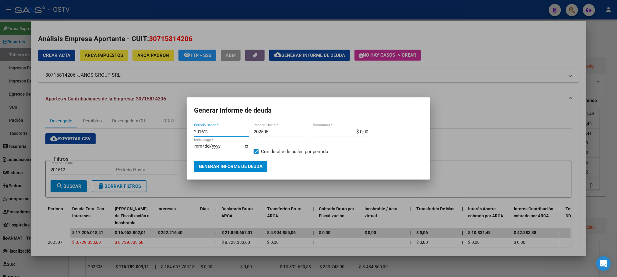
drag, startPoint x: 222, startPoint y: 135, endPoint x: 89, endPoint y: 134, distance: 133.0
click at [89, 134] on div "Análisis Empresa Aportante - CUIT: 30715814206 Crear Acta ARCA Impuestos ARCA P…" at bounding box center [308, 138] width 617 height 277
type input "202501"
type input "202508"
click at [194, 167] on button "Generar informe de deuda" at bounding box center [230, 166] width 73 height 11
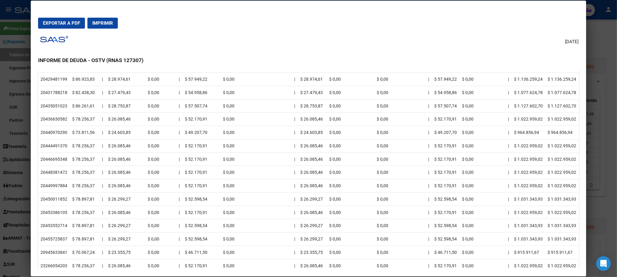
scroll to position [867, 0]
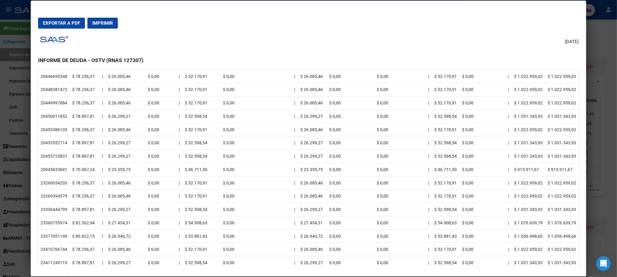
click at [612, 240] on div at bounding box center [308, 138] width 617 height 277
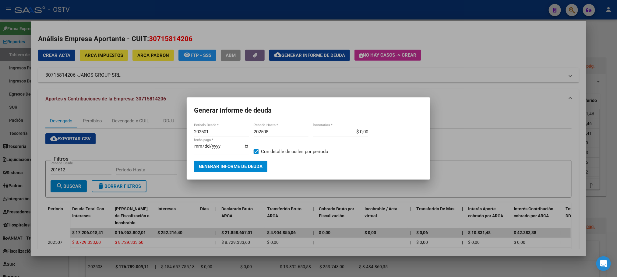
click at [229, 190] on div at bounding box center [308, 138] width 617 height 277
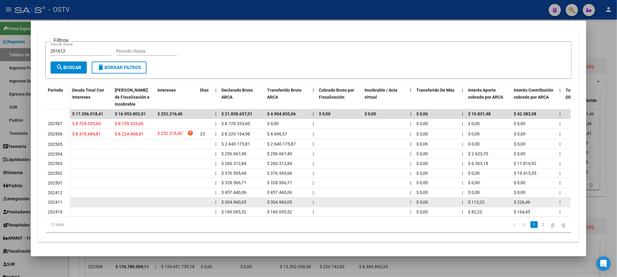
scroll to position [0, 0]
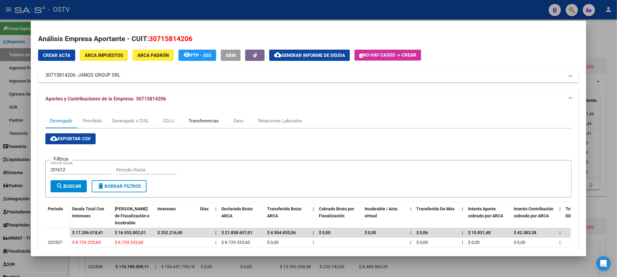
click at [197, 119] on div "Transferencias" at bounding box center [203, 120] width 30 height 7
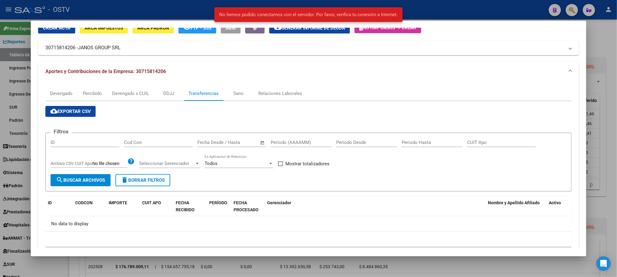
scroll to position [42, 0]
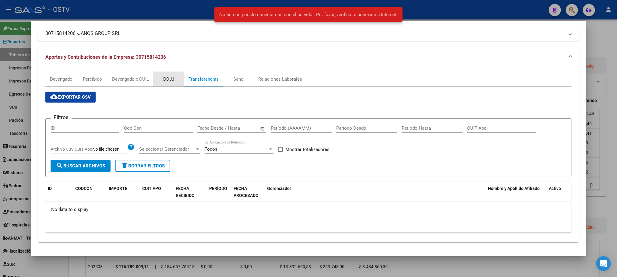
click at [163, 80] on div "DDJJ" at bounding box center [168, 79] width 11 height 7
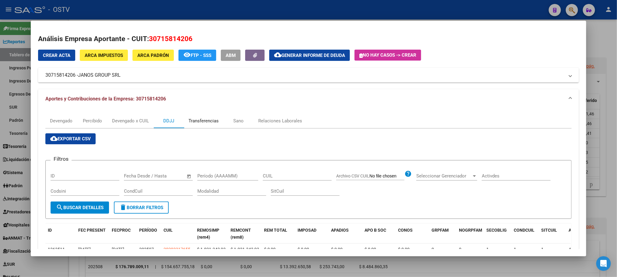
click at [203, 118] on div "Transferencias" at bounding box center [203, 120] width 30 height 7
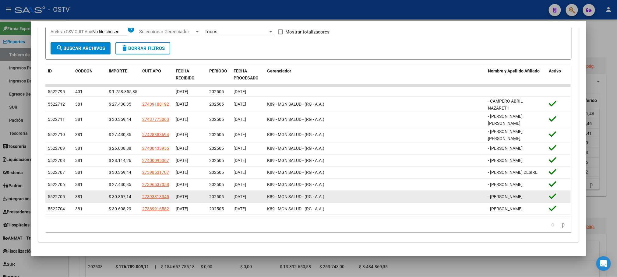
scroll to position [160, 0]
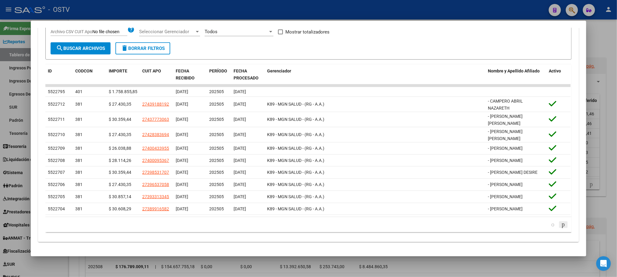
drag, startPoint x: 556, startPoint y: 224, endPoint x: 557, endPoint y: 236, distance: 11.6
click at [561, 225] on icon "go to next page" at bounding box center [563, 224] width 5 height 7
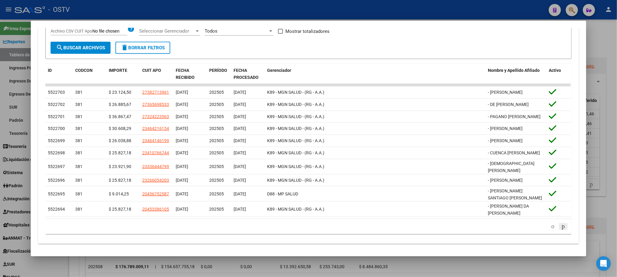
click at [561, 230] on icon "go to next page" at bounding box center [563, 225] width 5 height 7
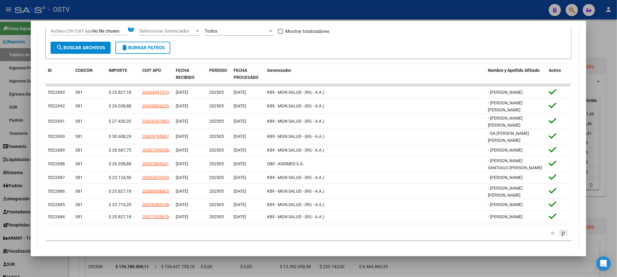
click at [561, 235] on icon "go to next page" at bounding box center [563, 232] width 5 height 7
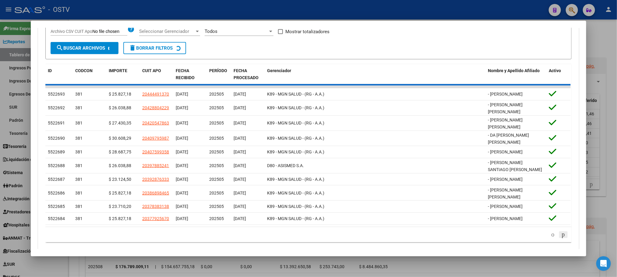
scroll to position [148, 0]
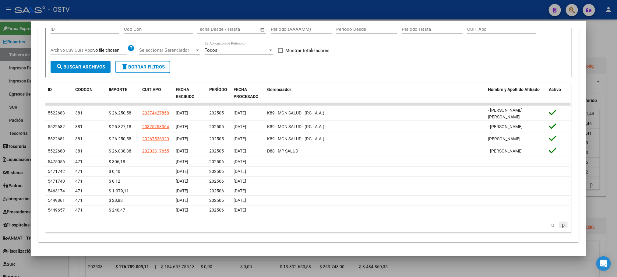
click at [561, 225] on icon "go to next page" at bounding box center [563, 224] width 5 height 7
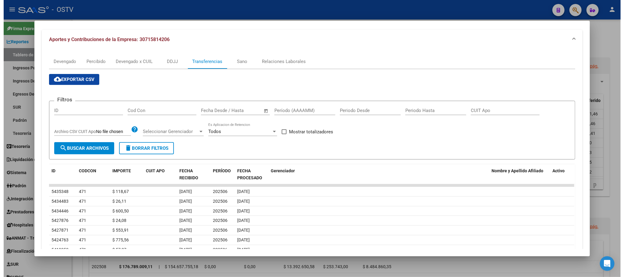
scroll to position [0, 0]
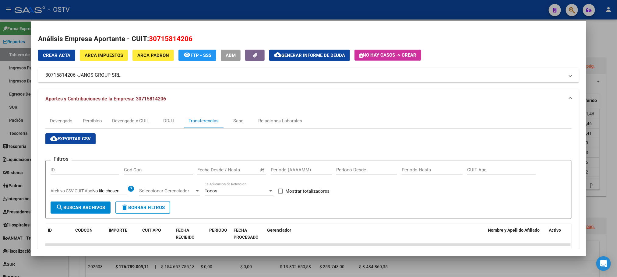
click at [79, 262] on div at bounding box center [308, 138] width 617 height 277
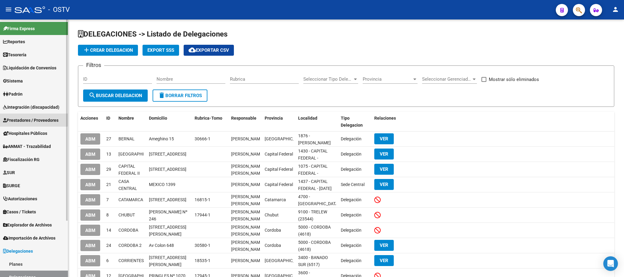
click at [30, 117] on span "Prestadores / Proveedores" at bounding box center [30, 120] width 55 height 7
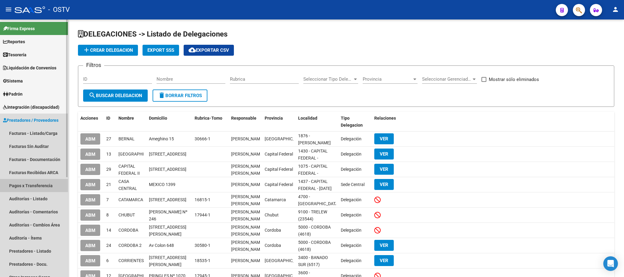
click at [33, 185] on link "Pagos x Transferencia" at bounding box center [34, 185] width 68 height 13
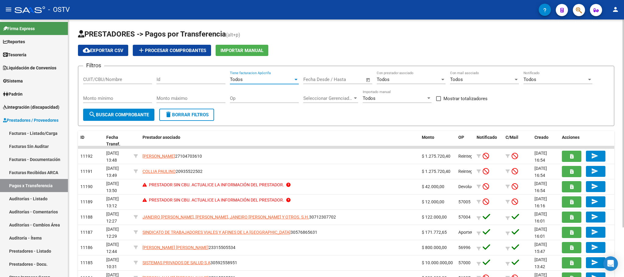
click at [247, 81] on div "Todos" at bounding box center [261, 79] width 63 height 5
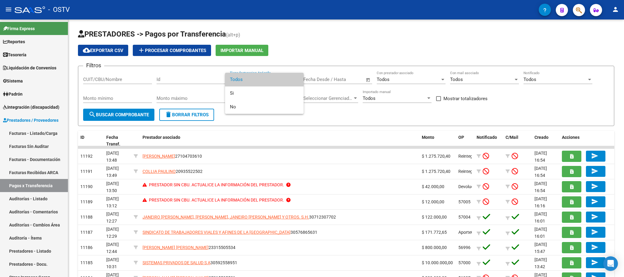
click at [247, 81] on span "Todos" at bounding box center [264, 80] width 69 height 14
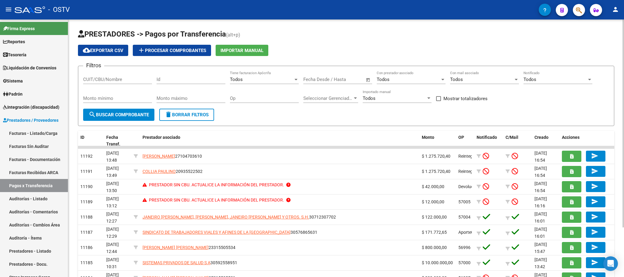
click at [339, 100] on span "Seleccionar Gerenciador" at bounding box center [327, 98] width 49 height 5
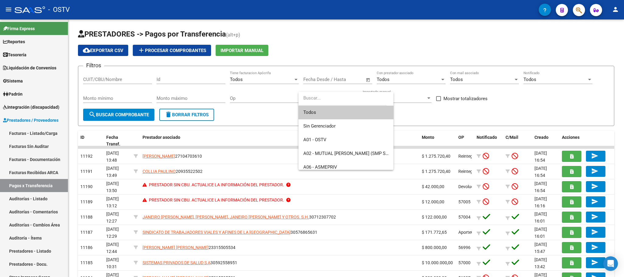
click at [208, 109] on div at bounding box center [312, 138] width 624 height 277
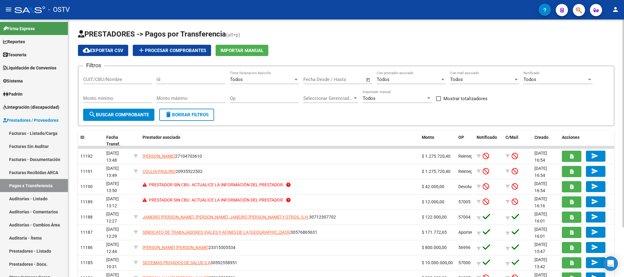
click at [195, 116] on span "delete Borrar Filtros" at bounding box center [187, 114] width 44 height 5
click at [357, 99] on div at bounding box center [354, 98] width 5 height 5
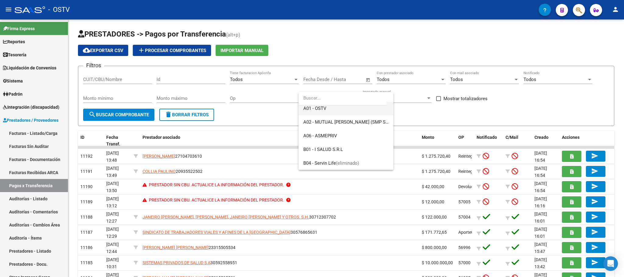
scroll to position [46, 0]
click at [333, 123] on span "A06 - ASMEPRIV" at bounding box center [320, 121] width 34 height 5
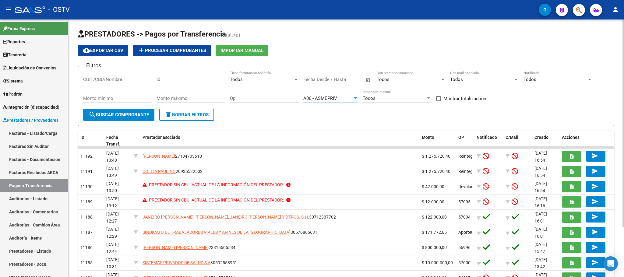
click at [136, 117] on span "search Buscar Comprobante" at bounding box center [119, 114] width 60 height 5
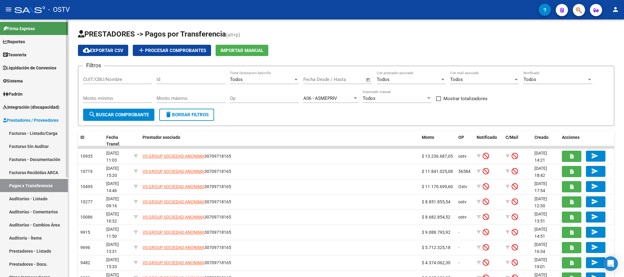
click at [33, 134] on link "Facturas - Listado/Carga" at bounding box center [34, 133] width 68 height 13
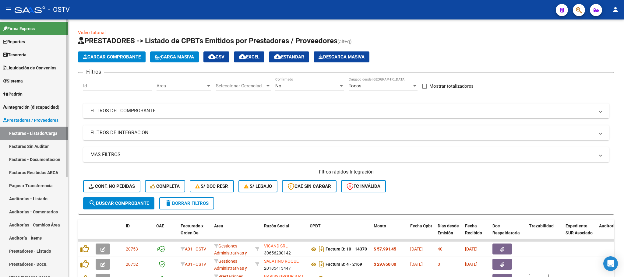
click at [22, 56] on span "Tesorería" at bounding box center [14, 54] width 23 height 7
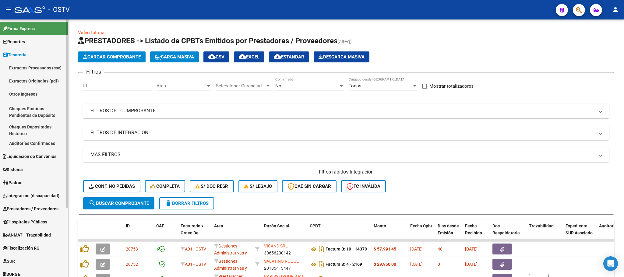
click at [33, 143] on link "Auditorías Confirmadas" at bounding box center [34, 143] width 68 height 13
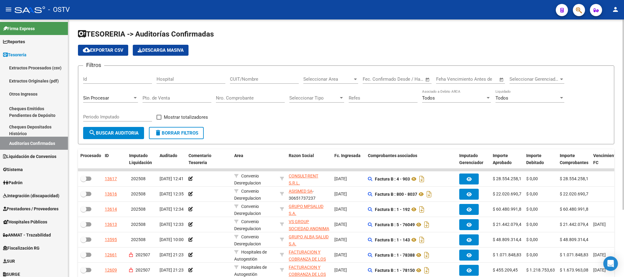
click at [328, 79] on span "Seleccionar Area" at bounding box center [327, 78] width 49 height 5
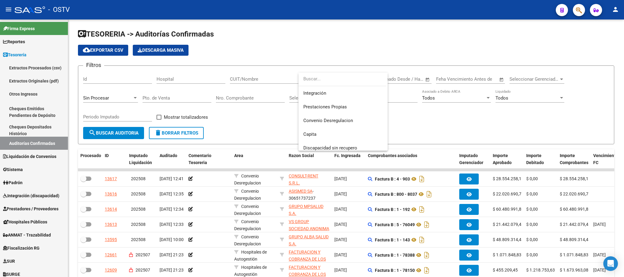
scroll to position [60, 0]
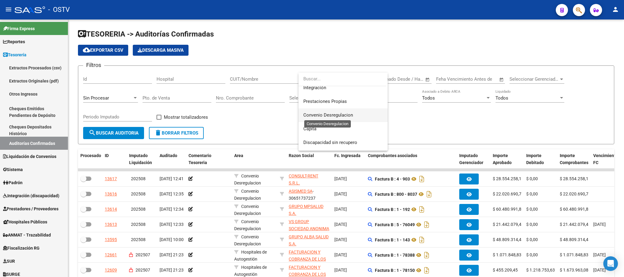
click at [342, 116] on span "Convenio Desregulacion" at bounding box center [328, 114] width 50 height 5
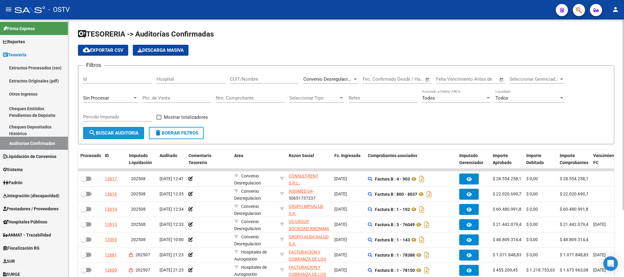
click at [121, 132] on span "search Buscar Auditoria" at bounding box center [114, 132] width 50 height 5
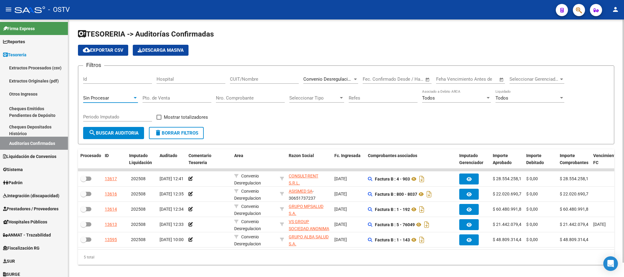
click at [122, 99] on div "Sin Procesar" at bounding box center [107, 97] width 49 height 5
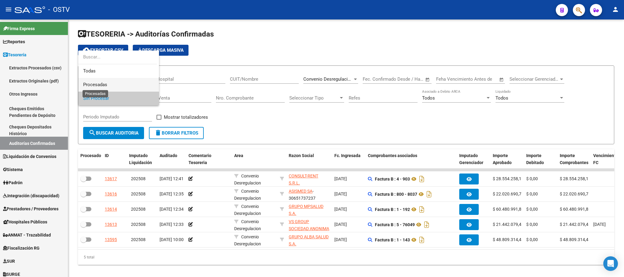
click at [103, 83] on span "Procesadas" at bounding box center [95, 84] width 24 height 5
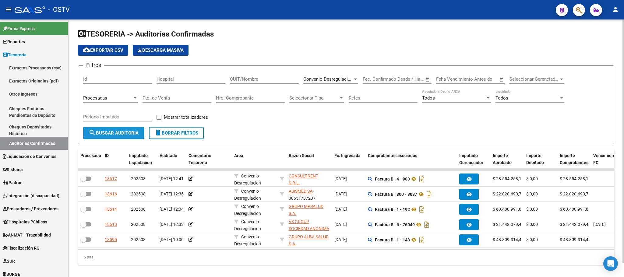
click at [113, 132] on span "search Buscar Auditoria" at bounding box center [114, 132] width 50 height 5
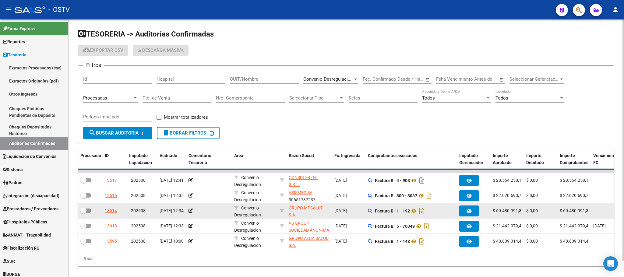
checkbox input "true"
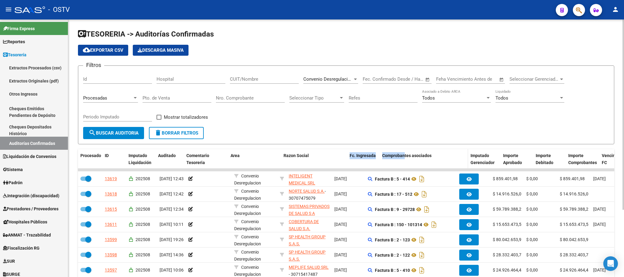
drag, startPoint x: 329, startPoint y: 157, endPoint x: 434, endPoint y: 161, distance: 105.4
click at [432, 161] on div "Procesado ID Imputado Liquidación Auditado Comentario Tesoreria Area Razon Soci…" at bounding box center [480, 159] width 805 height 20
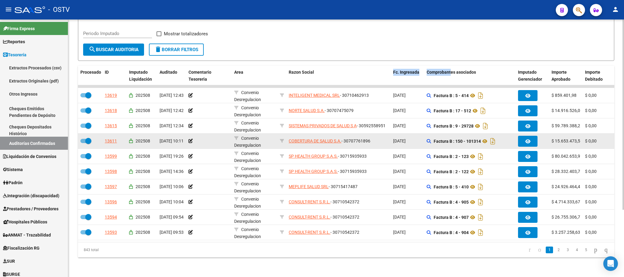
scroll to position [91, 0]
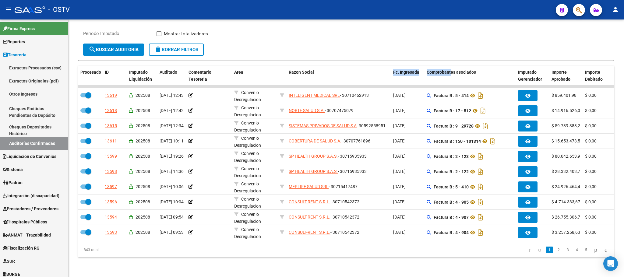
click at [611, 7] on button "person" at bounding box center [615, 10] width 12 height 12
click at [609, 39] on button "exit_to_app Salir" at bounding box center [602, 40] width 37 height 15
